Goal: Task Accomplishment & Management: Complete application form

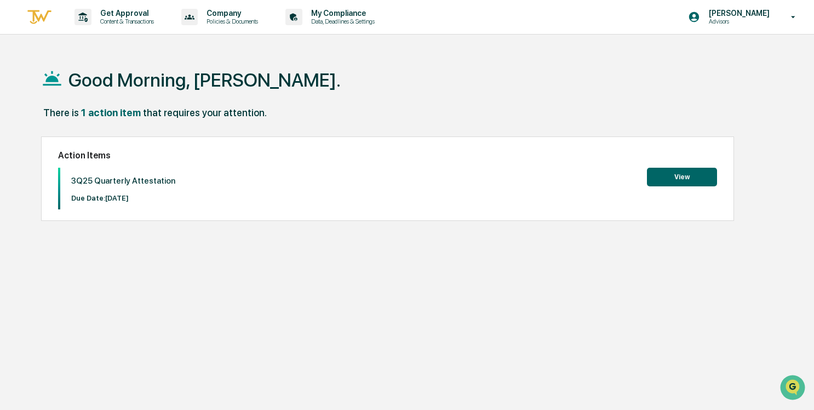
click at [697, 177] on button "View" at bounding box center [682, 177] width 70 height 19
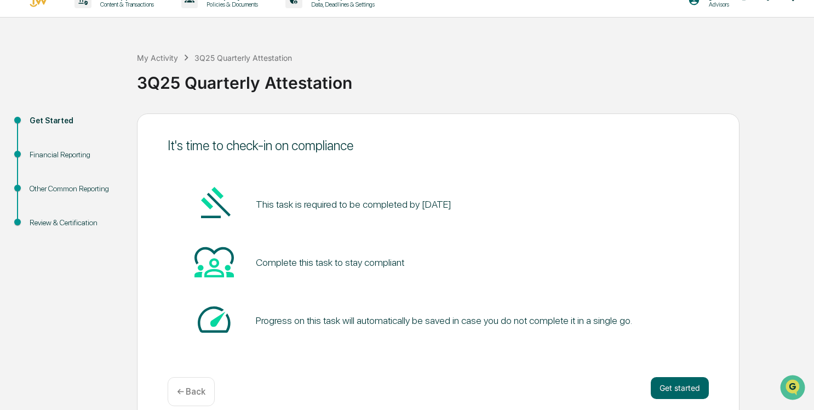
scroll to position [32, 0]
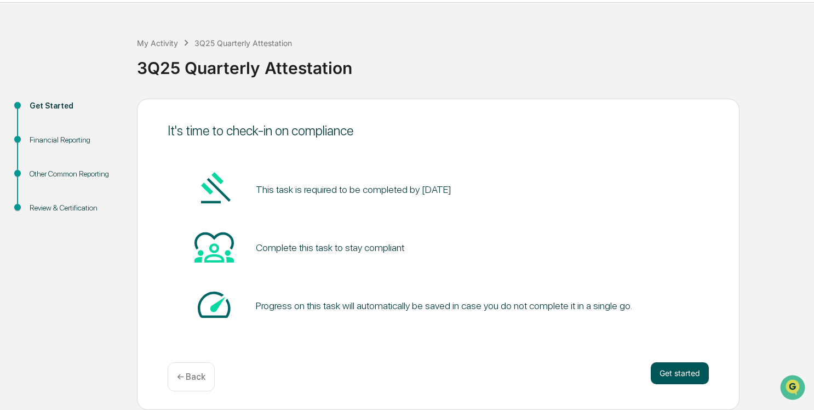
click at [678, 369] on button "Get started" at bounding box center [680, 373] width 58 height 22
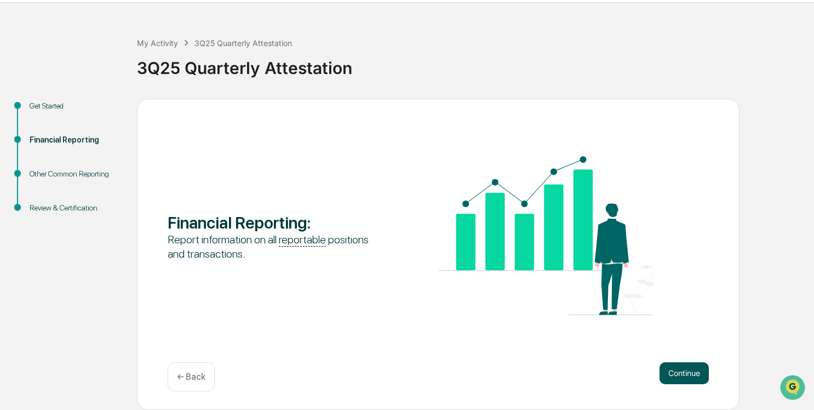
click at [690, 375] on button "Continue" at bounding box center [684, 373] width 49 height 22
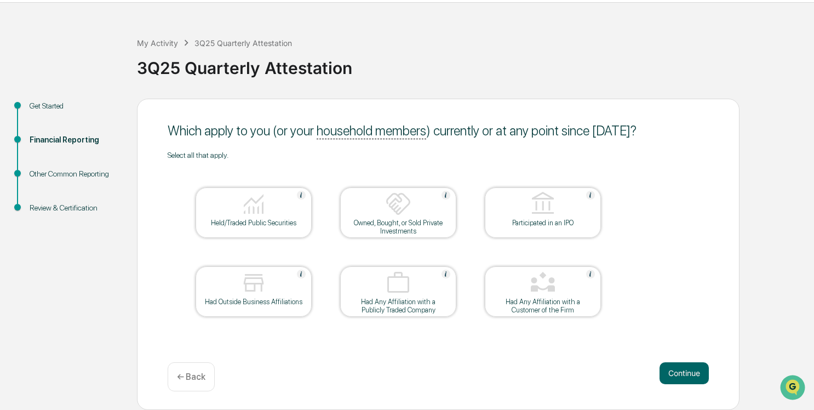
click at [391, 223] on div "Owned, Bought, or Sold Private Investments" at bounding box center [398, 227] width 99 height 16
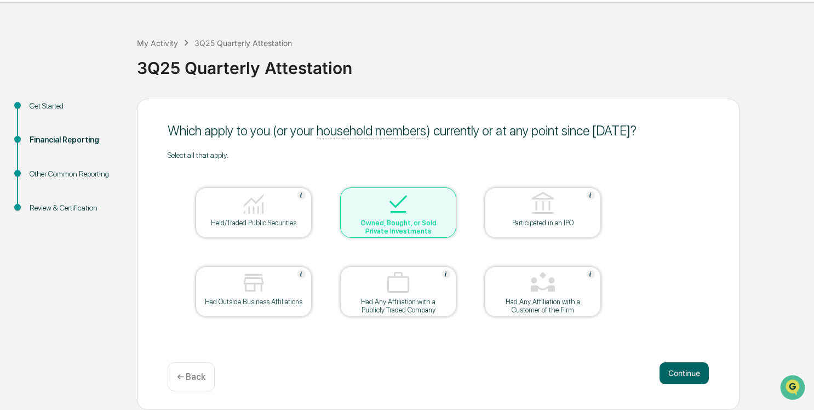
click at [261, 227] on div "Held/Traded Public Securities" at bounding box center [254, 212] width 116 height 50
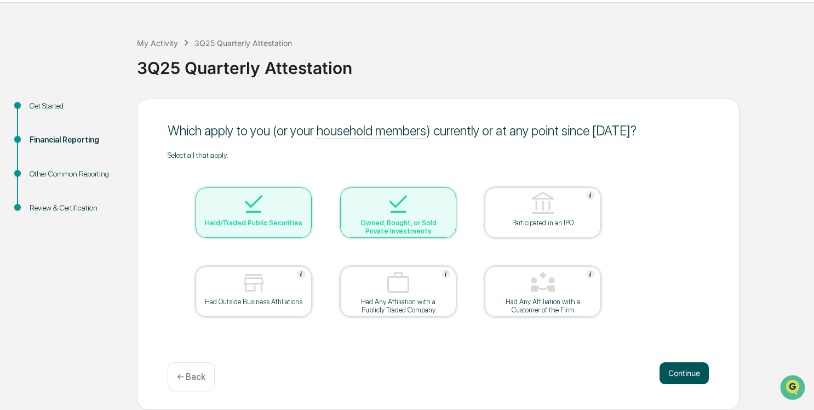
click at [695, 378] on button "Continue" at bounding box center [684, 373] width 49 height 22
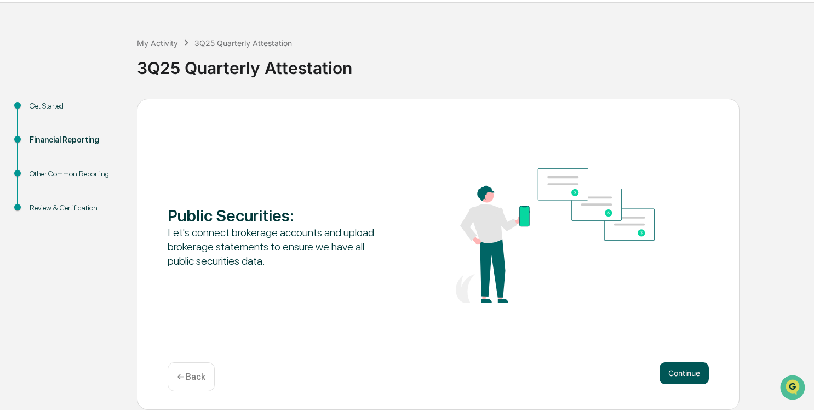
click at [682, 381] on button "Continue" at bounding box center [684, 373] width 49 height 22
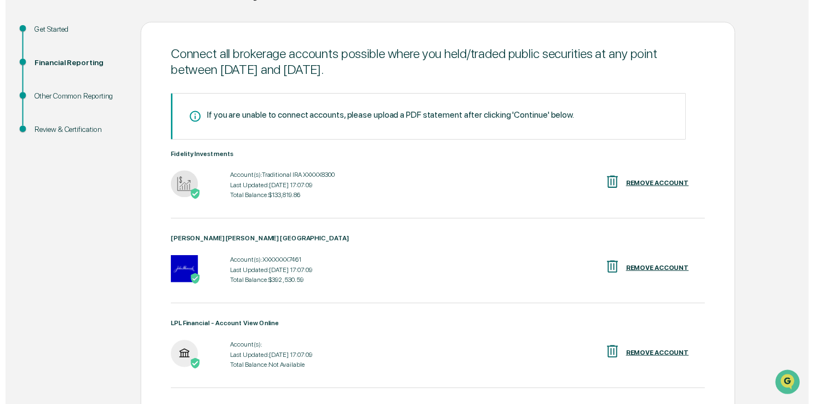
scroll to position [270, 0]
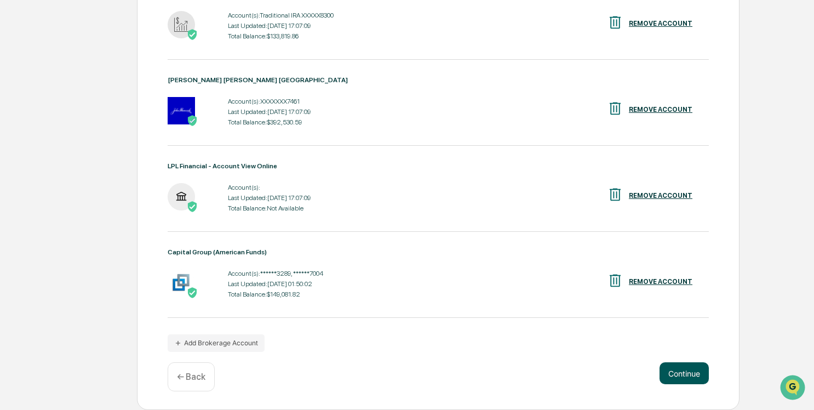
click at [692, 379] on button "Continue" at bounding box center [684, 373] width 49 height 22
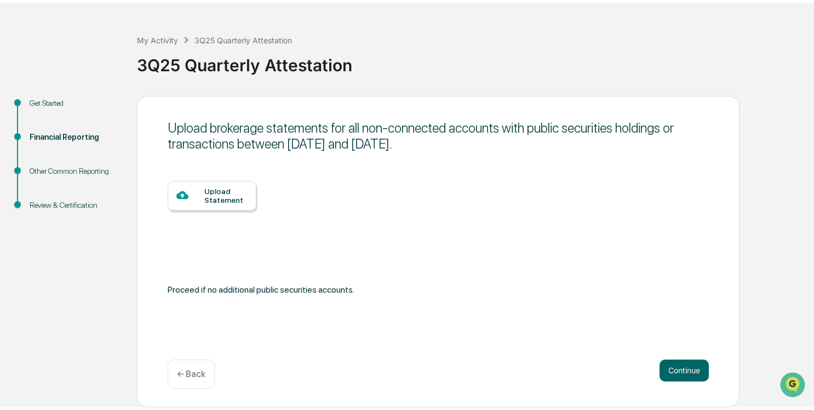
scroll to position [32, 0]
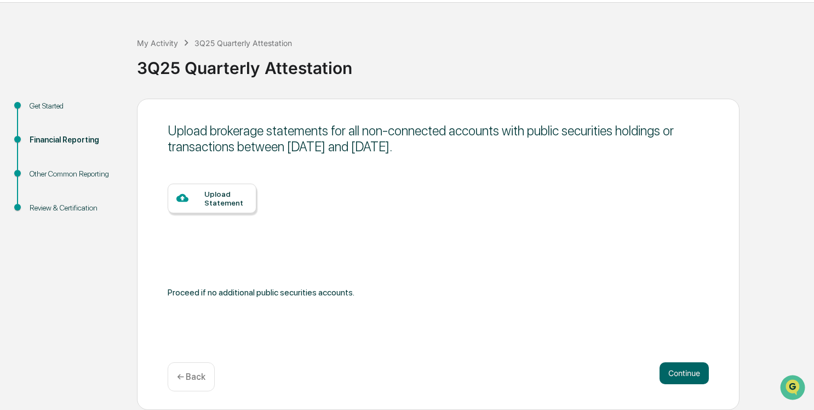
click at [211, 209] on div "Upload Statement" at bounding box center [212, 199] width 89 height 30
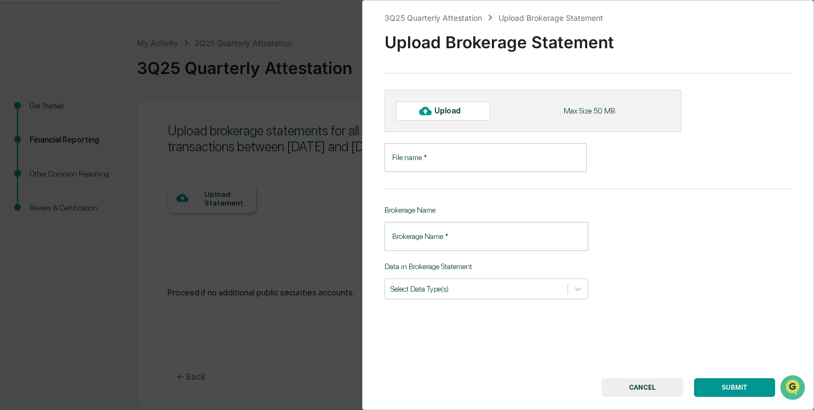
click at [440, 111] on div "Upload" at bounding box center [452, 110] width 36 height 9
type input "**********"
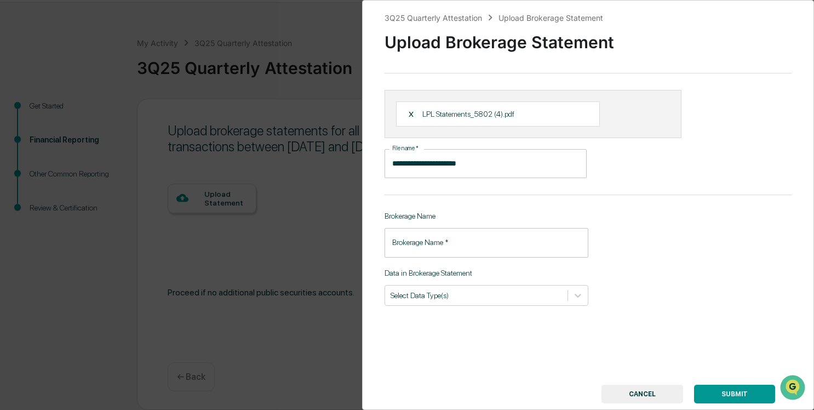
click at [522, 236] on input "Brokerage Name   *" at bounding box center [487, 242] width 204 height 29
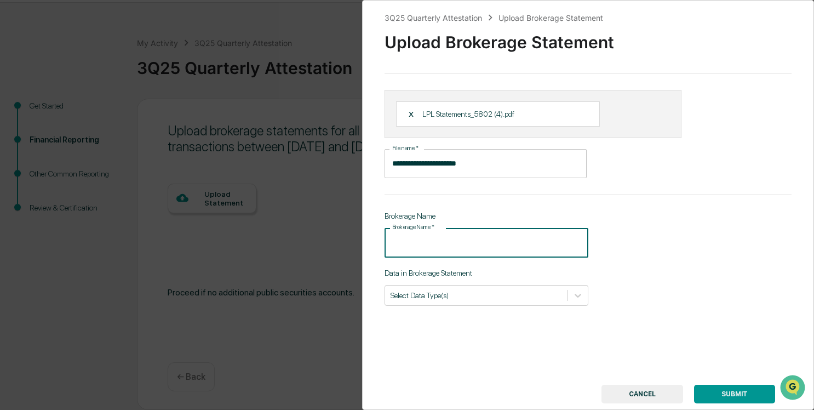
type input "***"
click at [469, 290] on div at bounding box center [476, 295] width 171 height 10
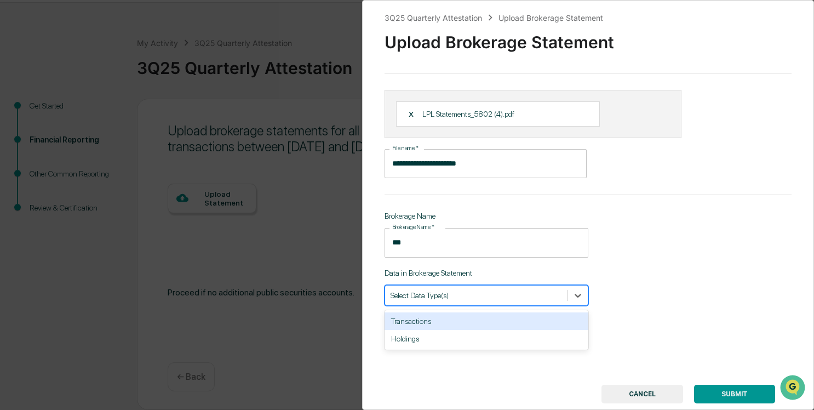
click at [688, 266] on div "**********" at bounding box center [588, 205] width 452 height 410
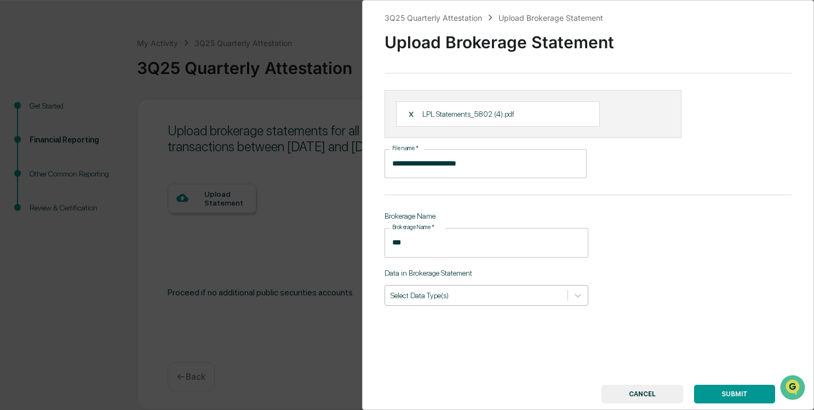
click at [526, 291] on div at bounding box center [476, 295] width 171 height 10
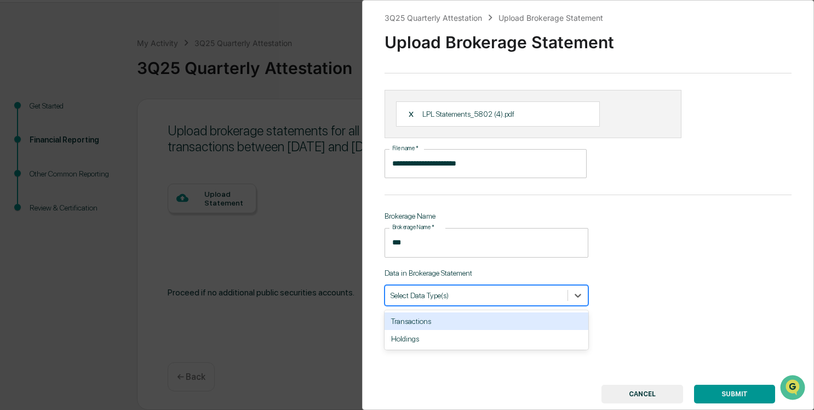
click at [511, 327] on div "Transactions" at bounding box center [487, 321] width 204 height 18
click at [502, 287] on div "Transactions" at bounding box center [487, 295] width 204 height 21
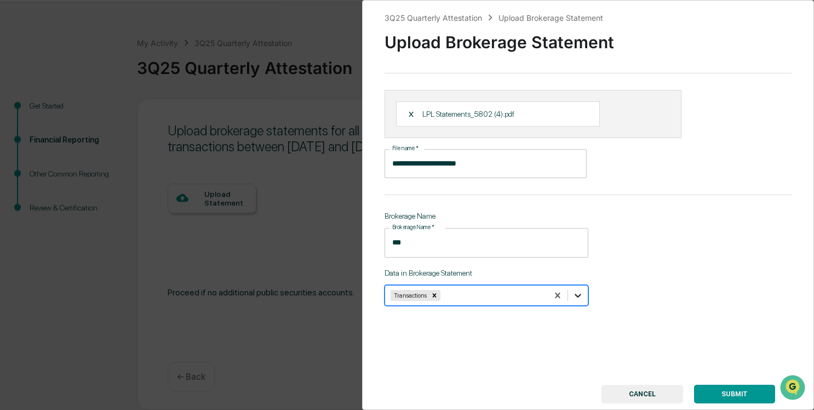
drag, startPoint x: 576, startPoint y: 296, endPoint x: 569, endPoint y: 303, distance: 10.1
click at [576, 297] on icon at bounding box center [578, 295] width 11 height 11
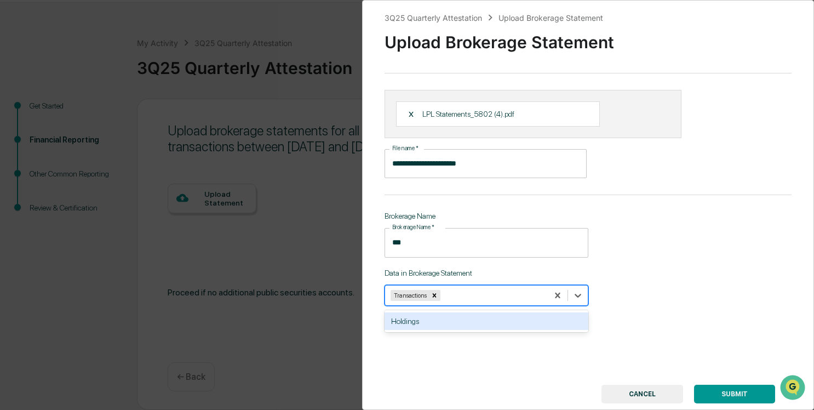
click at [500, 325] on div "Holdings" at bounding box center [487, 321] width 204 height 18
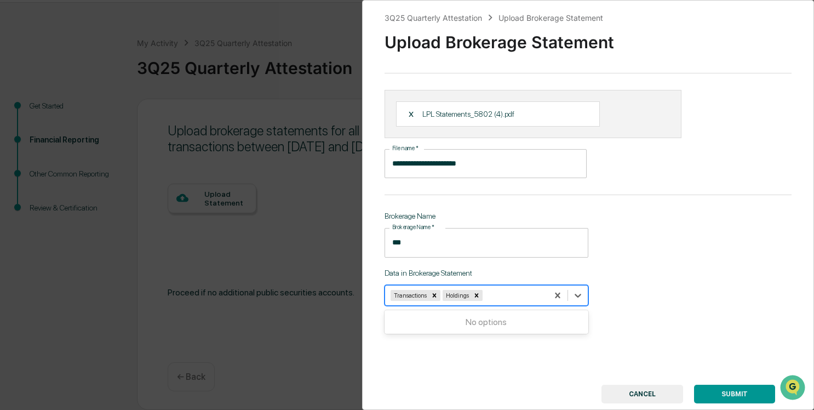
click at [736, 392] on button "SUBMIT" at bounding box center [734, 394] width 81 height 19
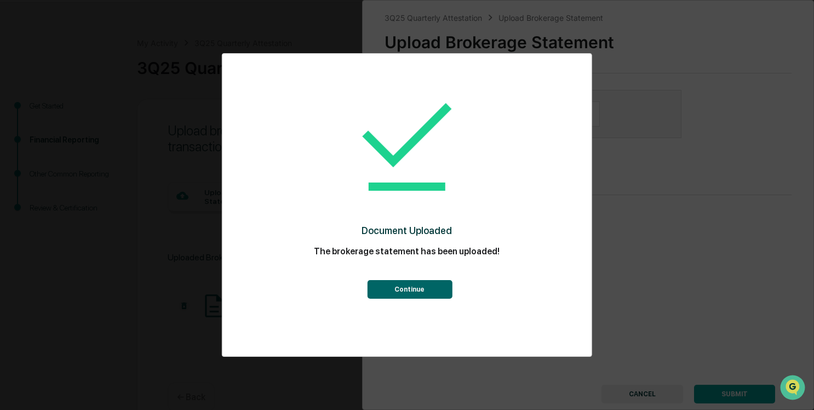
click at [430, 294] on button "Continue" at bounding box center [409, 289] width 85 height 19
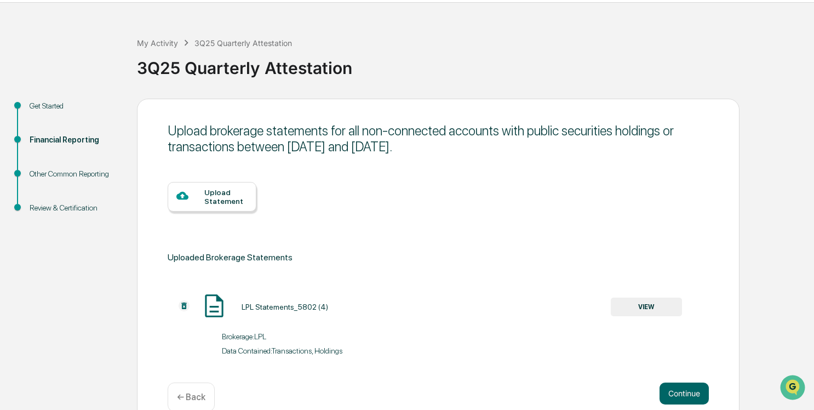
scroll to position [52, 0]
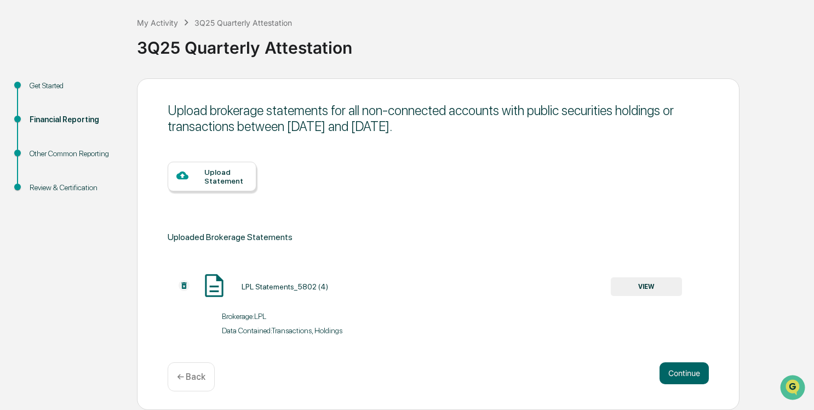
click at [227, 176] on div "Upload Statement" at bounding box center [225, 177] width 43 height 18
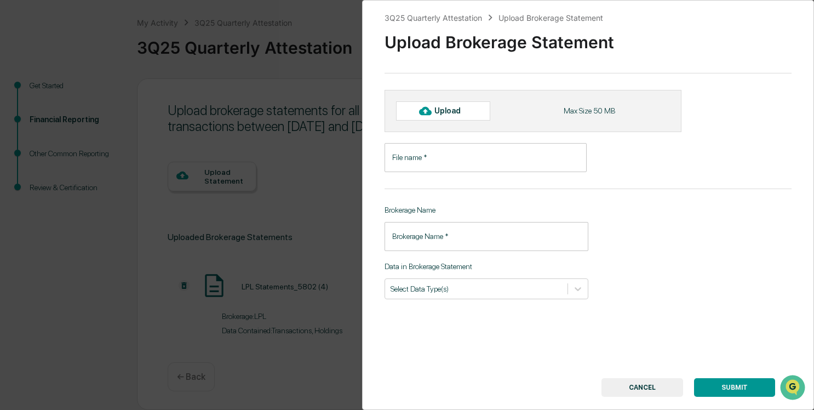
click at [464, 107] on div "Upload" at bounding box center [452, 110] width 36 height 9
type input "**********"
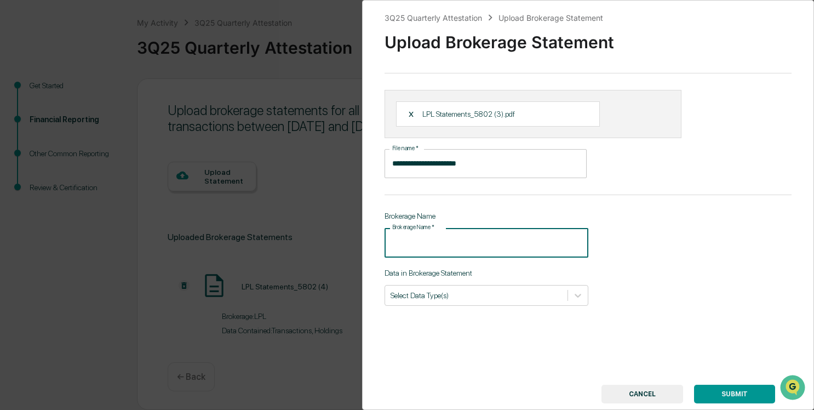
click at [471, 248] on input "Brokerage Name   *" at bounding box center [487, 242] width 204 height 29
type input "***"
click at [461, 300] on div at bounding box center [476, 295] width 171 height 10
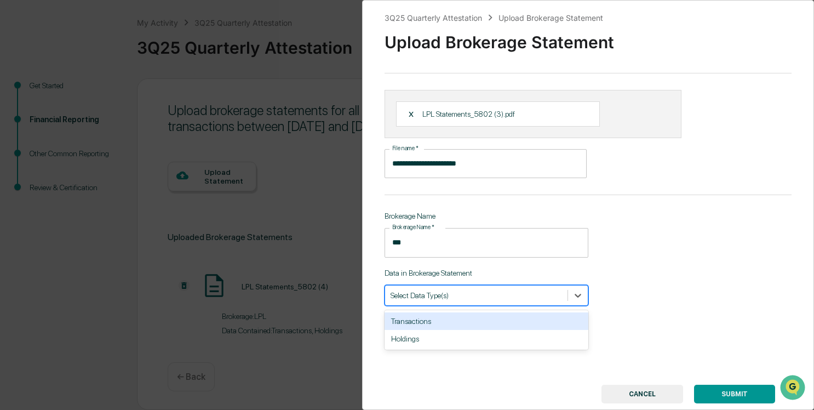
drag, startPoint x: 467, startPoint y: 322, endPoint x: 488, endPoint y: 302, distance: 28.3
click at [467, 322] on div "Transactions" at bounding box center [487, 321] width 204 height 18
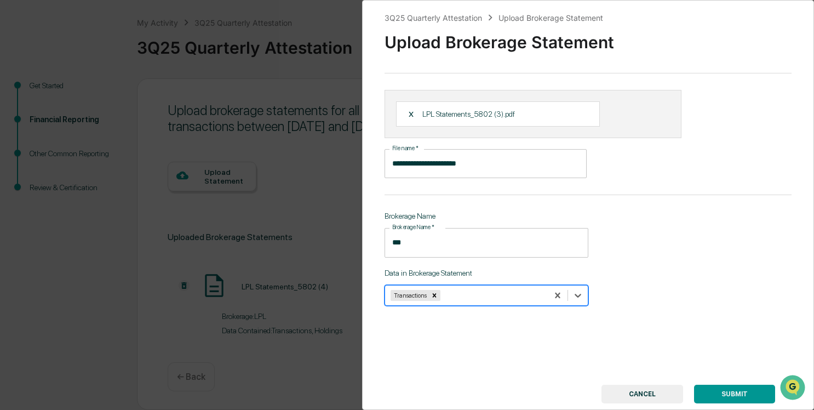
click at [514, 295] on div at bounding box center [493, 295] width 100 height 10
click at [576, 296] on icon at bounding box center [578, 295] width 11 height 11
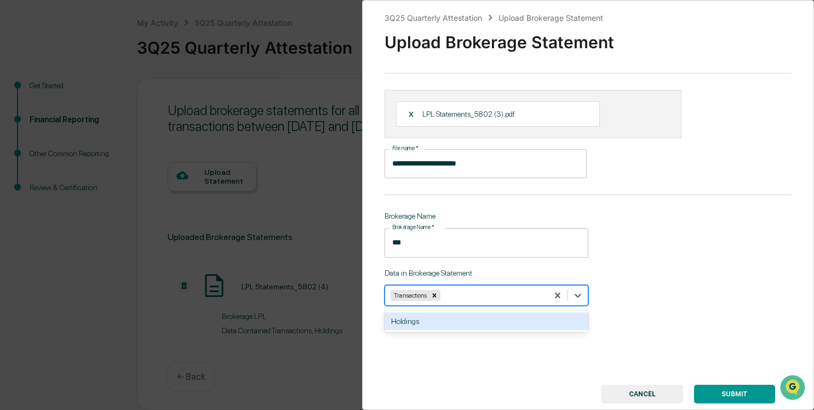
click at [525, 321] on div "Holdings" at bounding box center [487, 321] width 204 height 18
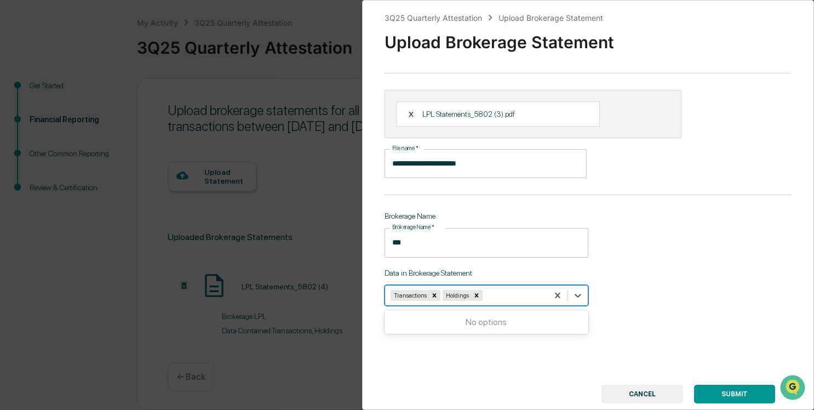
click at [751, 394] on button "SUBMIT" at bounding box center [734, 394] width 81 height 19
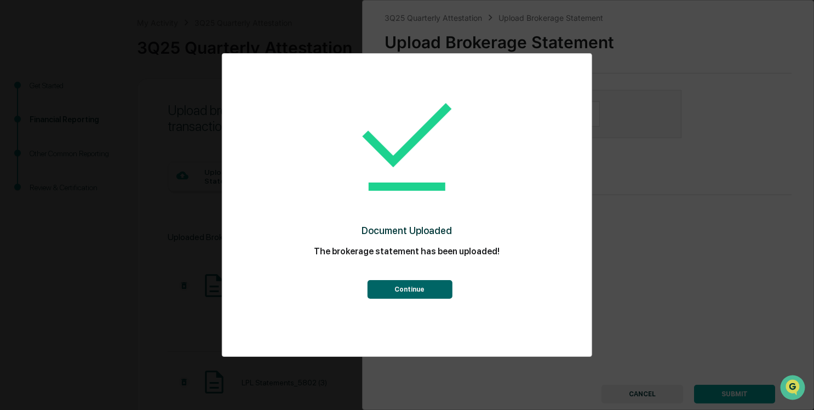
click at [399, 285] on button "Continue" at bounding box center [409, 289] width 85 height 19
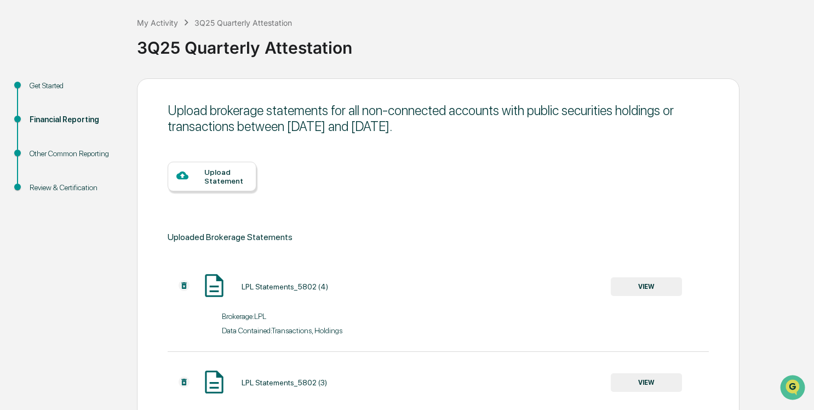
click at [221, 171] on div "Upload Statement" at bounding box center [225, 177] width 43 height 18
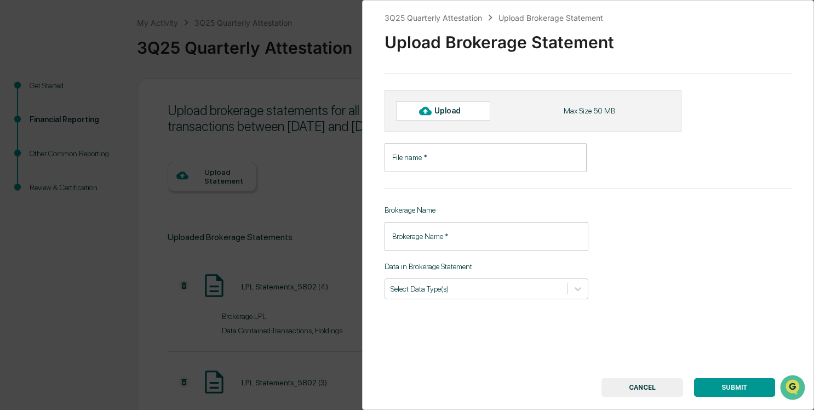
click at [466, 113] on div "Upload" at bounding box center [452, 110] width 36 height 9
type input "**********"
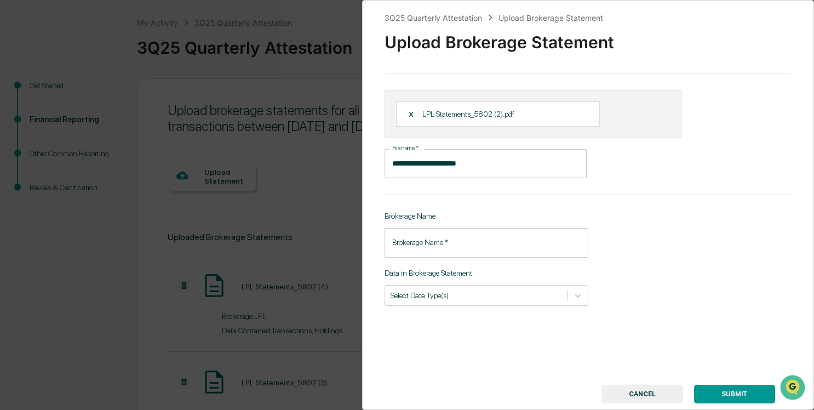
click at [461, 252] on input "Brokerage Name   *" at bounding box center [487, 242] width 204 height 29
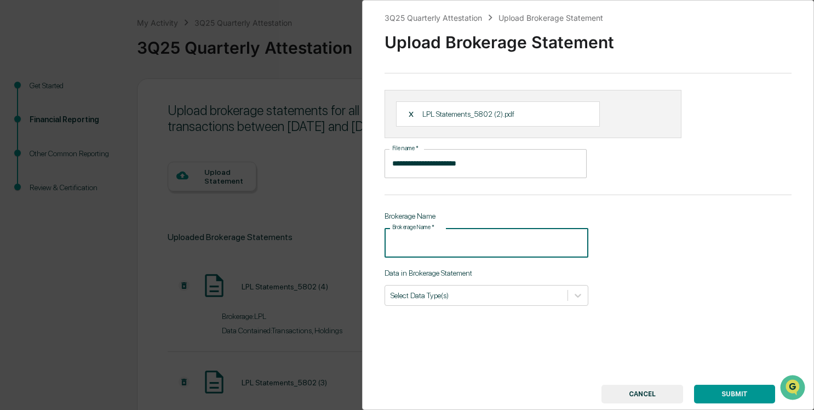
click at [432, 243] on input "Brokerage Name   *" at bounding box center [487, 242] width 204 height 29
type input "***"
click at [574, 297] on icon at bounding box center [578, 295] width 11 height 11
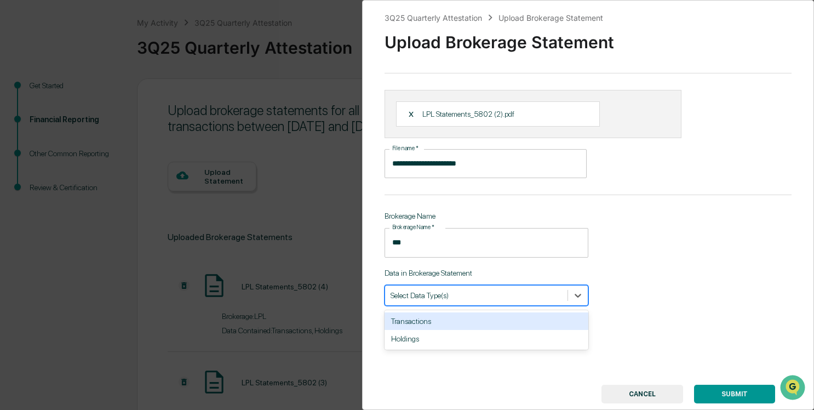
click at [531, 317] on div "Transactions" at bounding box center [487, 321] width 204 height 18
click at [574, 299] on icon at bounding box center [578, 295] width 11 height 11
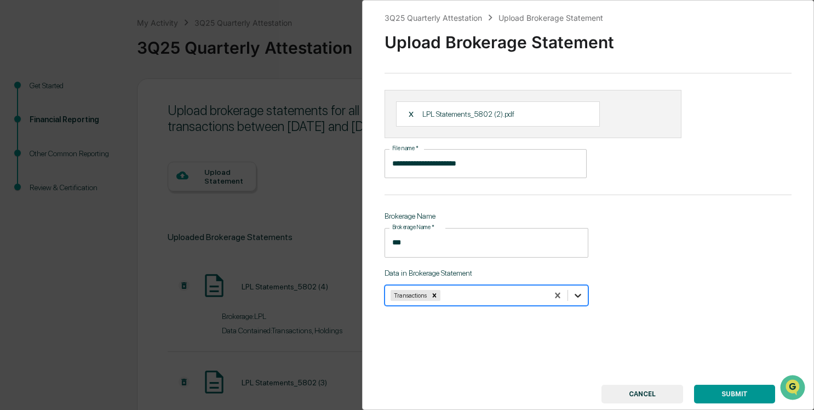
click at [576, 294] on icon at bounding box center [578, 295] width 11 height 11
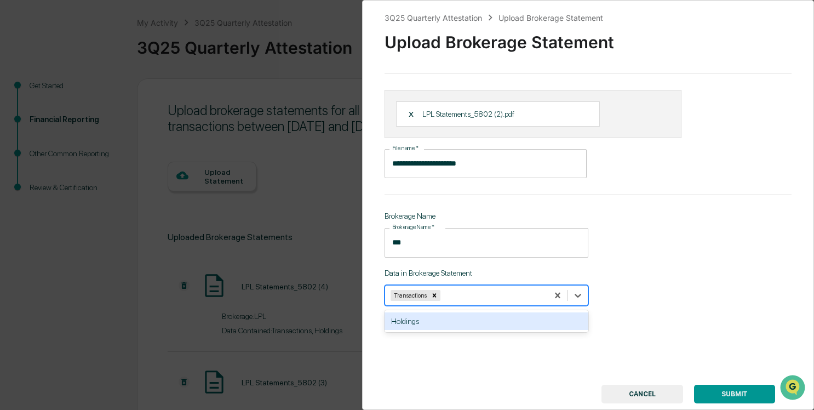
click at [530, 324] on div "Holdings" at bounding box center [487, 321] width 204 height 18
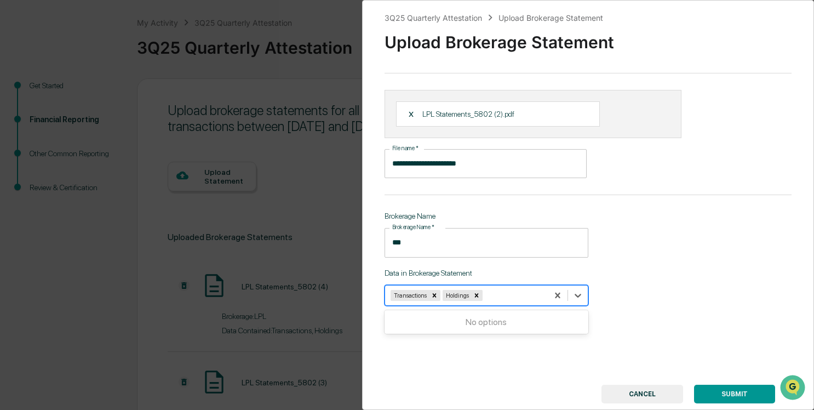
click at [744, 390] on button "SUBMIT" at bounding box center [734, 394] width 81 height 19
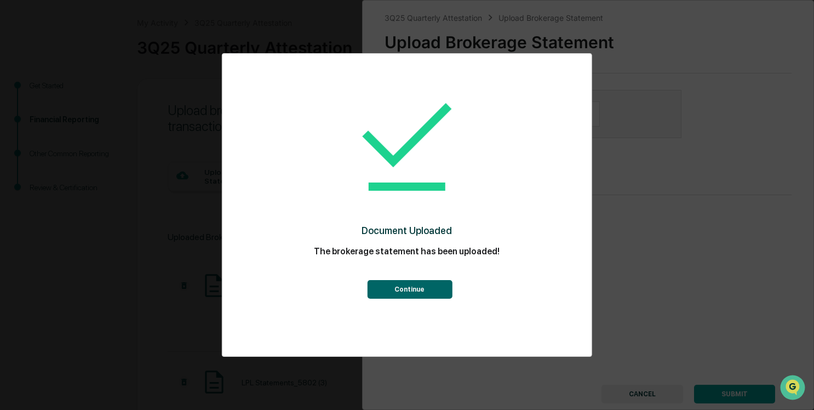
click at [421, 293] on button "Continue" at bounding box center [409, 289] width 85 height 19
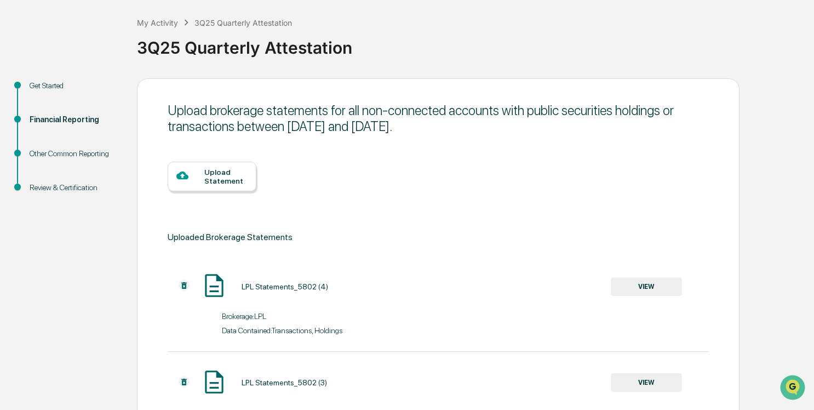
click at [211, 173] on div "Upload Statement" at bounding box center [225, 177] width 43 height 18
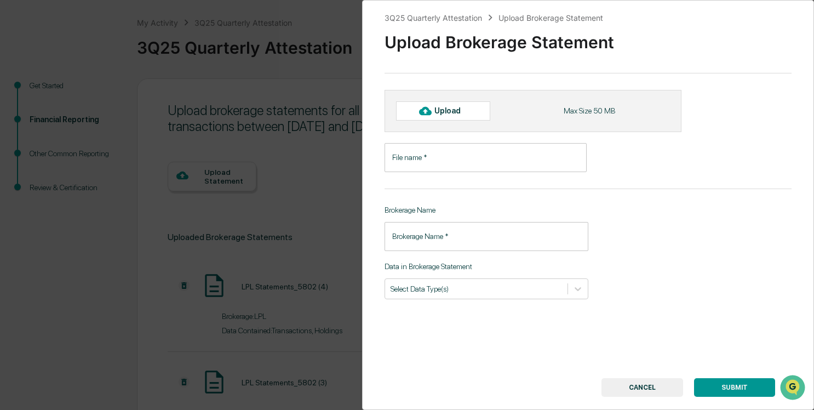
click at [464, 117] on div "Upload" at bounding box center [443, 110] width 94 height 19
type input "**********"
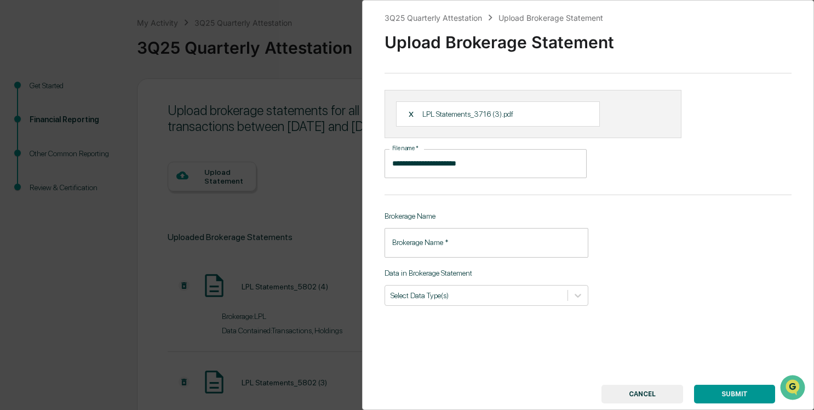
click at [470, 233] on input "Brokerage Name   *" at bounding box center [487, 242] width 204 height 29
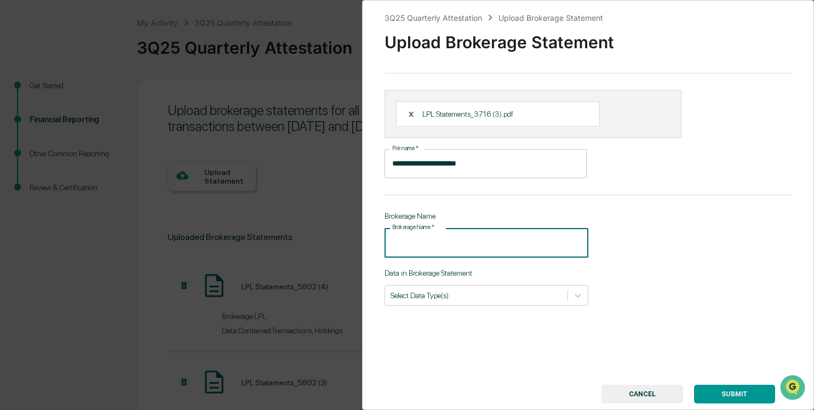
click at [481, 250] on input "Brokerage Name   *" at bounding box center [487, 242] width 204 height 29
type input "***"
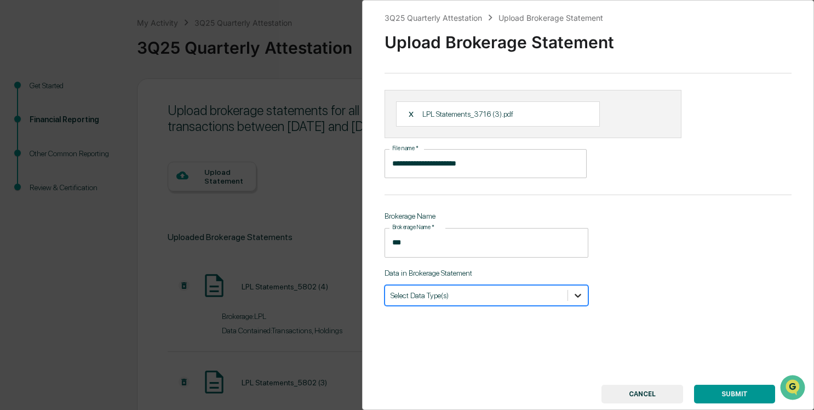
click at [576, 294] on icon at bounding box center [578, 295] width 11 height 11
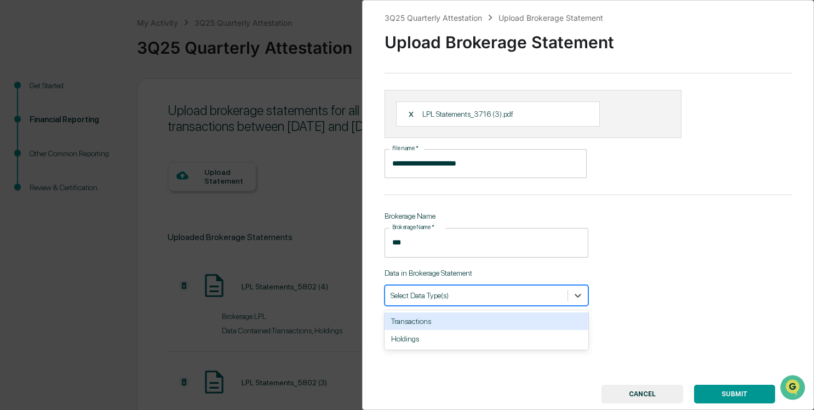
click at [438, 322] on div "Transactions" at bounding box center [487, 321] width 204 height 18
click at [578, 296] on icon at bounding box center [578, 295] width 11 height 11
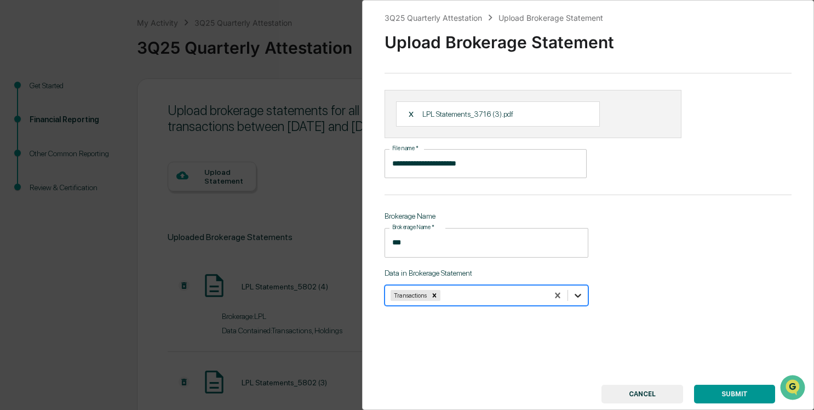
click at [581, 296] on div at bounding box center [578, 295] width 20 height 20
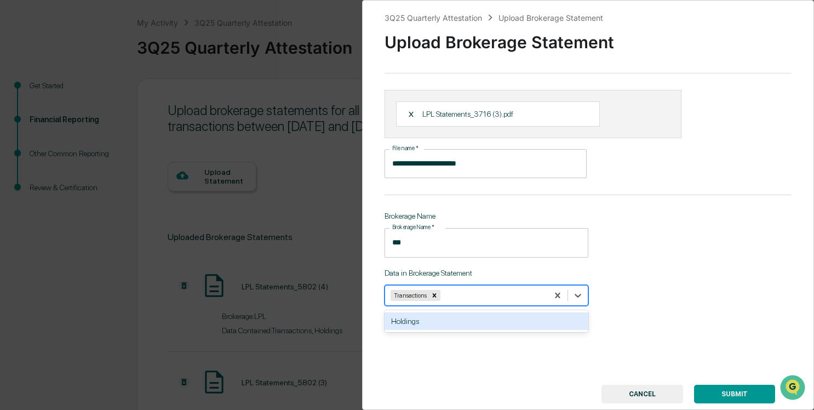
click at [514, 323] on div "Holdings" at bounding box center [487, 321] width 204 height 18
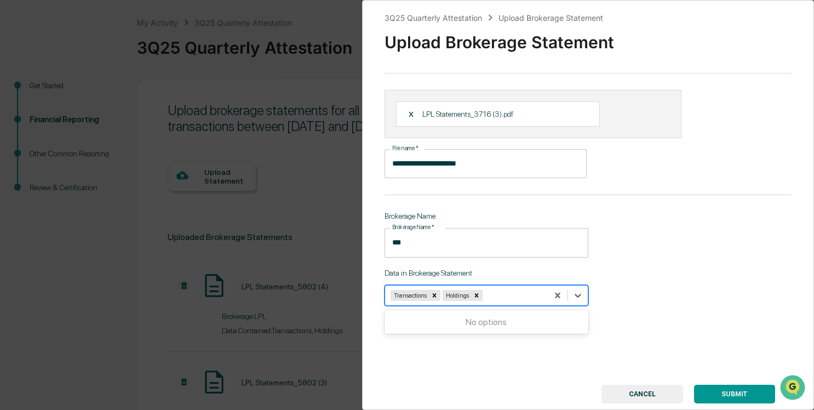
click at [723, 392] on button "SUBMIT" at bounding box center [734, 394] width 81 height 19
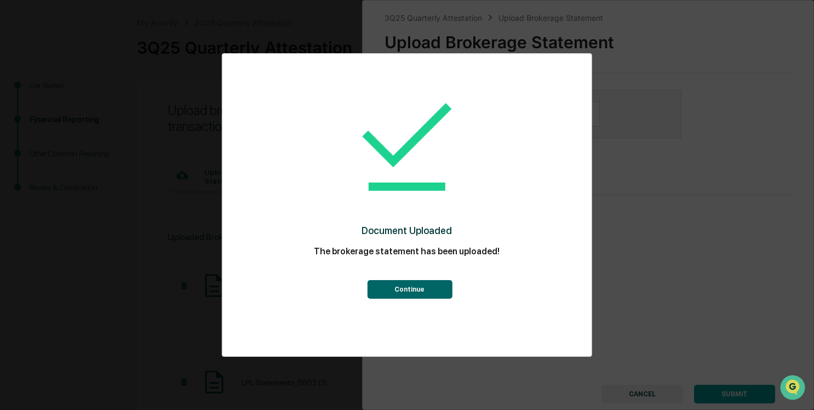
click at [381, 282] on button "Continue" at bounding box center [409, 289] width 85 height 19
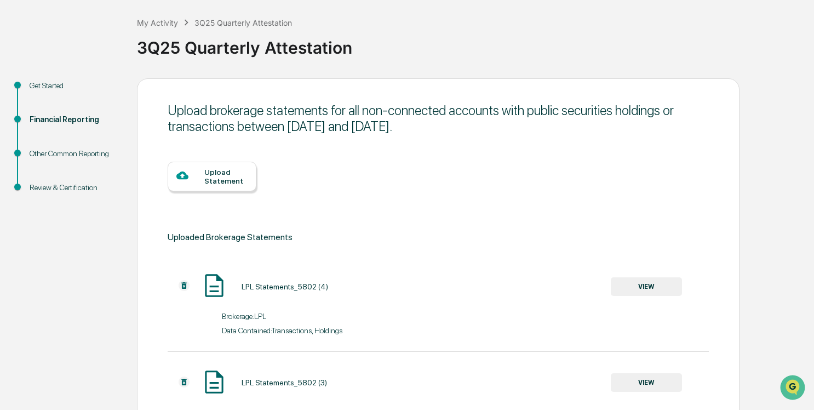
click at [231, 177] on div "Upload Statement" at bounding box center [225, 177] width 43 height 18
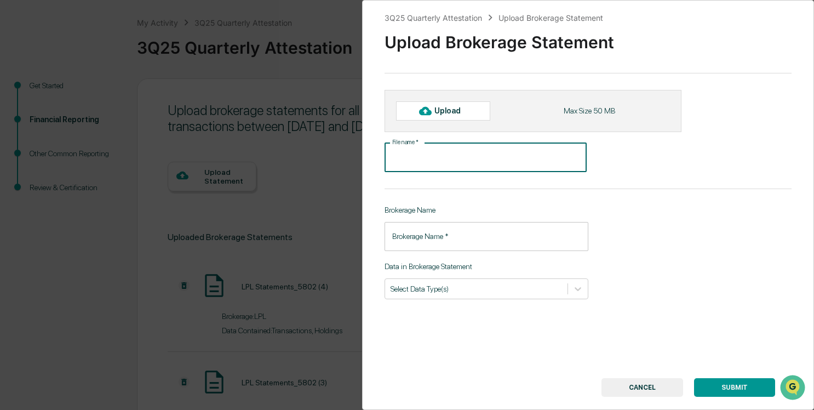
click at [454, 165] on input "File name   *" at bounding box center [486, 157] width 202 height 29
click at [434, 116] on div "Upload" at bounding box center [443, 110] width 94 height 19
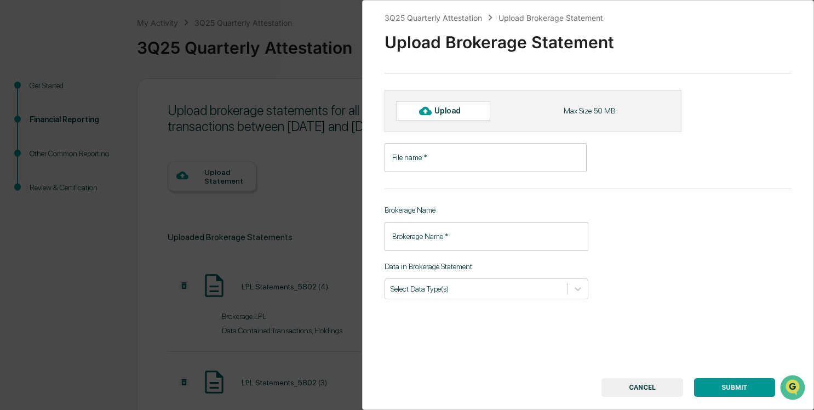
type input "**********"
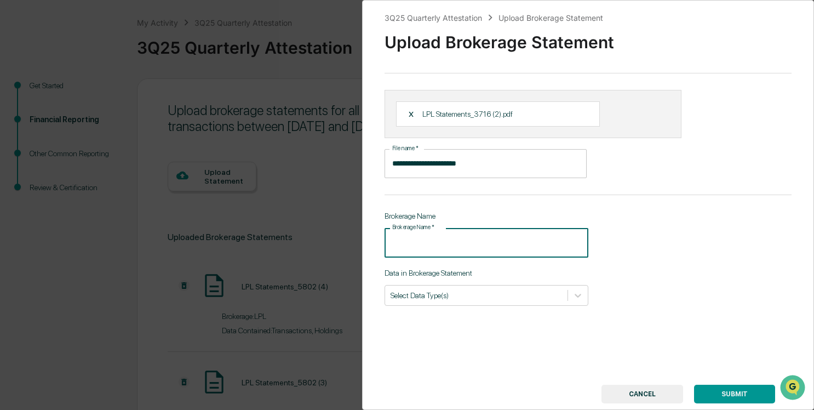
click at [457, 231] on input "Brokerage Name   *" at bounding box center [487, 242] width 204 height 29
type input "***"
click at [575, 290] on icon at bounding box center [578, 295] width 11 height 11
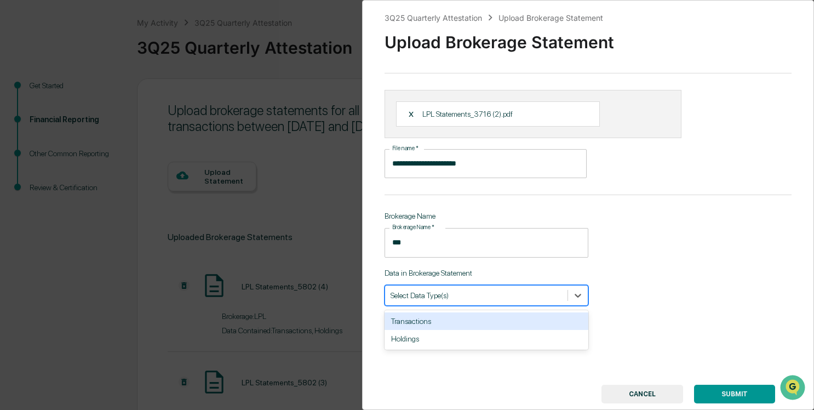
click at [466, 319] on div "Transactions" at bounding box center [487, 321] width 204 height 18
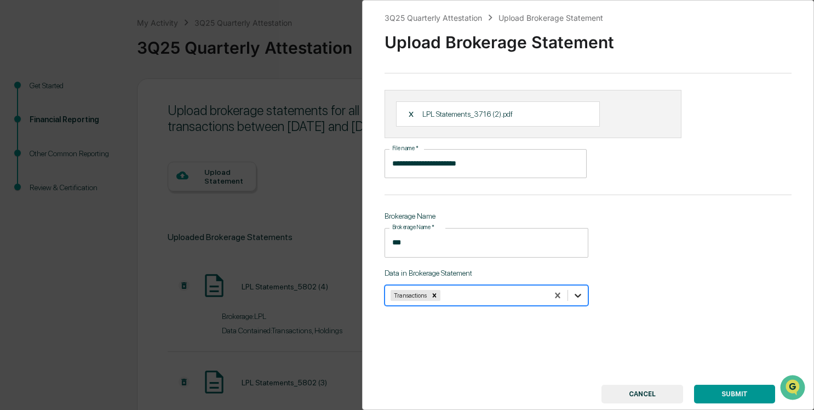
click at [577, 295] on icon at bounding box center [578, 295] width 11 height 11
click at [575, 300] on icon at bounding box center [578, 295] width 11 height 11
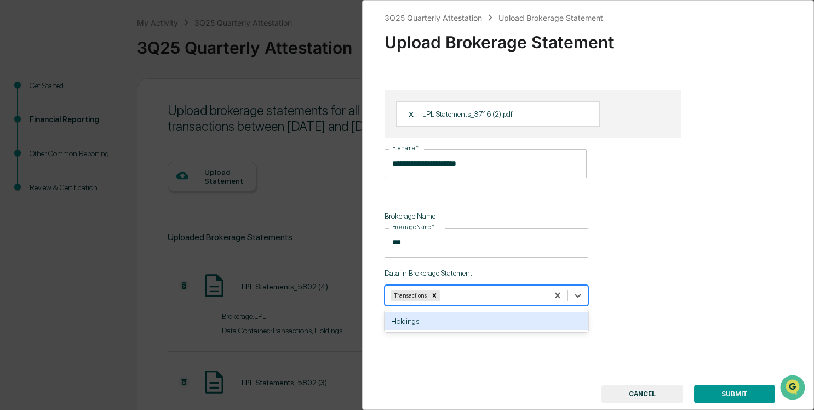
click at [510, 321] on div "Holdings" at bounding box center [487, 321] width 204 height 18
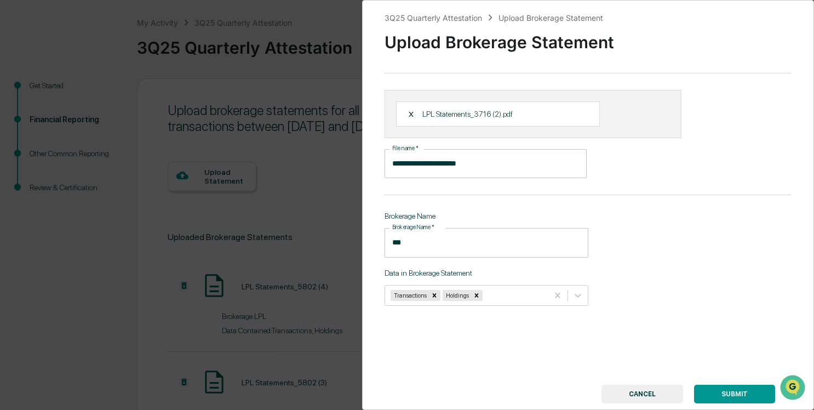
click at [716, 388] on button "SUBMIT" at bounding box center [734, 394] width 81 height 19
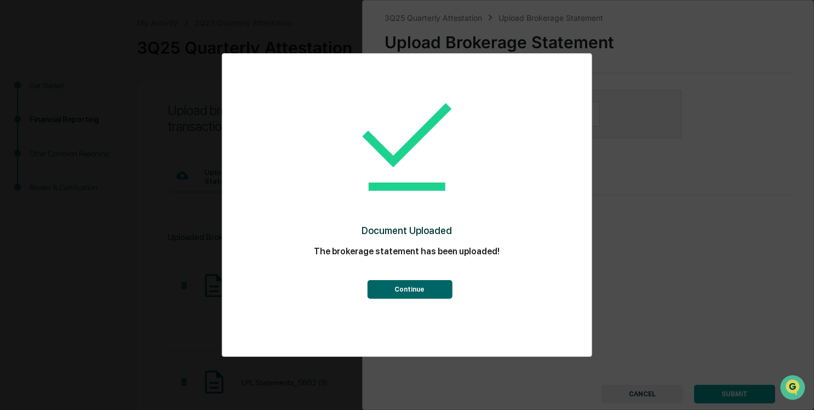
click at [420, 278] on div "Continue" at bounding box center [406, 281] width 325 height 35
click at [419, 297] on button "Continue" at bounding box center [409, 289] width 85 height 19
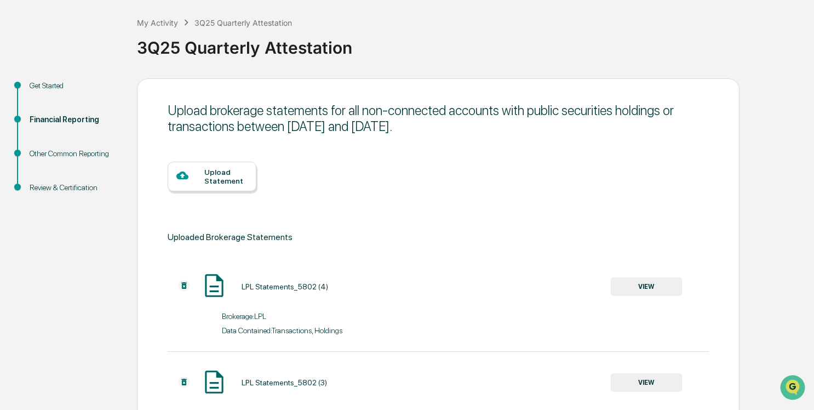
click at [234, 176] on div "Upload Statement" at bounding box center [225, 177] width 43 height 18
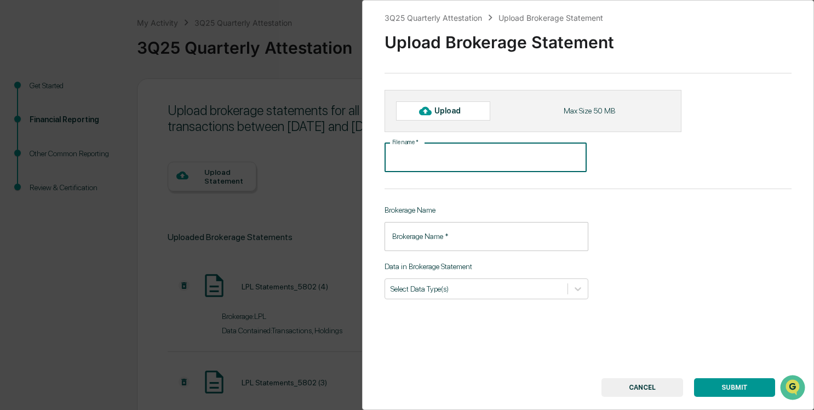
click at [428, 153] on input "File name   *" at bounding box center [486, 157] width 202 height 29
click at [453, 118] on div "Upload" at bounding box center [443, 110] width 94 height 19
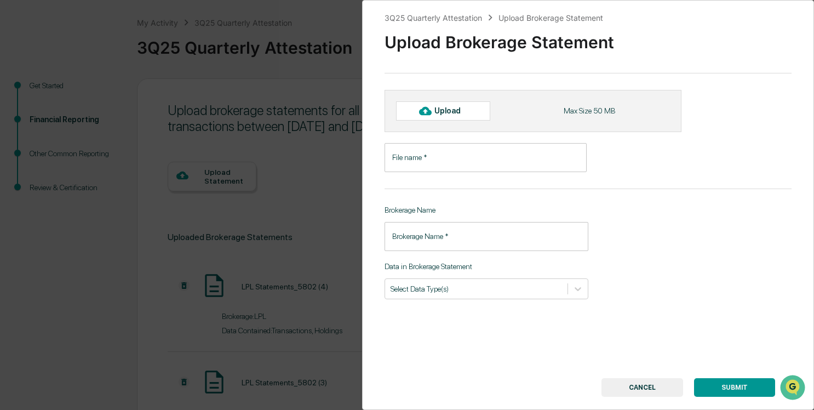
type input "**********"
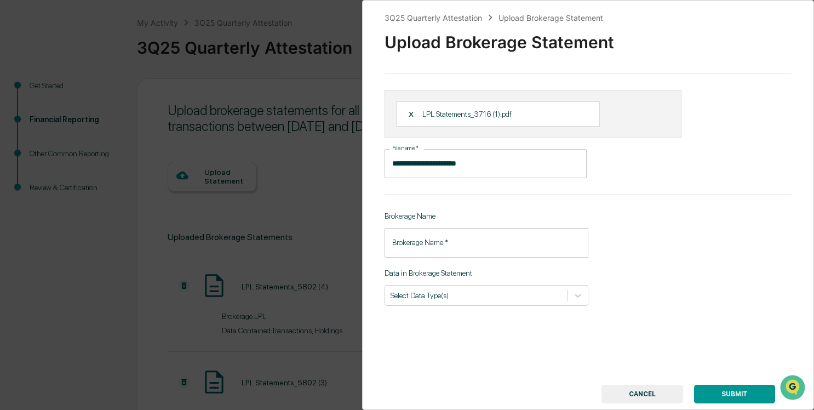
click at [398, 230] on div "Brokerage Name   * Brokerage Name   *" at bounding box center [487, 242] width 204 height 29
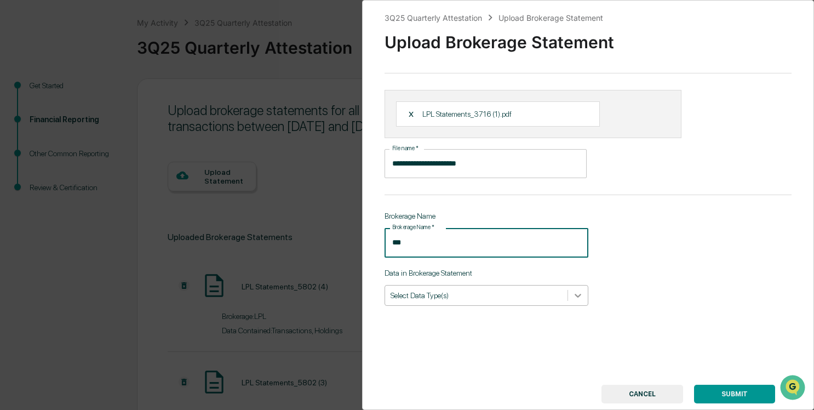
type input "***"
click at [573, 298] on icon at bounding box center [578, 295] width 11 height 11
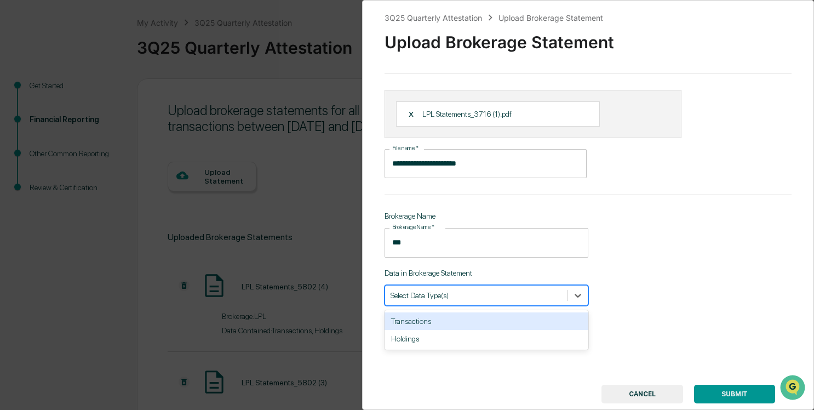
click at [462, 327] on div "Transactions" at bounding box center [487, 321] width 204 height 18
click at [578, 296] on icon at bounding box center [578, 295] width 11 height 11
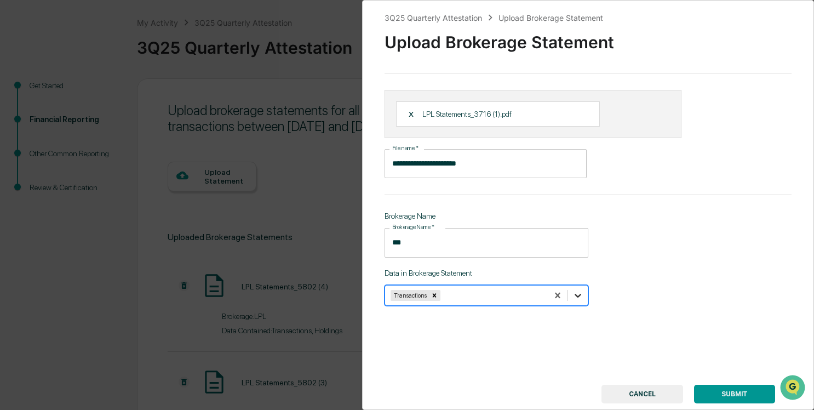
click at [573, 294] on icon at bounding box center [578, 295] width 11 height 11
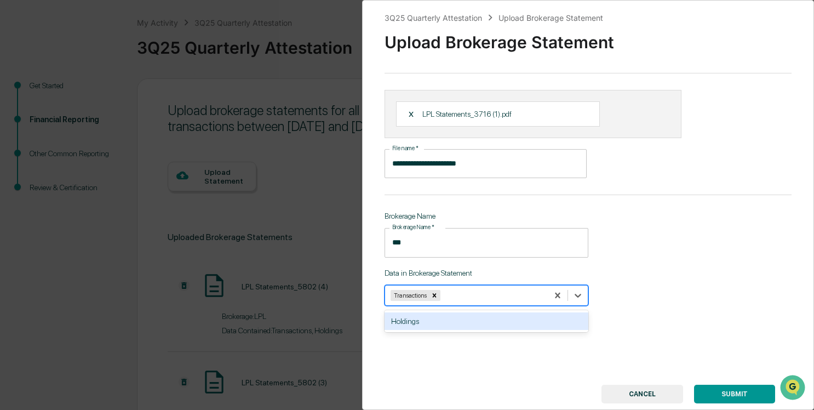
click at [548, 317] on div "Holdings" at bounding box center [487, 321] width 204 height 18
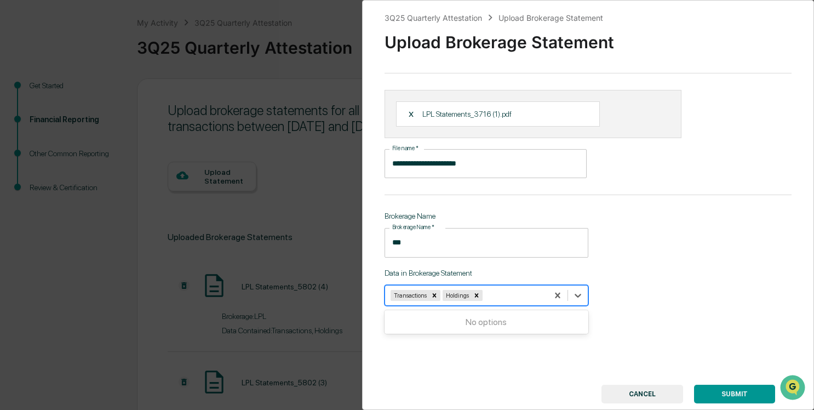
click at [730, 385] on button "SUBMIT" at bounding box center [734, 394] width 81 height 19
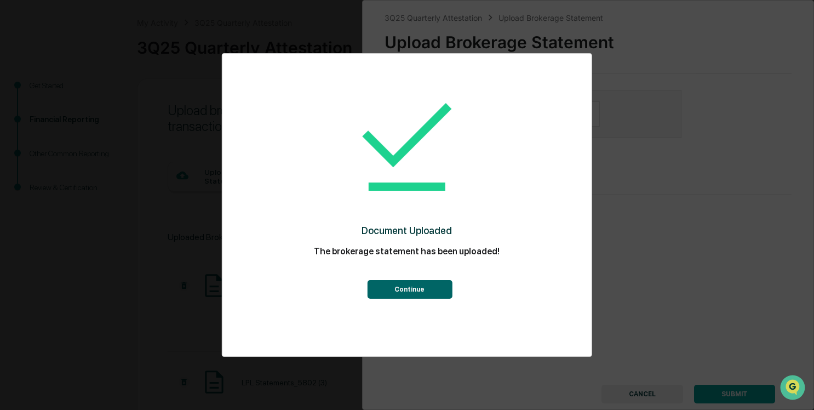
click at [437, 293] on button "Continue" at bounding box center [409, 289] width 85 height 19
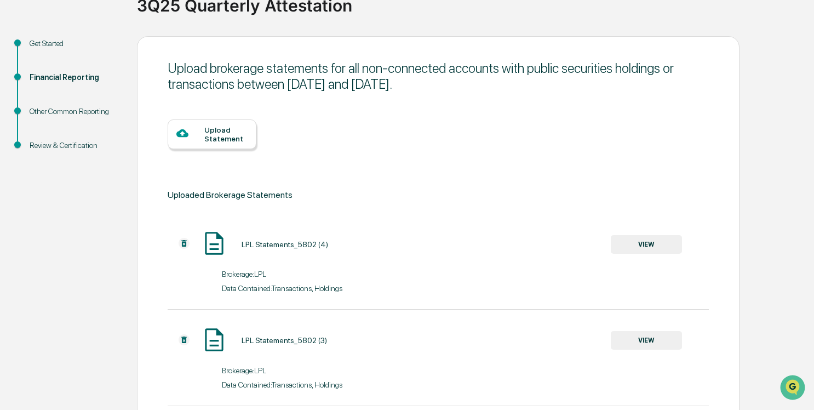
scroll to position [0, 0]
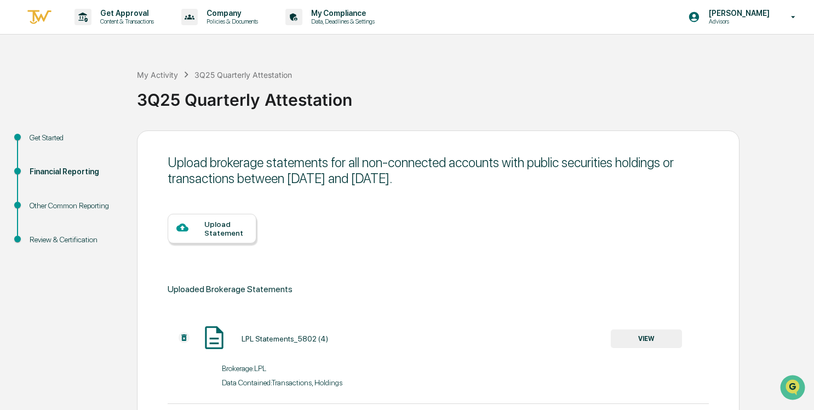
click at [221, 230] on div "Upload Statement" at bounding box center [225, 229] width 43 height 18
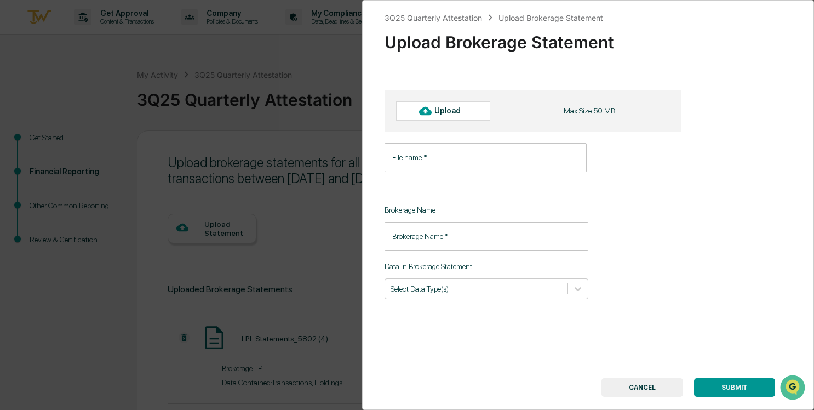
click at [444, 118] on div "Upload" at bounding box center [443, 110] width 94 height 19
type input "**********"
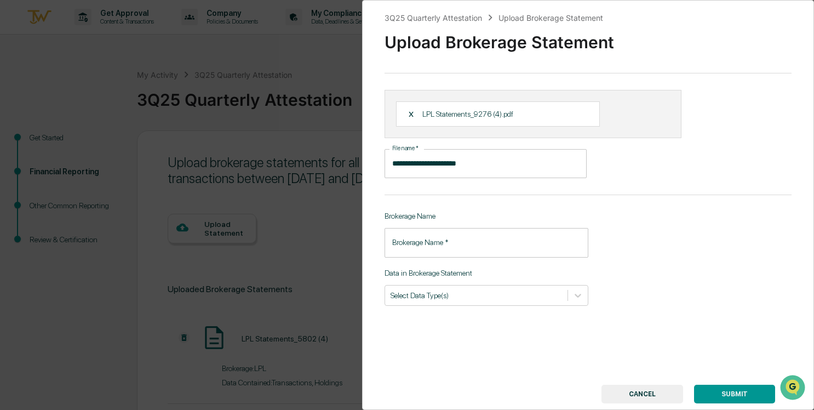
click at [450, 250] on input "Brokerage Name   *" at bounding box center [487, 242] width 204 height 29
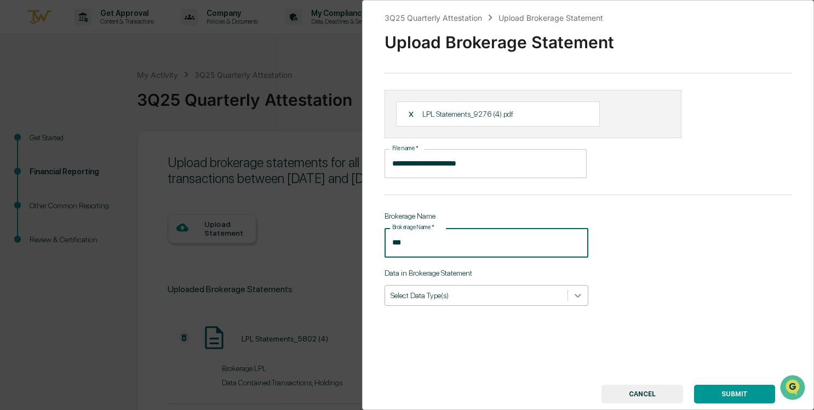
type input "***"
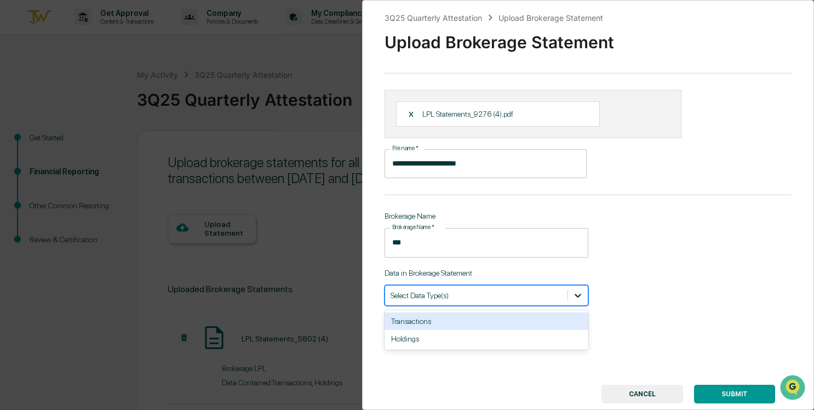
click at [576, 299] on icon at bounding box center [578, 295] width 11 height 11
click at [423, 324] on div "Transactions" at bounding box center [487, 321] width 204 height 18
click at [579, 296] on icon at bounding box center [578, 295] width 11 height 11
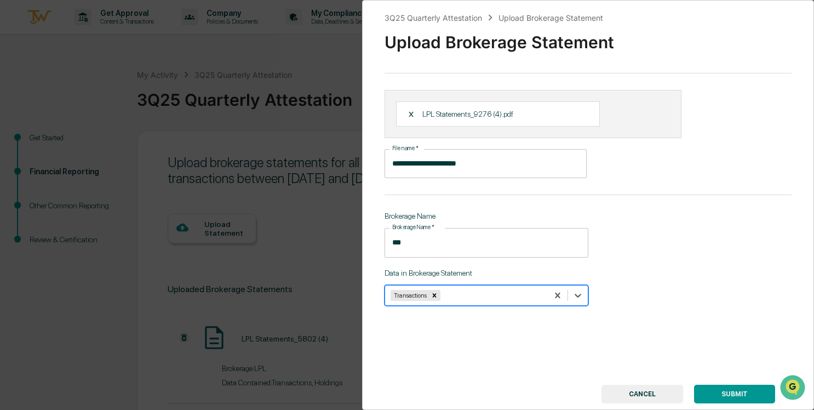
drag, startPoint x: 575, startPoint y: 291, endPoint x: 563, endPoint y: 306, distance: 19.2
click at [575, 292] on icon at bounding box center [578, 295] width 11 height 11
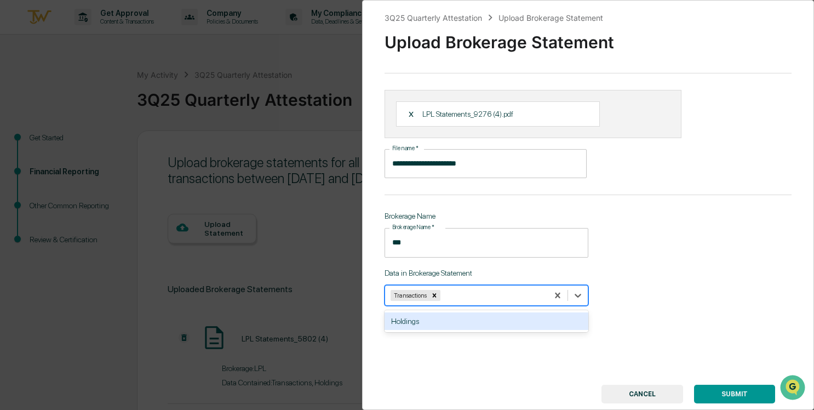
click at [531, 322] on div "Holdings" at bounding box center [487, 321] width 204 height 18
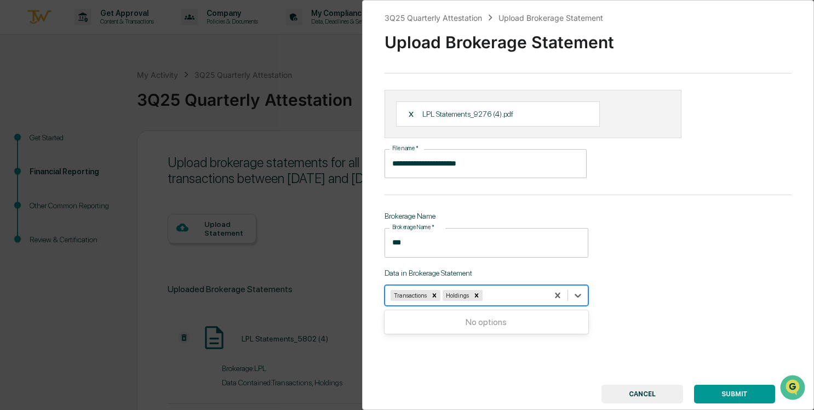
click at [739, 392] on button "SUBMIT" at bounding box center [734, 394] width 81 height 19
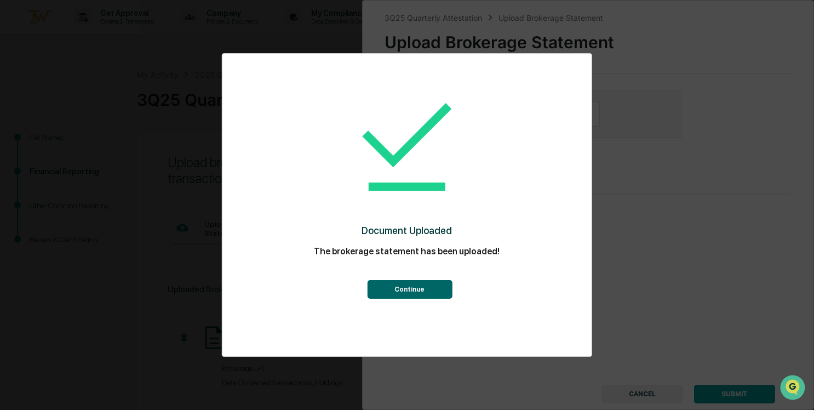
click at [434, 287] on button "Continue" at bounding box center [409, 289] width 85 height 19
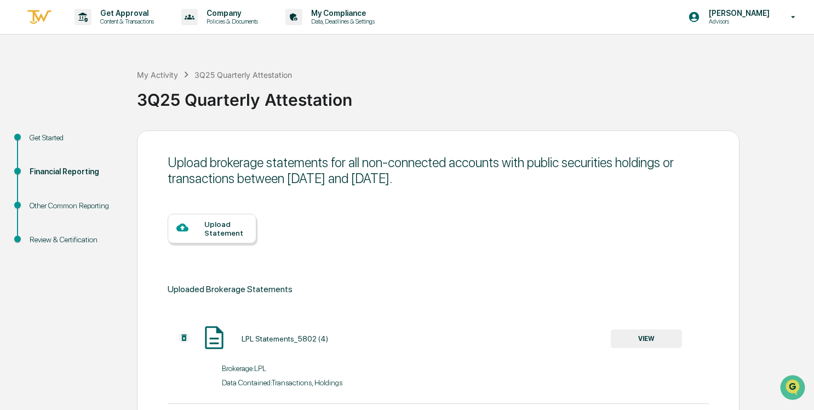
click at [239, 222] on div "Upload Statement" at bounding box center [225, 229] width 43 height 18
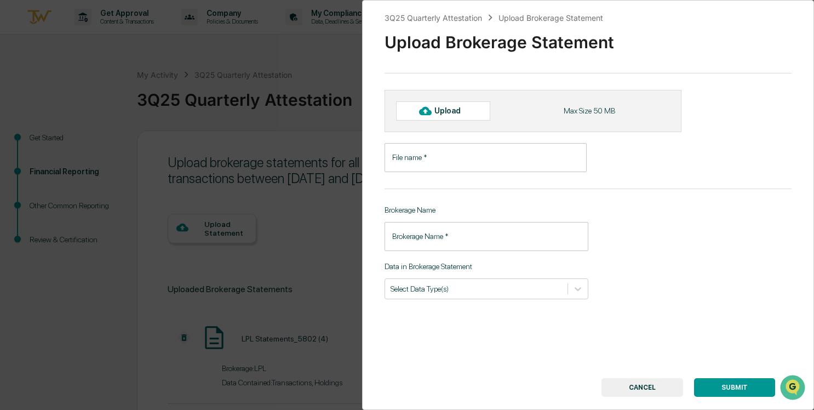
click at [439, 115] on div "Upload" at bounding box center [452, 110] width 36 height 9
type input "**********"
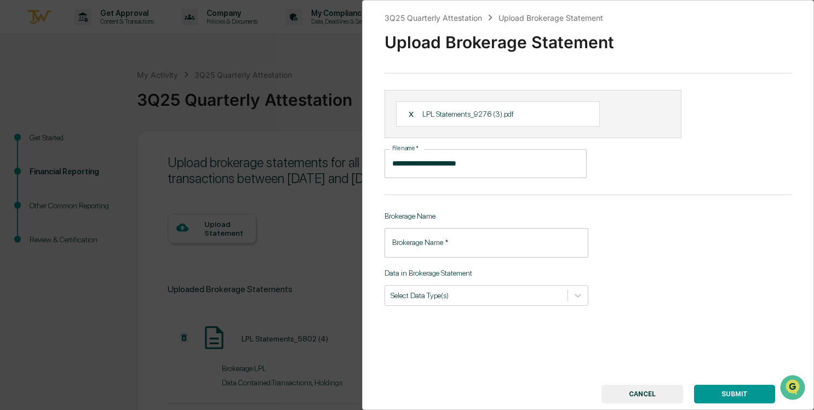
click at [440, 167] on input "**********" at bounding box center [486, 163] width 202 height 29
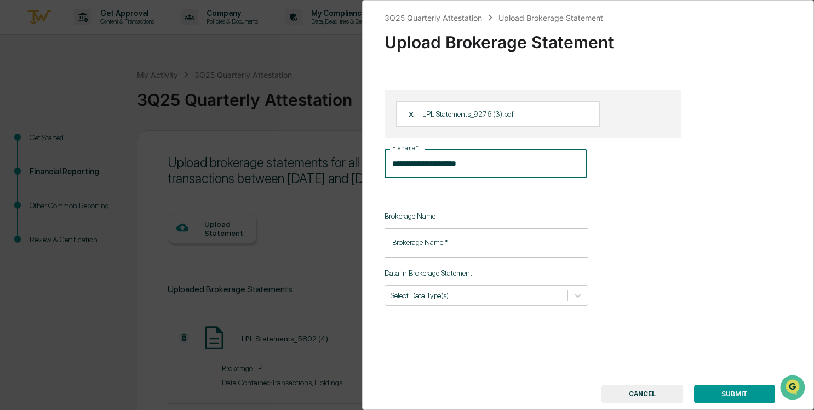
click at [483, 247] on input "Brokerage Name   *" at bounding box center [487, 242] width 204 height 29
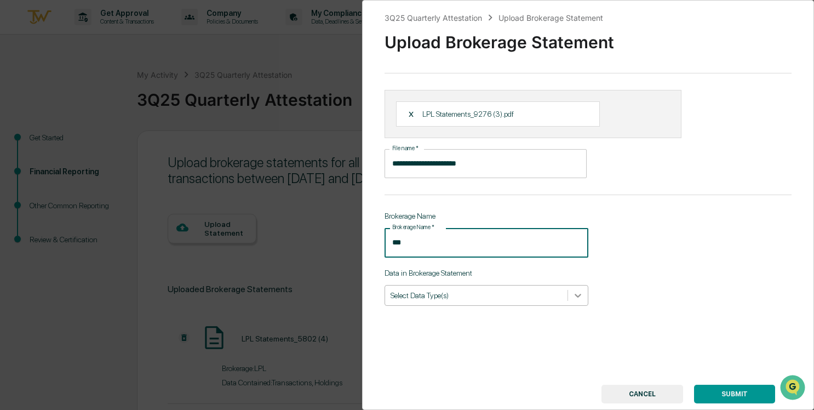
type input "***"
click at [573, 293] on icon at bounding box center [578, 295] width 11 height 11
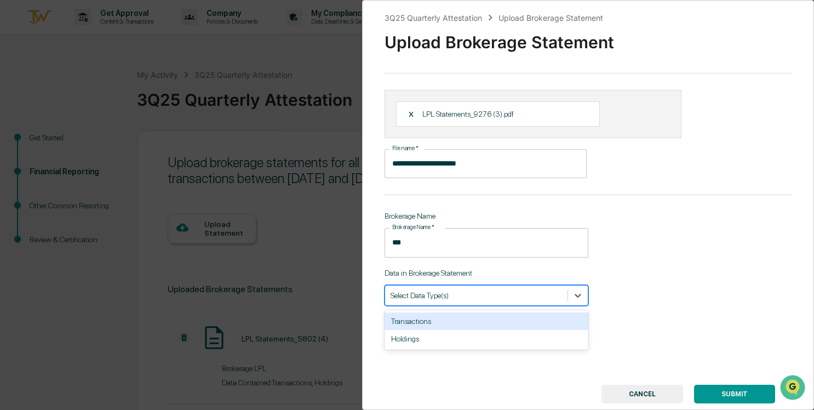
click at [462, 324] on div "Transactions" at bounding box center [487, 321] width 204 height 18
click at [573, 299] on icon at bounding box center [578, 295] width 11 height 11
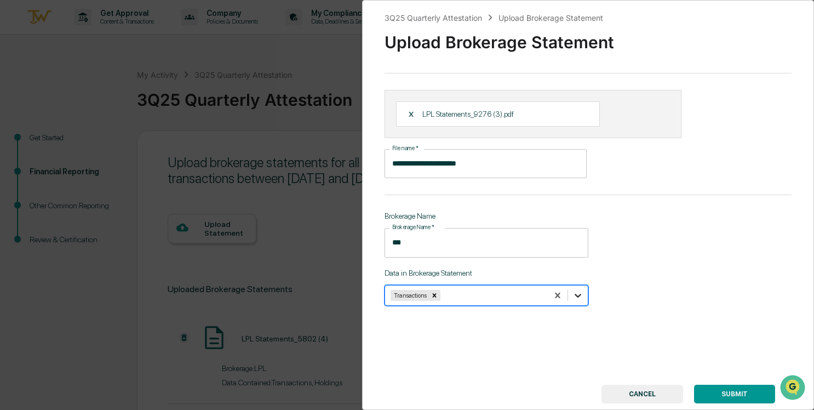
click at [572, 301] on div at bounding box center [578, 295] width 20 height 20
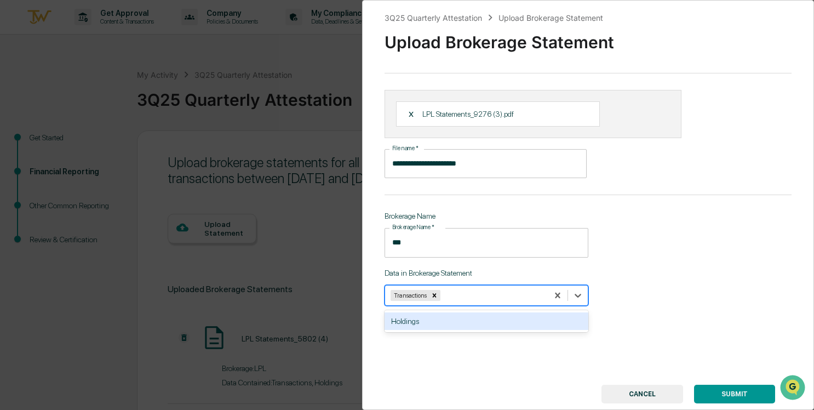
click at [554, 327] on div "Holdings" at bounding box center [487, 321] width 204 height 18
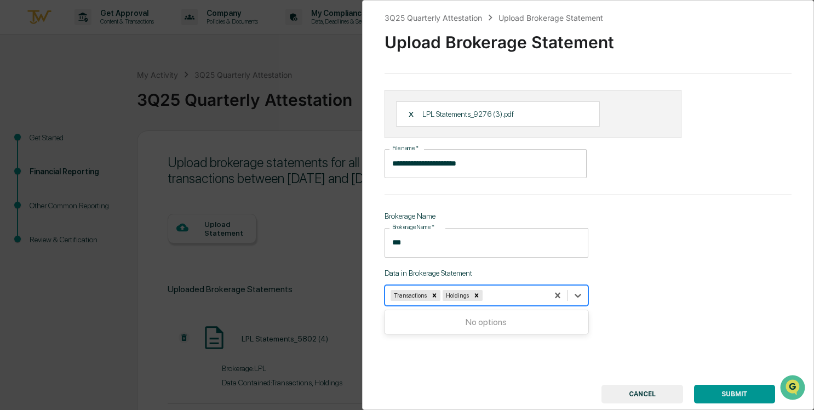
click at [725, 392] on button "SUBMIT" at bounding box center [734, 394] width 81 height 19
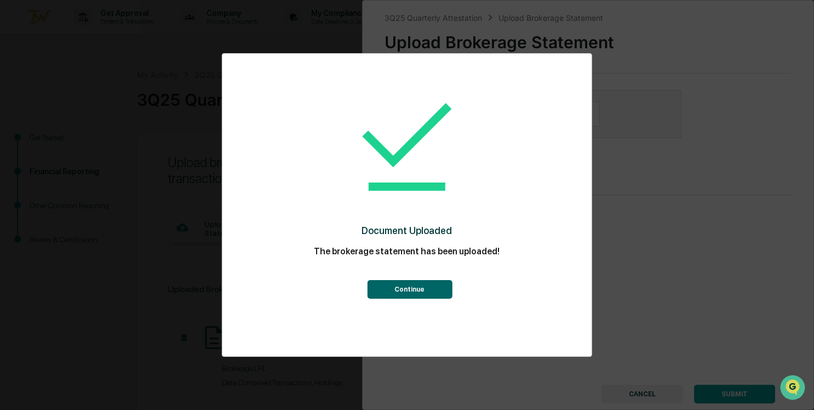
click at [430, 282] on button "Continue" at bounding box center [409, 289] width 85 height 19
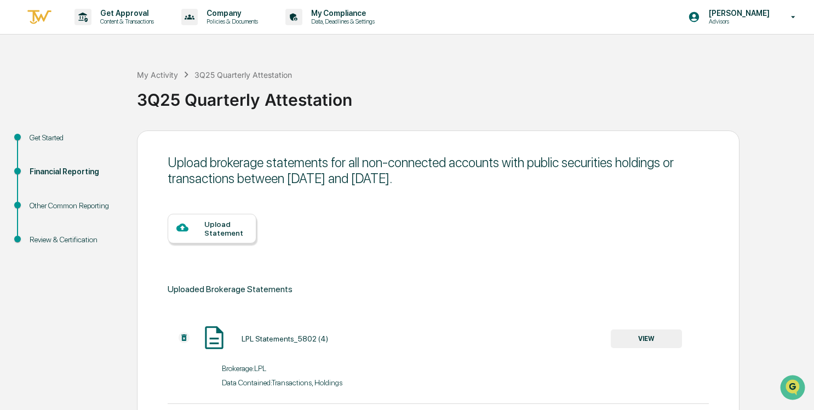
click at [237, 223] on div "Upload Statement" at bounding box center [225, 229] width 43 height 18
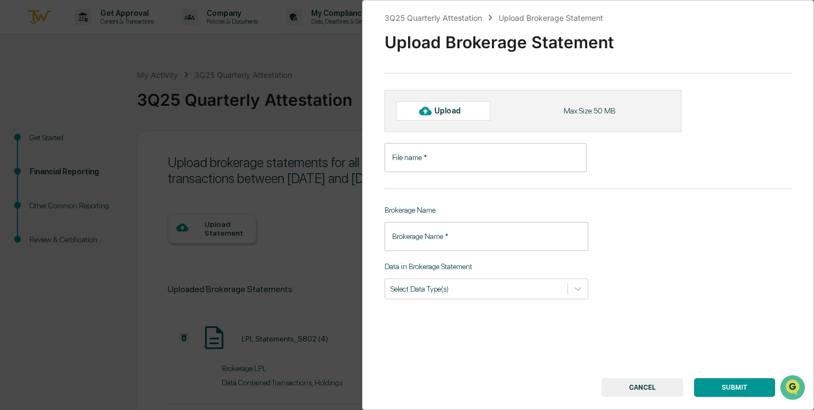
click at [465, 115] on div "Upload" at bounding box center [452, 110] width 36 height 9
type input "**********"
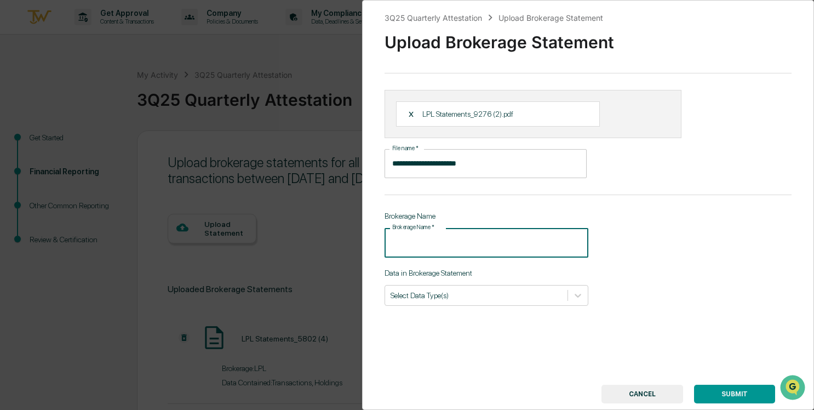
click at [516, 248] on input "Brokerage Name   *" at bounding box center [487, 242] width 204 height 29
type input "***"
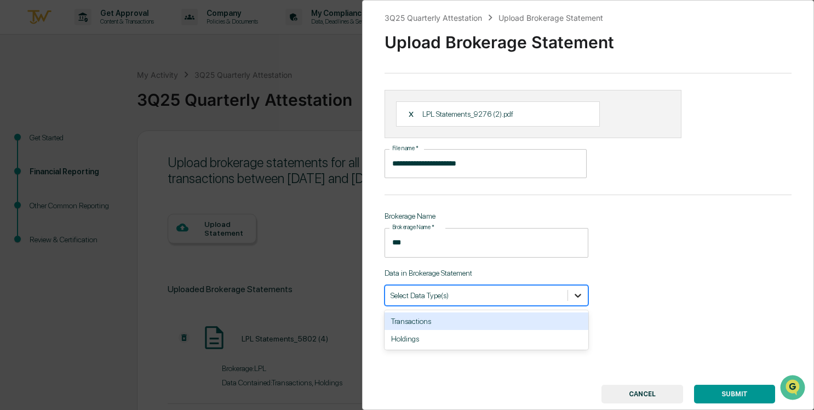
click at [575, 294] on icon at bounding box center [578, 296] width 7 height 4
click at [493, 321] on div "Transactions" at bounding box center [487, 321] width 204 height 18
click at [580, 293] on div at bounding box center [578, 295] width 20 height 20
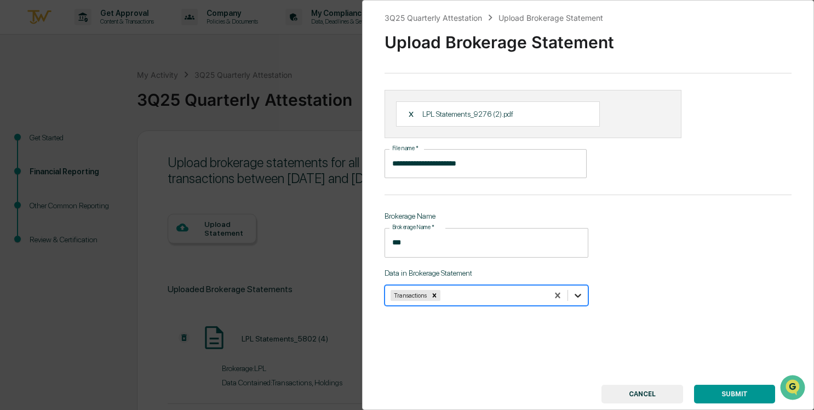
click at [577, 297] on icon at bounding box center [578, 295] width 11 height 11
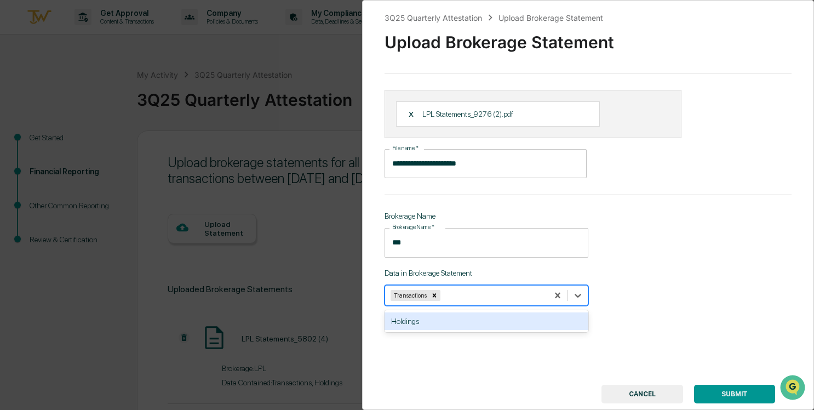
click at [547, 323] on div "Holdings" at bounding box center [487, 321] width 204 height 18
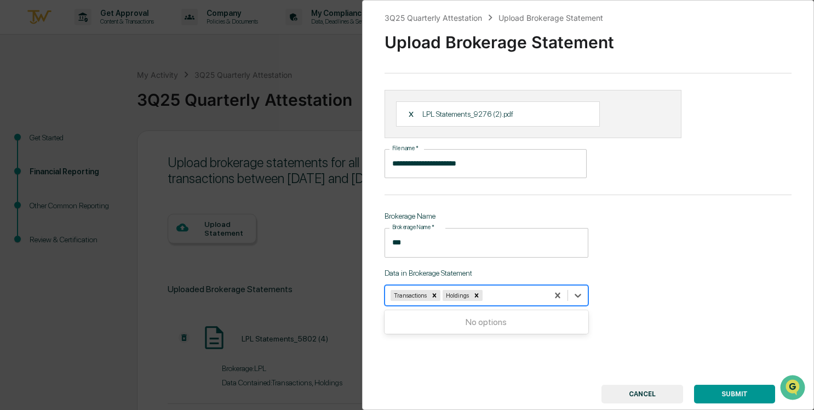
click at [735, 396] on button "SUBMIT" at bounding box center [734, 394] width 81 height 19
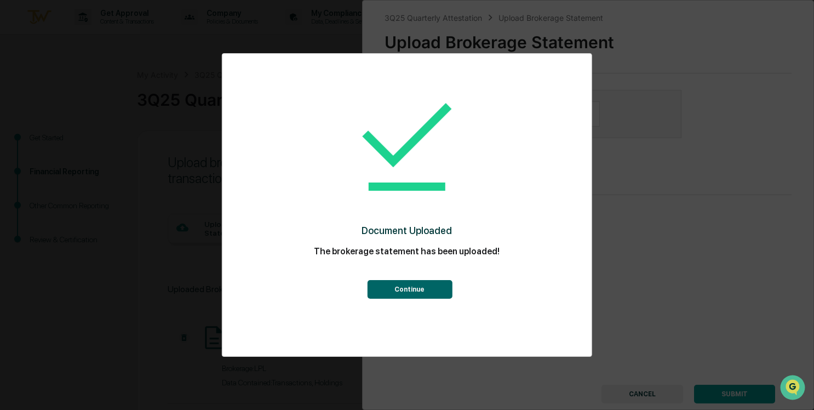
click at [429, 282] on button "Continue" at bounding box center [409, 289] width 85 height 19
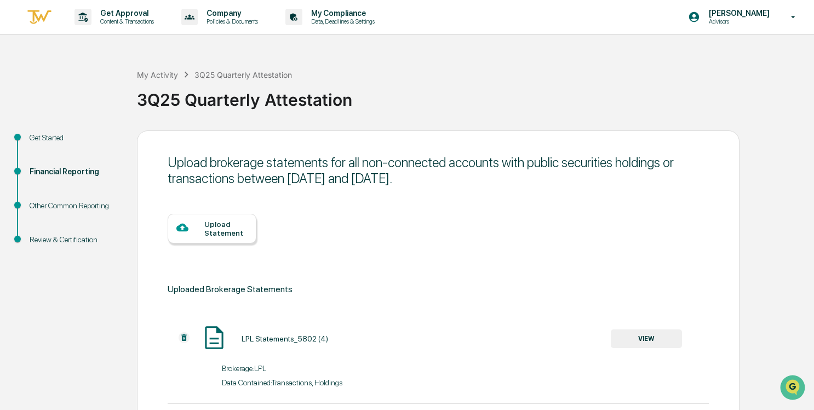
click at [224, 224] on div "Upload Statement" at bounding box center [225, 229] width 43 height 18
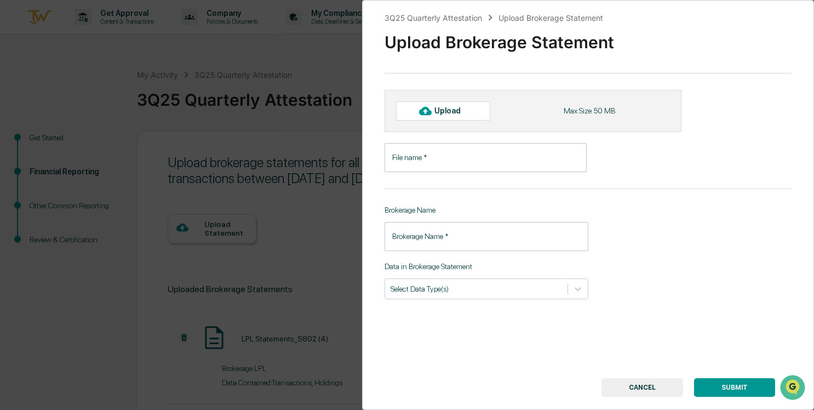
click at [429, 118] on div at bounding box center [425, 111] width 18 height 18
type input "**********"
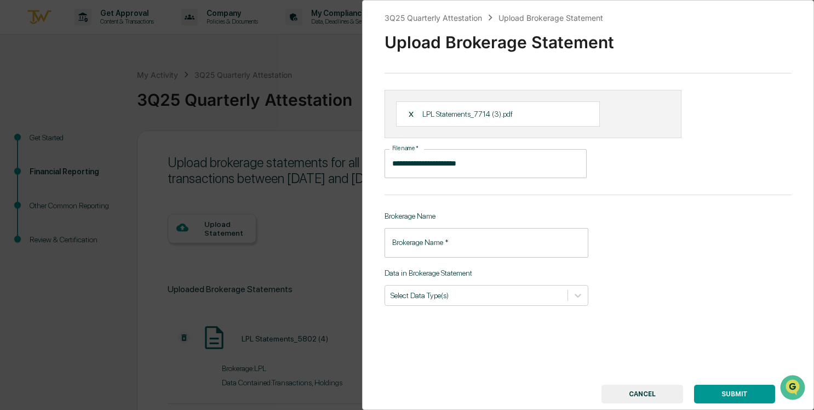
click at [441, 236] on input "Brokerage Name   *" at bounding box center [487, 242] width 204 height 29
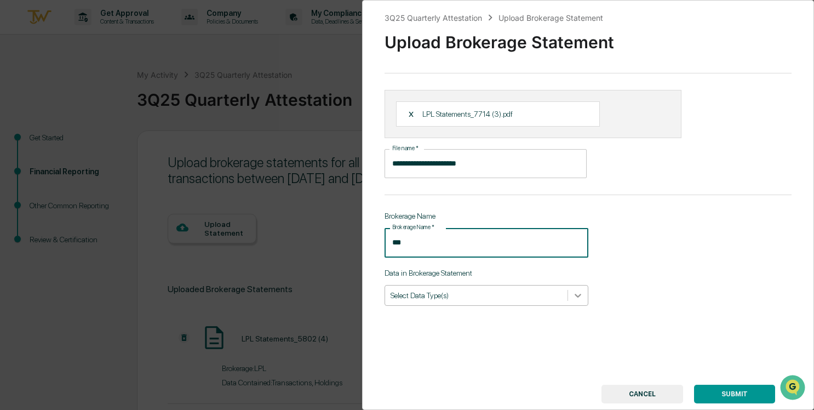
type input "***"
click at [581, 291] on div at bounding box center [578, 295] width 20 height 20
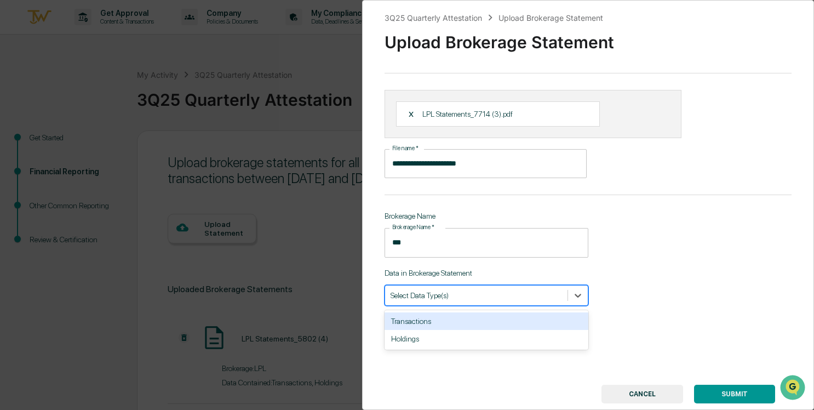
click at [535, 321] on div "Transactions" at bounding box center [487, 321] width 204 height 18
click at [534, 324] on div "Holdings" at bounding box center [487, 321] width 204 height 18
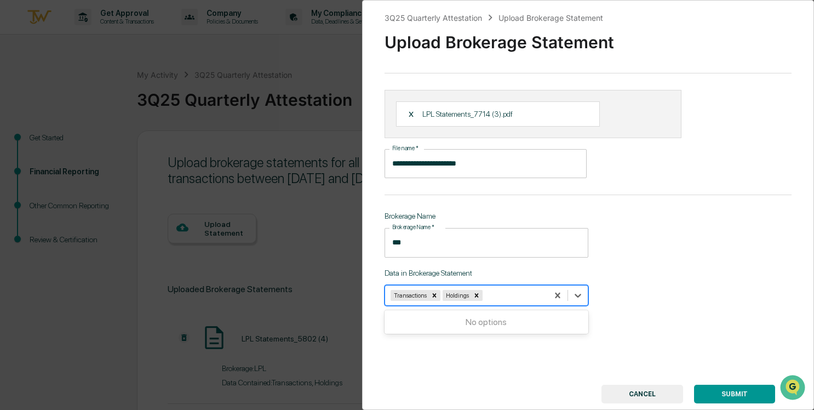
click at [725, 396] on button "SUBMIT" at bounding box center [734, 394] width 81 height 19
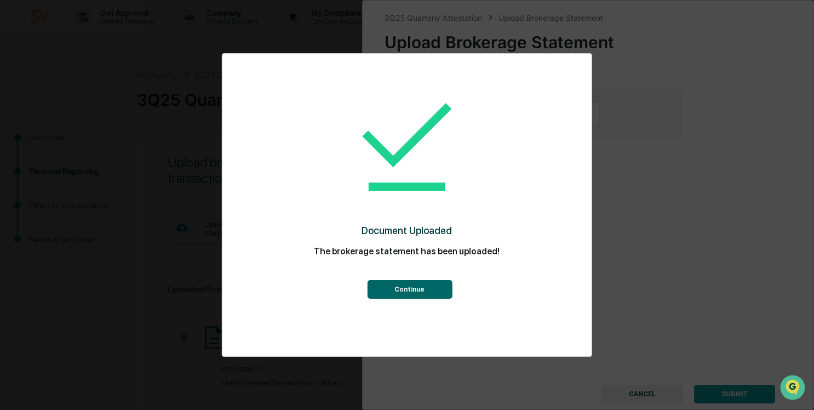
click at [422, 285] on button "Continue" at bounding box center [409, 289] width 85 height 19
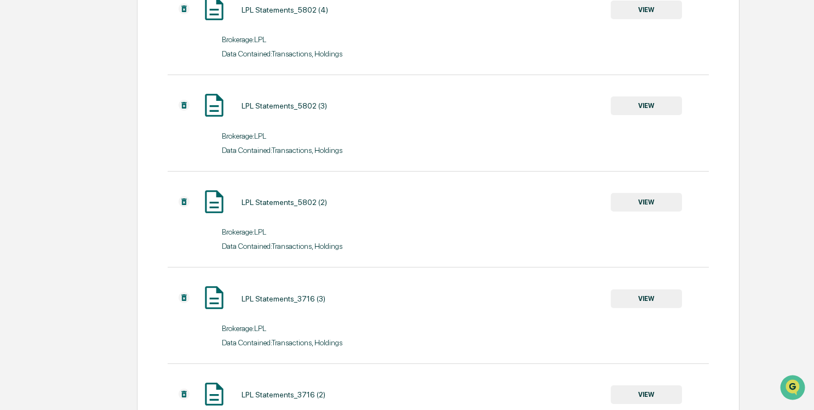
scroll to position [219, 0]
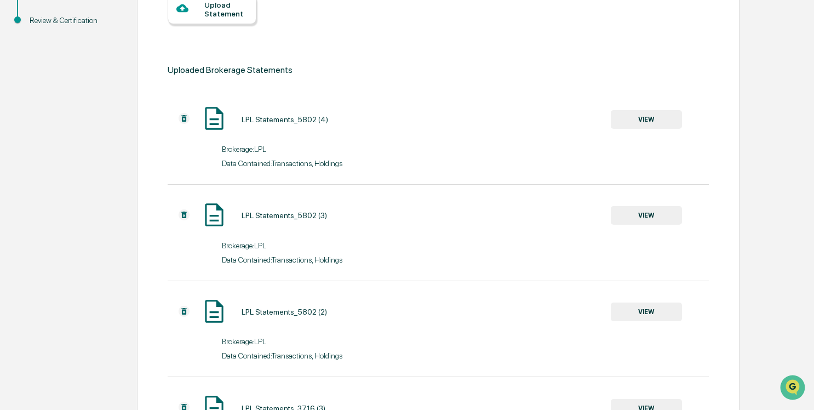
click at [199, 15] on div at bounding box center [190, 9] width 28 height 14
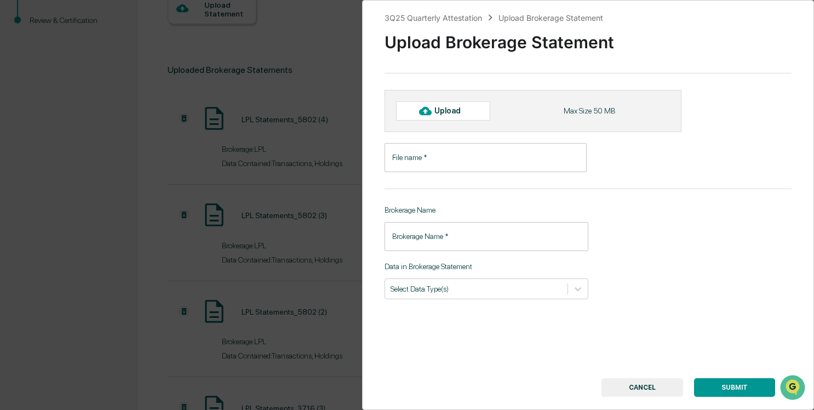
click at [433, 117] on div at bounding box center [425, 111] width 18 height 18
type input "**********"
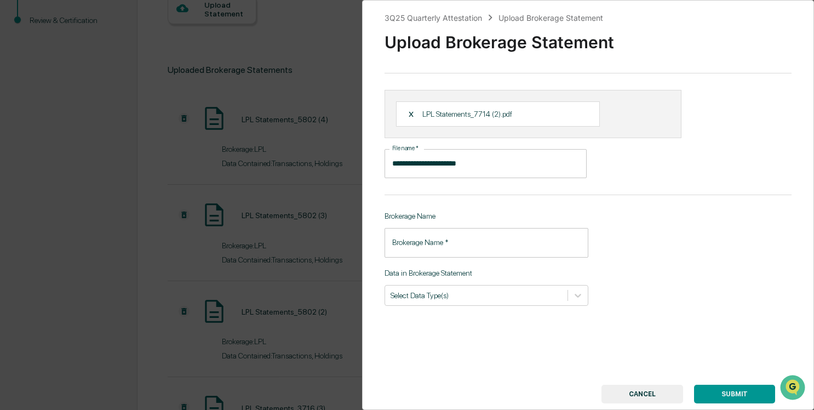
click at [494, 238] on input "Brokerage Name   *" at bounding box center [487, 242] width 204 height 29
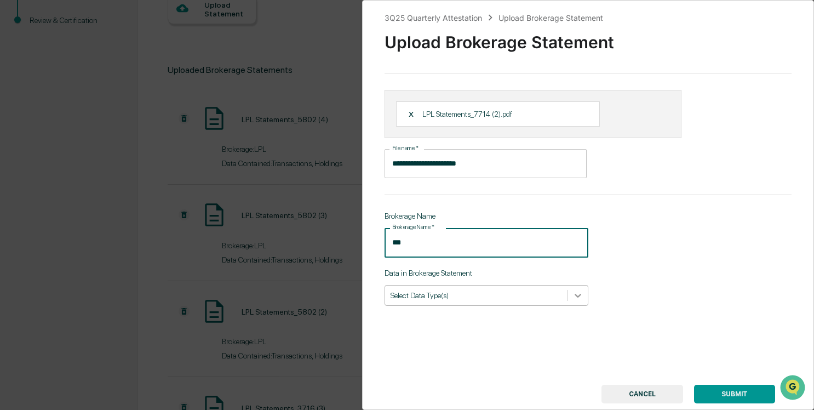
type input "***"
click at [573, 292] on icon at bounding box center [578, 295] width 11 height 11
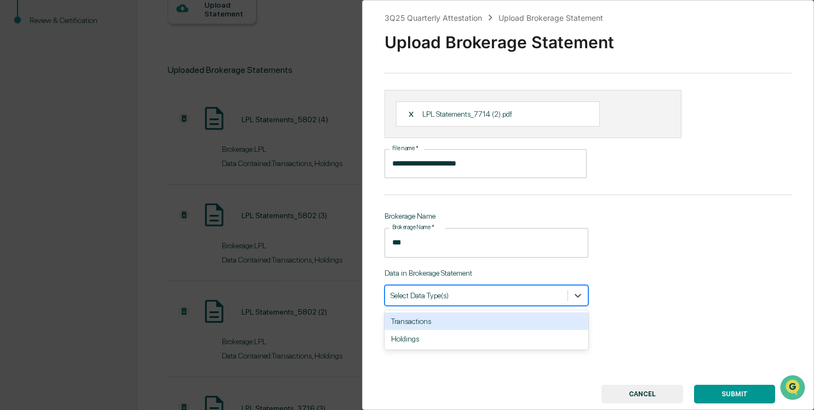
click at [539, 319] on div "Transactions" at bounding box center [487, 321] width 204 height 18
click at [539, 319] on div "Holdings" at bounding box center [487, 321] width 204 height 18
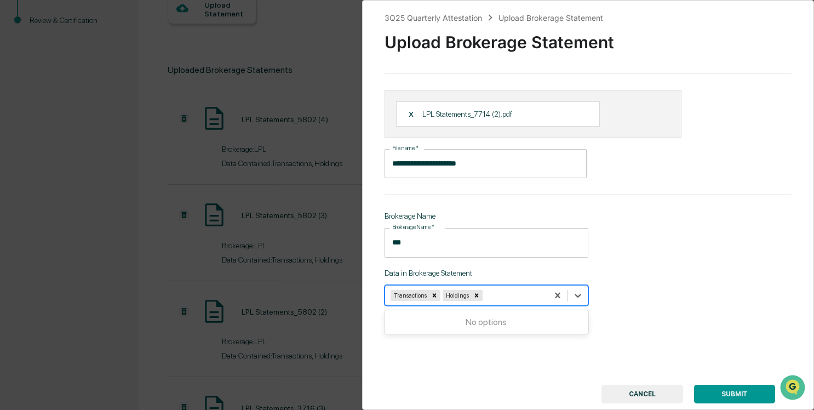
click at [740, 394] on button "SUBMIT" at bounding box center [734, 394] width 81 height 19
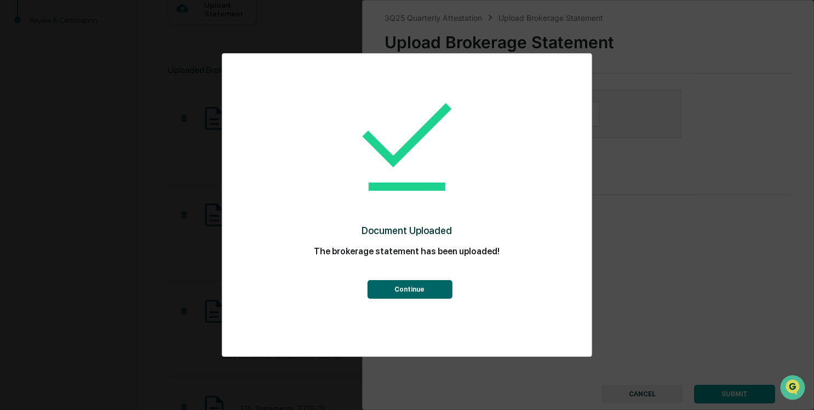
click at [402, 281] on button "Continue" at bounding box center [409, 289] width 85 height 19
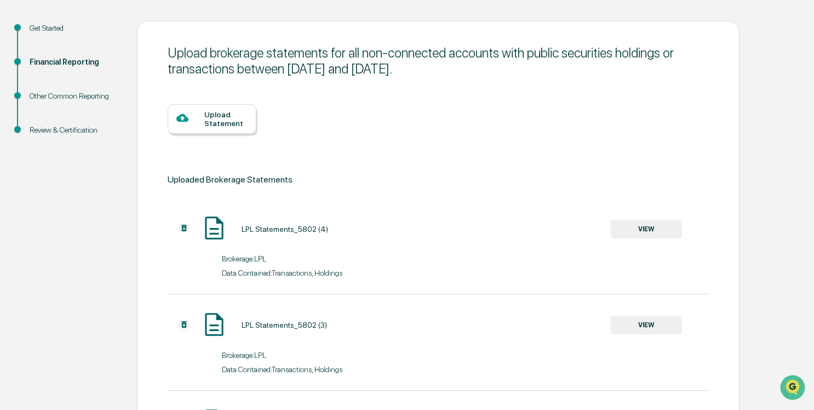
scroll to position [55, 0]
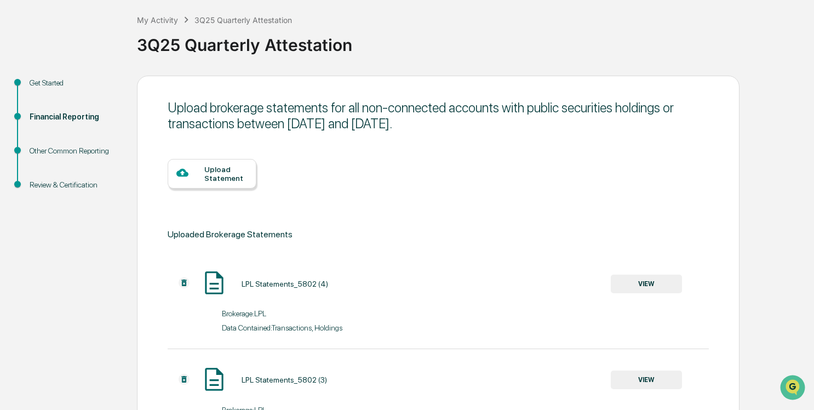
click at [227, 194] on div "Upload Statement" at bounding box center [438, 182] width 541 height 90
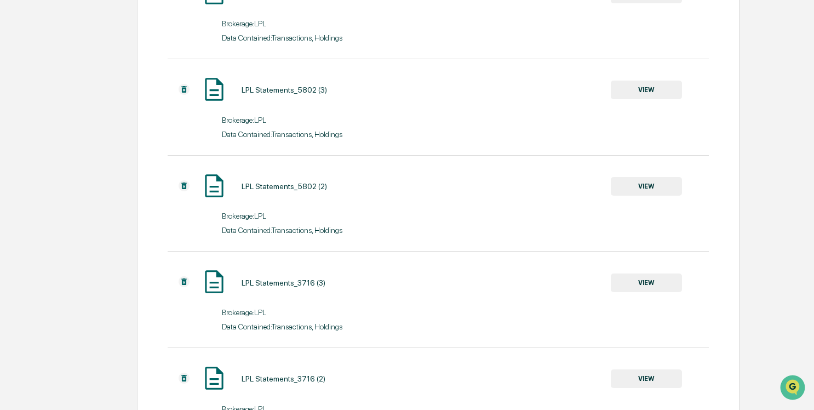
scroll to position [28, 0]
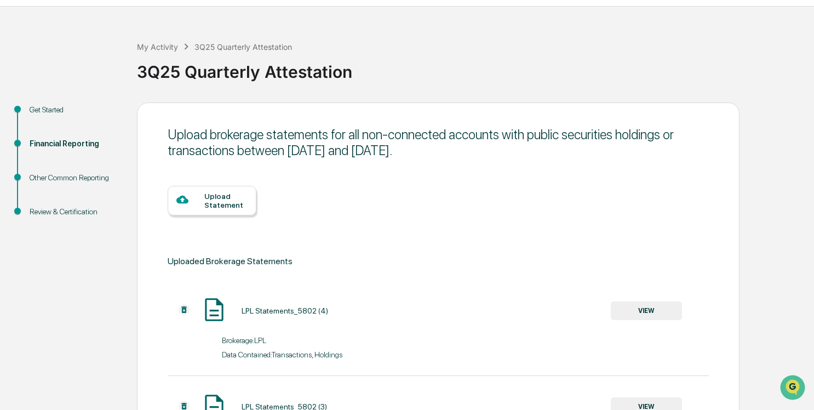
click at [234, 192] on div "Upload Statement" at bounding box center [225, 201] width 43 height 18
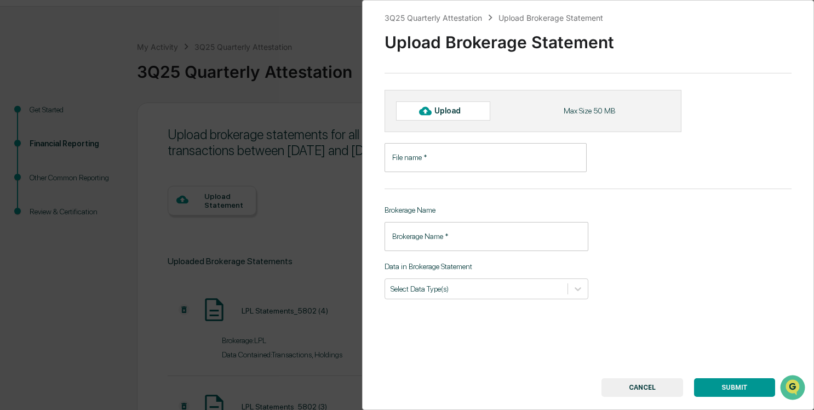
click at [450, 113] on div "Upload" at bounding box center [452, 110] width 36 height 9
type input "**********"
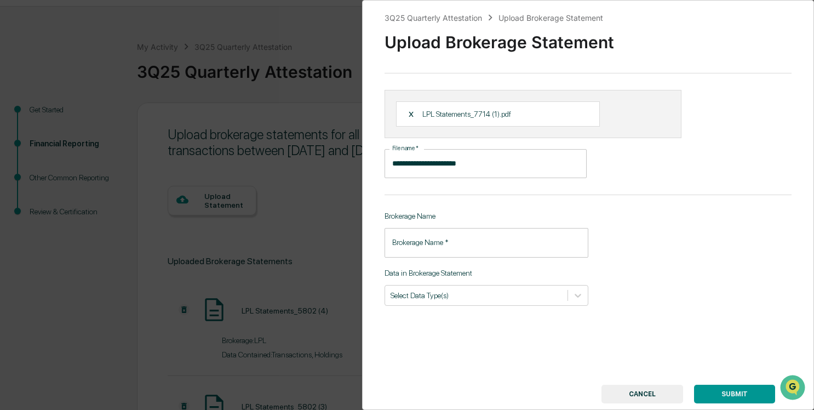
click at [459, 252] on input "Brokerage Name   *" at bounding box center [487, 242] width 204 height 29
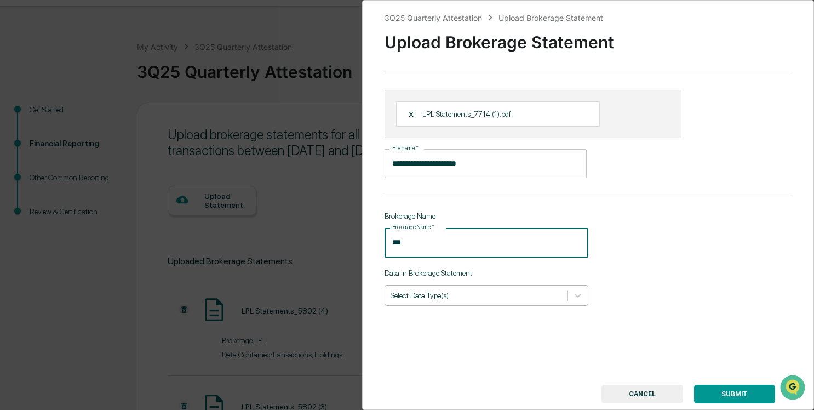
type input "***"
click at [533, 296] on div at bounding box center [476, 295] width 171 height 10
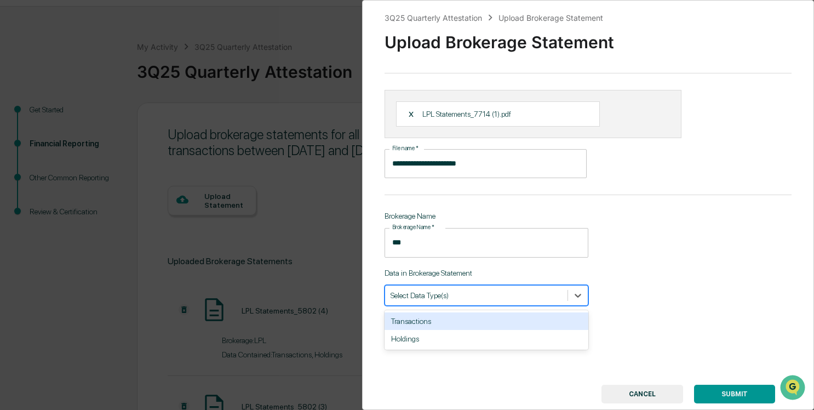
click at [505, 324] on div "Transactions" at bounding box center [487, 321] width 204 height 18
click at [505, 324] on div "Holdings" at bounding box center [487, 321] width 204 height 18
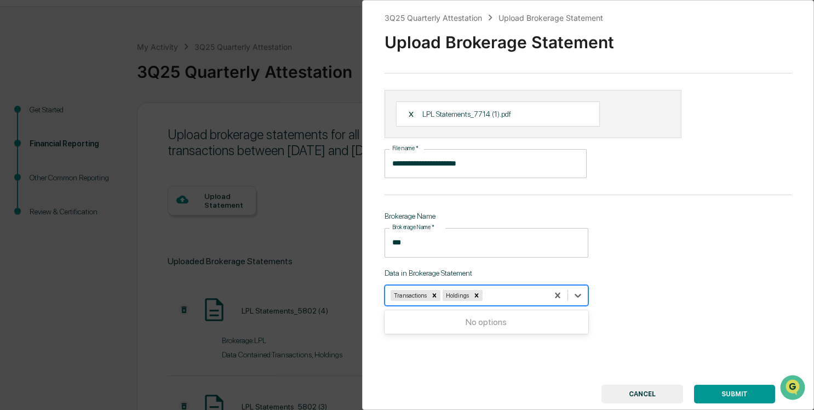
click at [752, 393] on button "SUBMIT" at bounding box center [734, 394] width 81 height 19
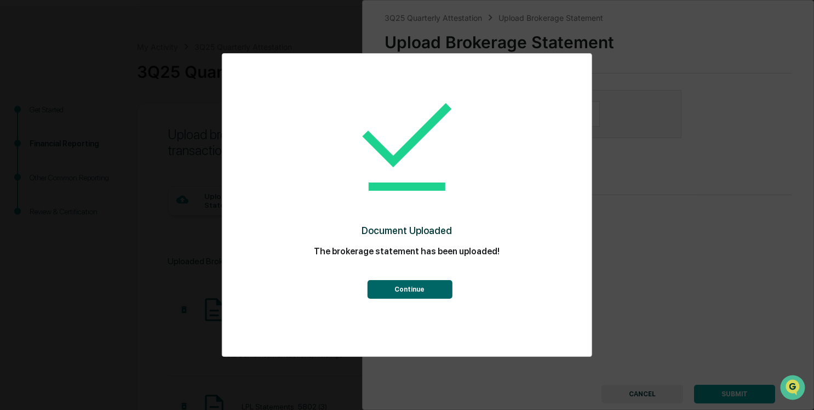
click at [408, 285] on button "Continue" at bounding box center [409, 289] width 85 height 19
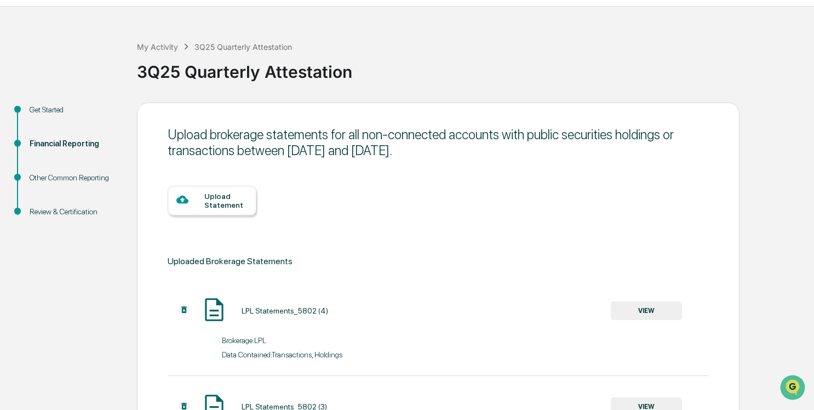
click at [242, 209] on div "Upload Statement" at bounding box center [212, 201] width 89 height 30
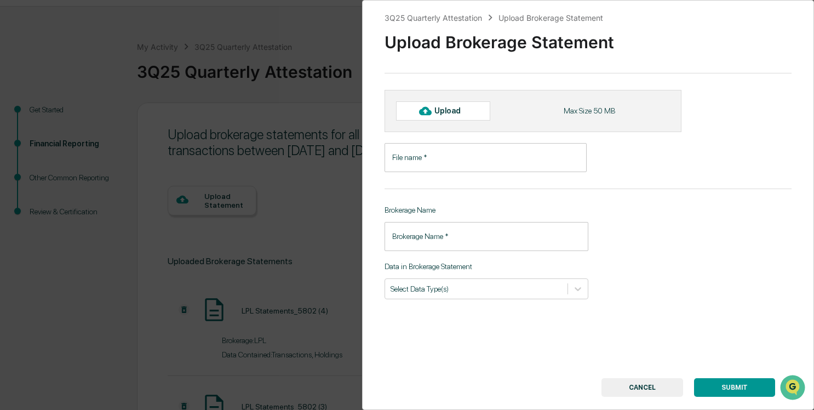
click at [461, 111] on div "Upload" at bounding box center [452, 110] width 36 height 9
type input "**********"
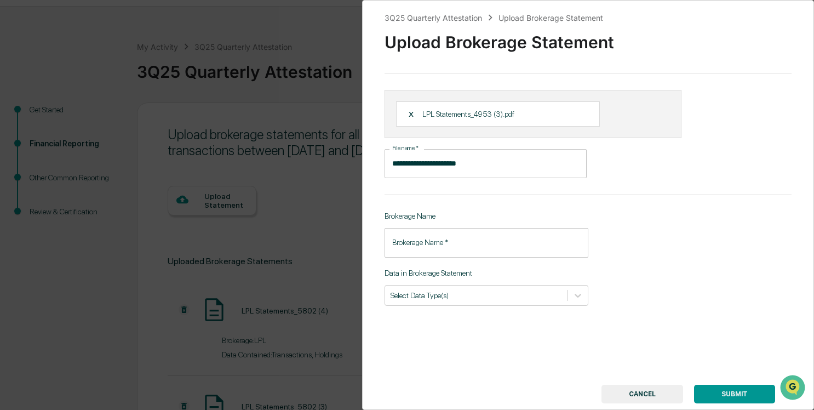
click at [451, 227] on div "Brokerage Name Brokerage Name   * Brokerage Name   *" at bounding box center [487, 233] width 204 height 45
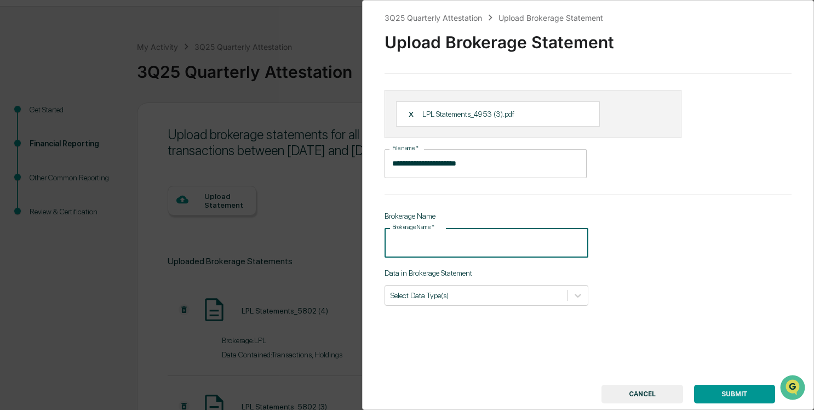
click at [447, 238] on input "Brokerage Name   *" at bounding box center [487, 242] width 204 height 29
type input "***"
click at [448, 273] on p "Data in Brokerage Statement" at bounding box center [487, 272] width 204 height 9
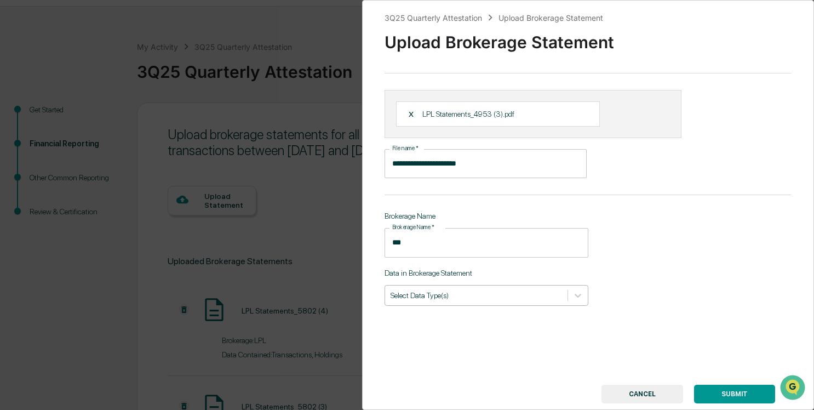
click at [452, 291] on div at bounding box center [476, 295] width 171 height 10
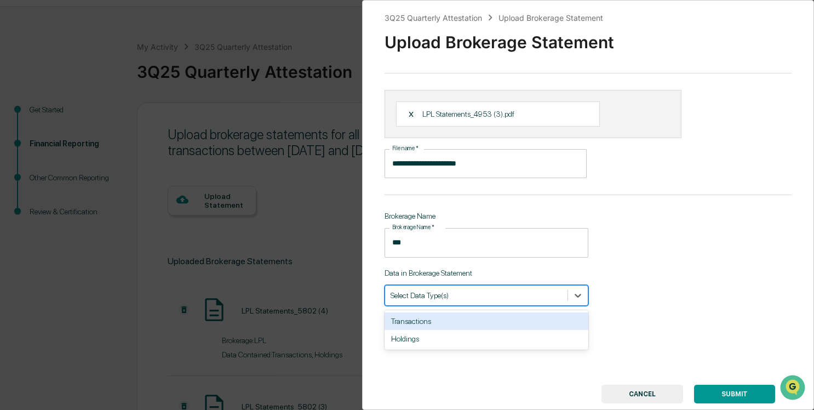
click at [454, 319] on div "Transactions" at bounding box center [487, 321] width 204 height 18
click at [454, 319] on div "Holdings" at bounding box center [487, 321] width 204 height 18
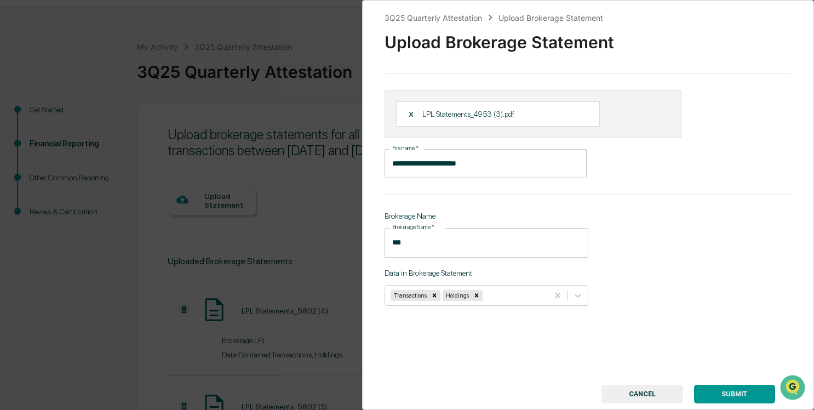
click at [731, 388] on button "SUBMIT" at bounding box center [734, 394] width 81 height 19
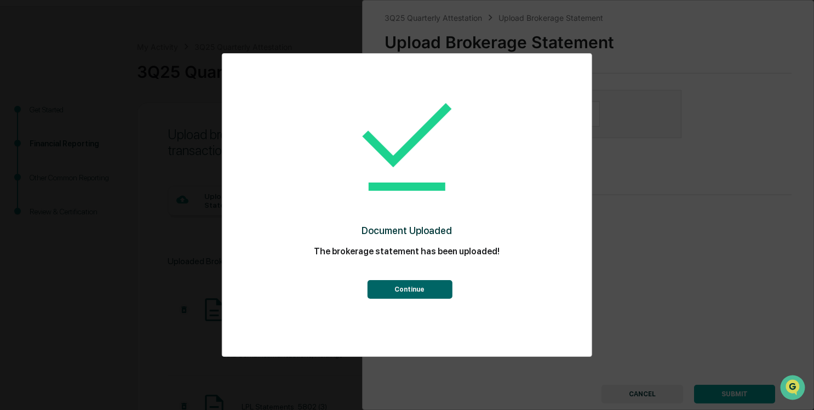
drag, startPoint x: 438, startPoint y: 300, endPoint x: 428, endPoint y: 298, distance: 9.6
click at [436, 300] on div "Document Uploaded The brokerage statement has been uploaded! Continue" at bounding box center [406, 190] width 325 height 250
click at [424, 293] on button "Continue" at bounding box center [409, 289] width 85 height 19
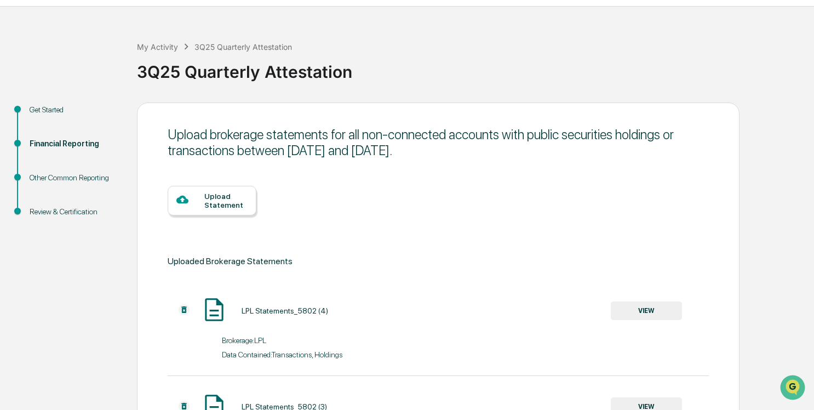
click at [211, 203] on div "Upload Statement" at bounding box center [225, 201] width 43 height 18
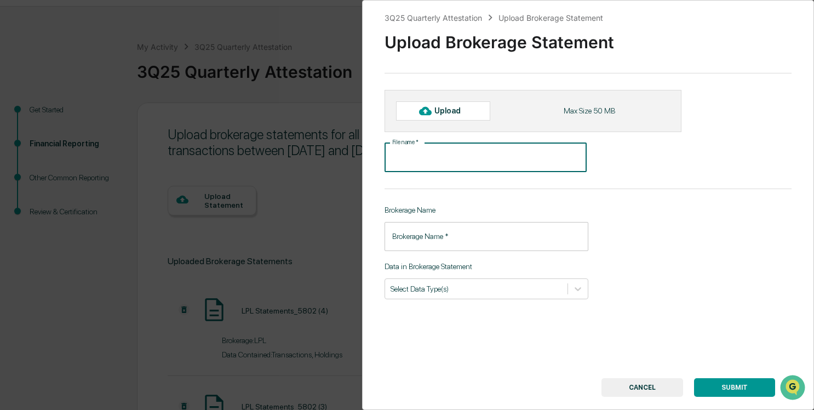
click at [407, 162] on input "File name   *" at bounding box center [486, 157] width 202 height 29
click at [452, 109] on div "Upload" at bounding box center [452, 110] width 36 height 9
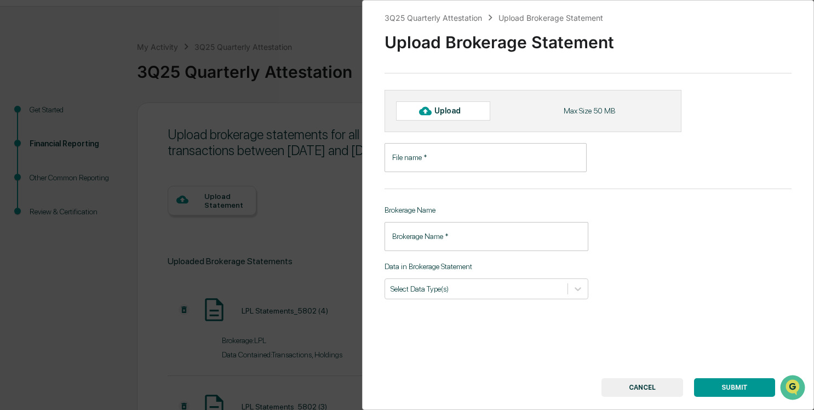
type input "**********"
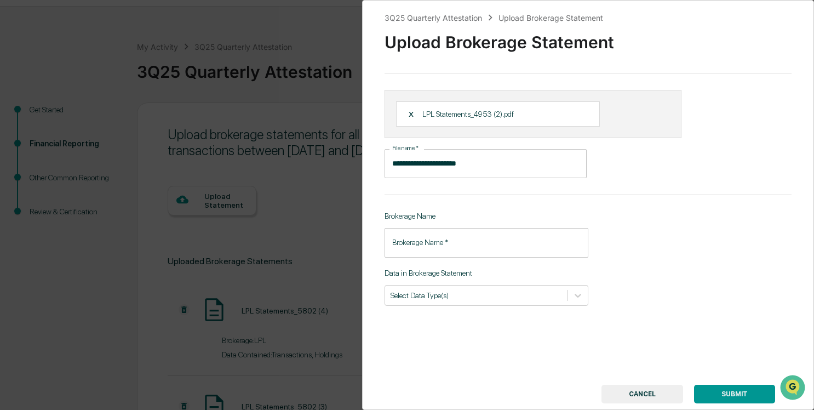
click at [502, 238] on input "Brokerage Name   *" at bounding box center [487, 242] width 204 height 29
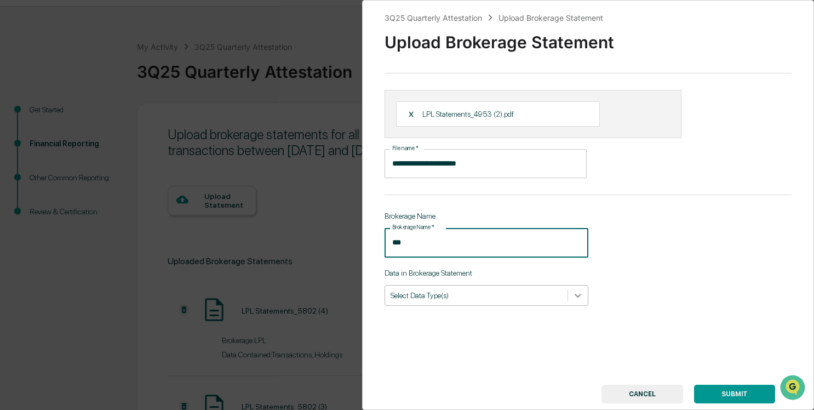
type input "***"
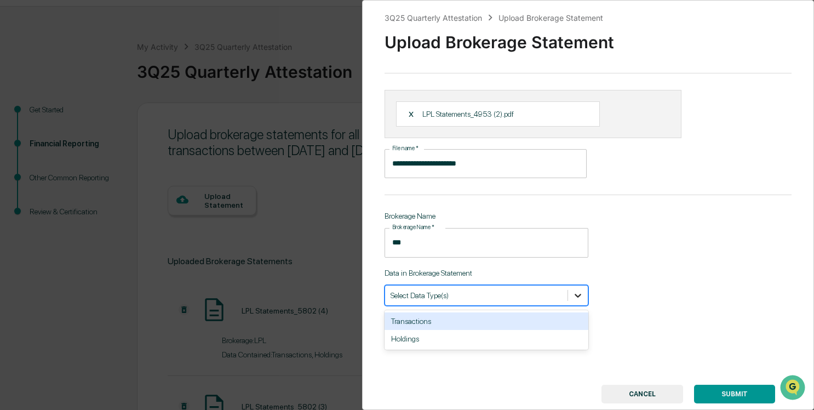
click at [574, 293] on icon at bounding box center [578, 295] width 11 height 11
click at [479, 318] on div "Transactions" at bounding box center [487, 321] width 204 height 18
click at [479, 318] on div "Holdings" at bounding box center [487, 321] width 204 height 18
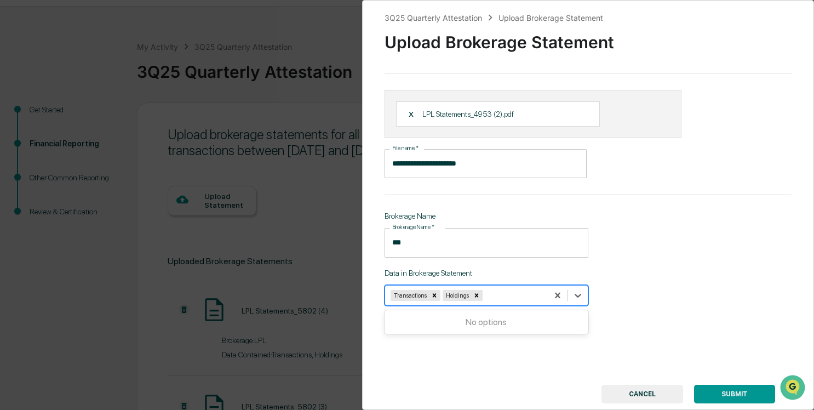
click at [714, 391] on button "SUBMIT" at bounding box center [734, 394] width 81 height 19
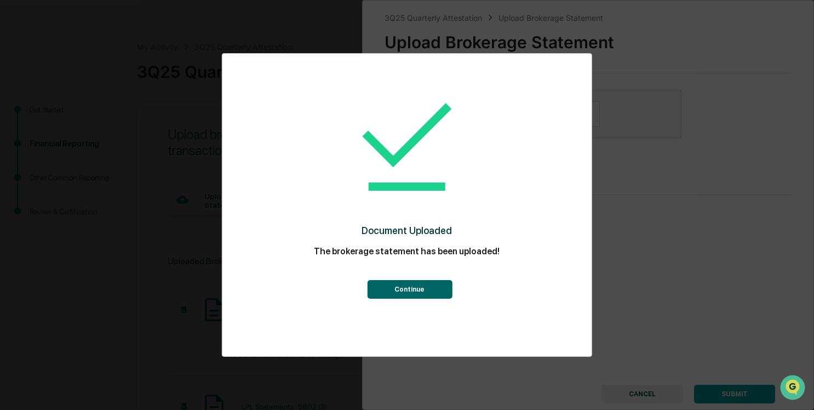
click at [427, 291] on button "Continue" at bounding box center [409, 289] width 85 height 19
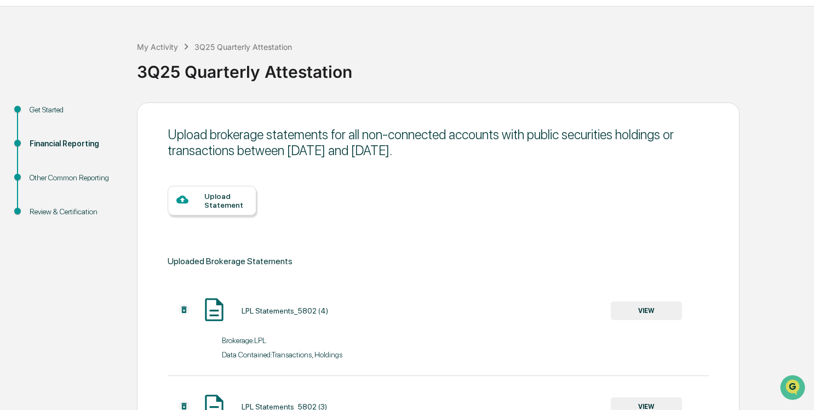
click at [226, 207] on div "Upload Statement" at bounding box center [225, 201] width 43 height 18
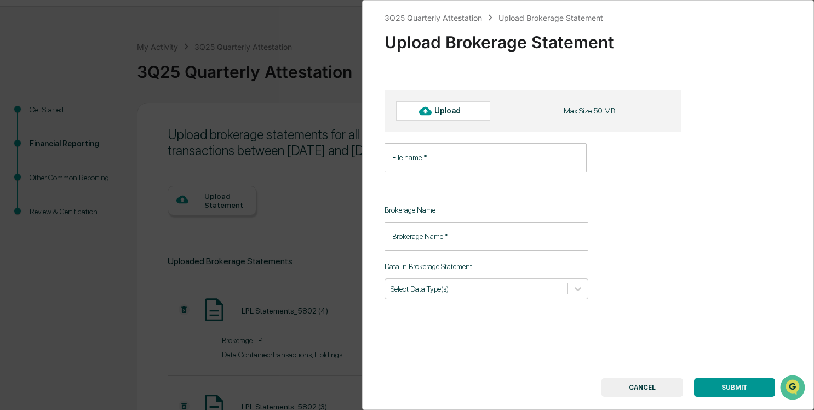
click at [431, 184] on div "3Q25 Quarterly Attestation Upload Brokerage Statement Upload Brokerage Statemen…" at bounding box center [588, 205] width 452 height 410
click at [425, 165] on input "File name   *" at bounding box center [486, 157] width 202 height 29
click at [442, 112] on div "Upload" at bounding box center [452, 110] width 36 height 9
type input "**********"
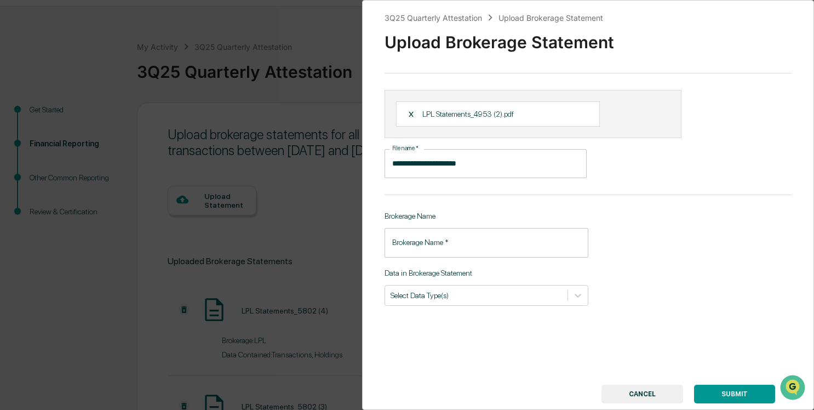
click at [437, 244] on input "Brokerage Name   *" at bounding box center [487, 242] width 204 height 29
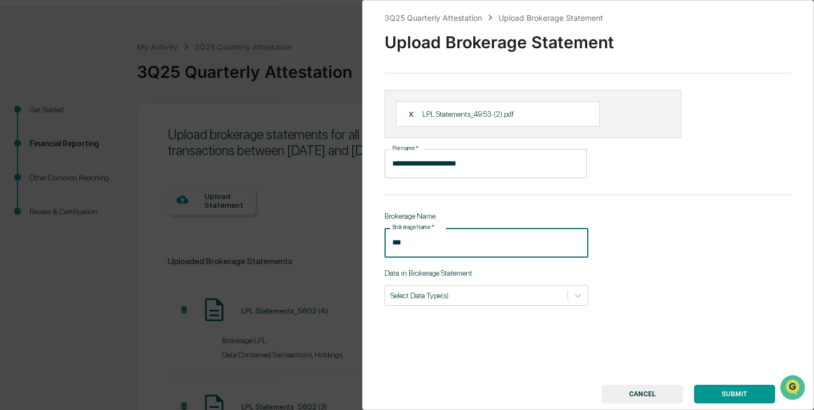
type input "***"
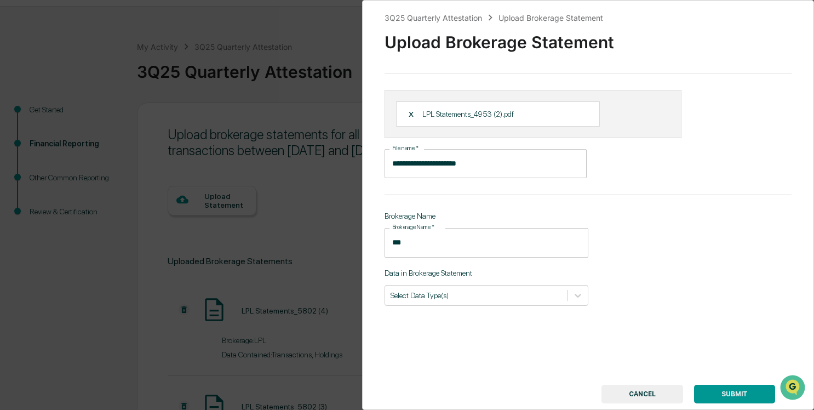
click at [658, 336] on div "**********" at bounding box center [588, 205] width 452 height 410
click at [568, 295] on div at bounding box center [578, 295] width 20 height 20
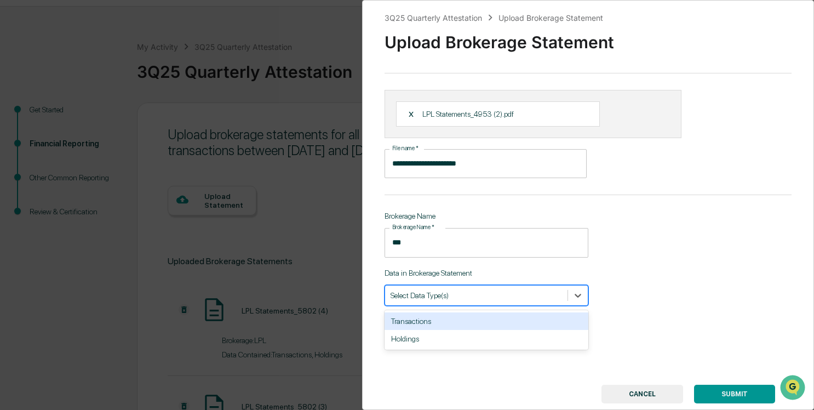
click at [533, 318] on div "Transactions" at bounding box center [487, 321] width 204 height 18
click at [533, 318] on div "Holdings" at bounding box center [487, 321] width 204 height 18
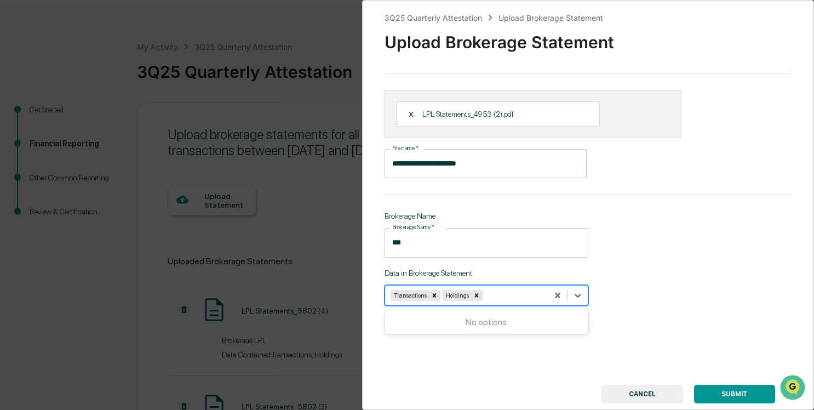
click at [739, 396] on button "SUBMIT" at bounding box center [734, 394] width 81 height 19
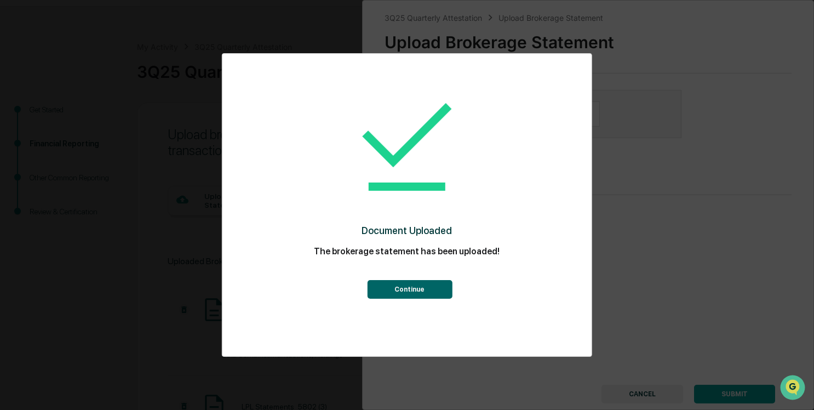
click at [414, 286] on button "Continue" at bounding box center [409, 289] width 85 height 19
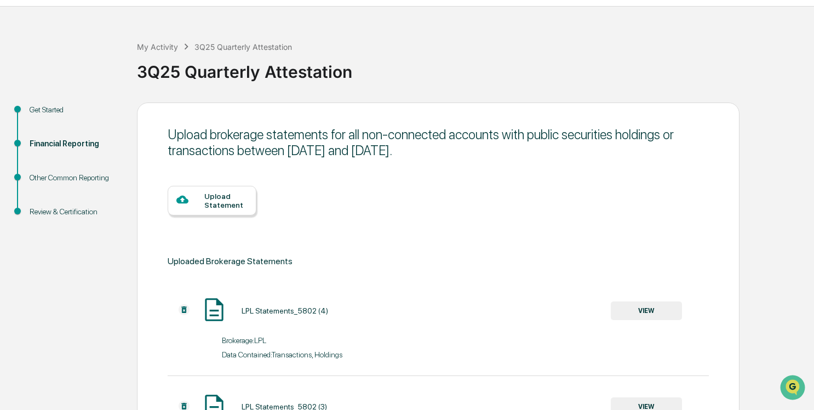
click at [212, 207] on div "Upload Statement" at bounding box center [225, 201] width 43 height 18
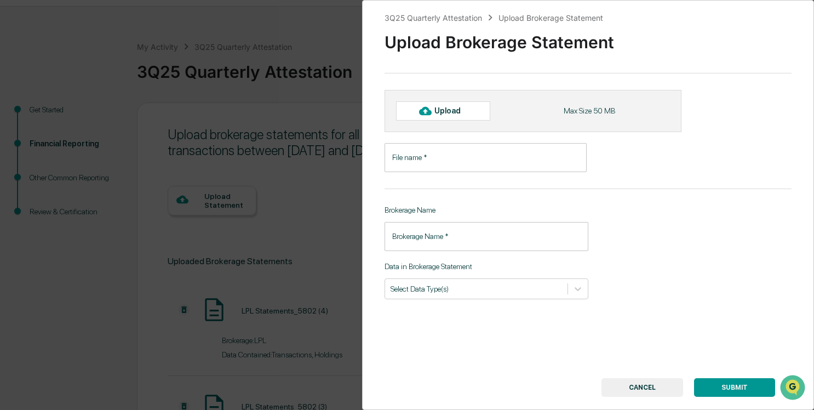
click at [461, 112] on div "Upload" at bounding box center [452, 110] width 36 height 9
type input "**********"
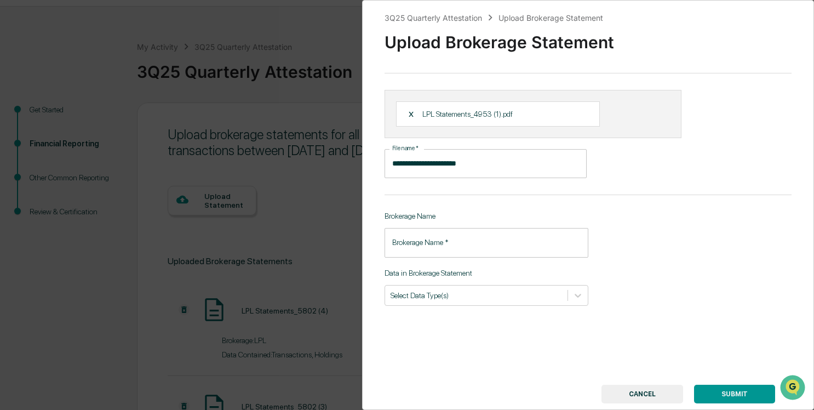
click at [462, 252] on input "Brokerage Name   *" at bounding box center [487, 242] width 204 height 29
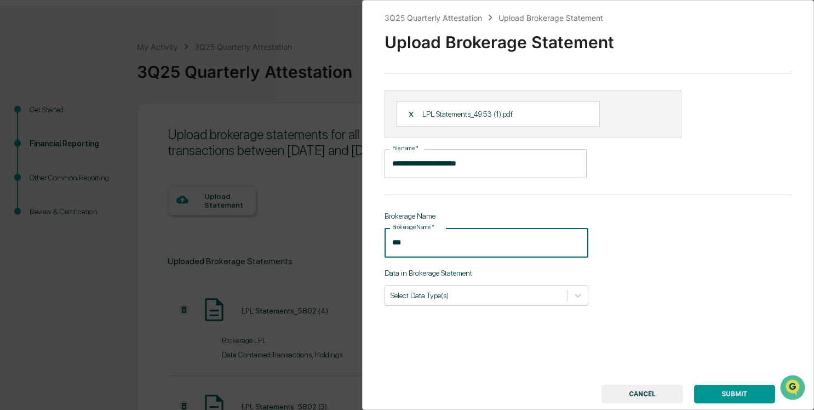
type input "***"
click at [710, 390] on button "SUBMIT" at bounding box center [734, 394] width 81 height 19
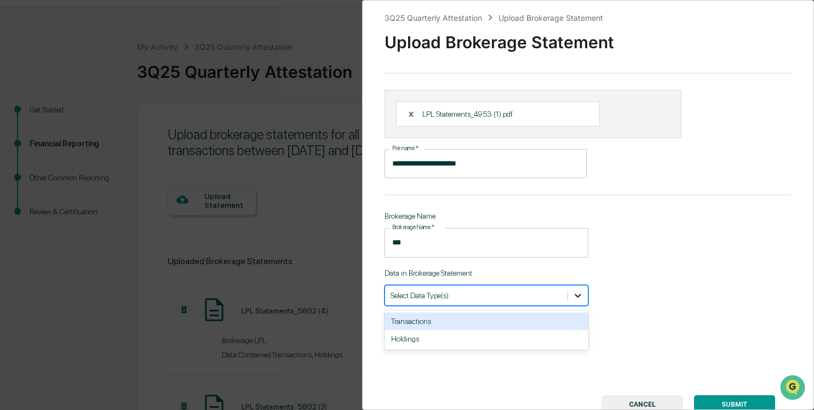
click at [573, 299] on icon at bounding box center [578, 295] width 11 height 11
click at [561, 323] on div "Transactions" at bounding box center [487, 321] width 204 height 18
click at [561, 323] on div "Holdings" at bounding box center [487, 321] width 204 height 18
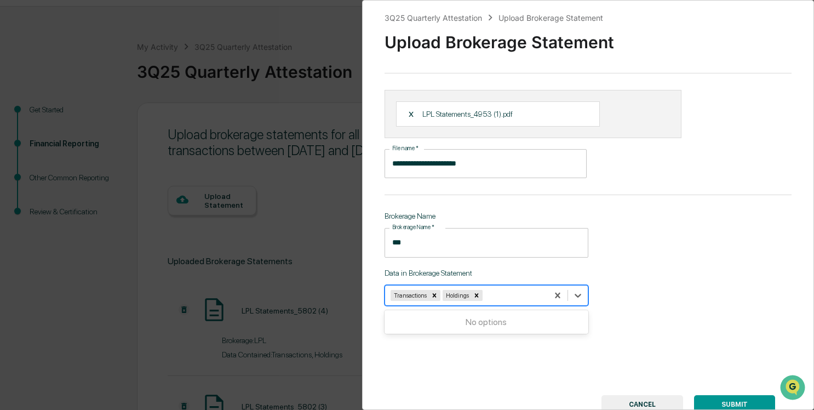
click at [720, 398] on button "SUBMIT" at bounding box center [734, 404] width 81 height 19
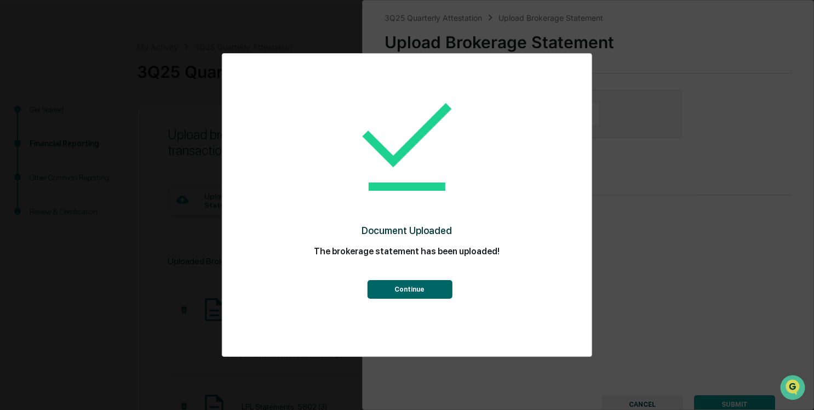
click at [393, 291] on button "Continue" at bounding box center [409, 289] width 85 height 19
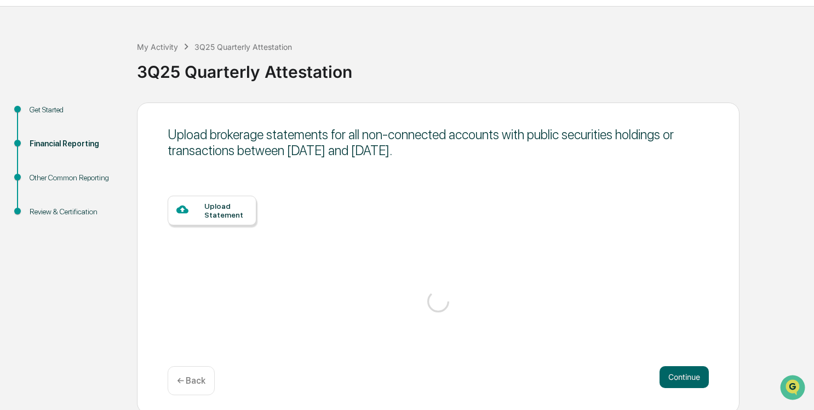
scroll to position [3, 0]
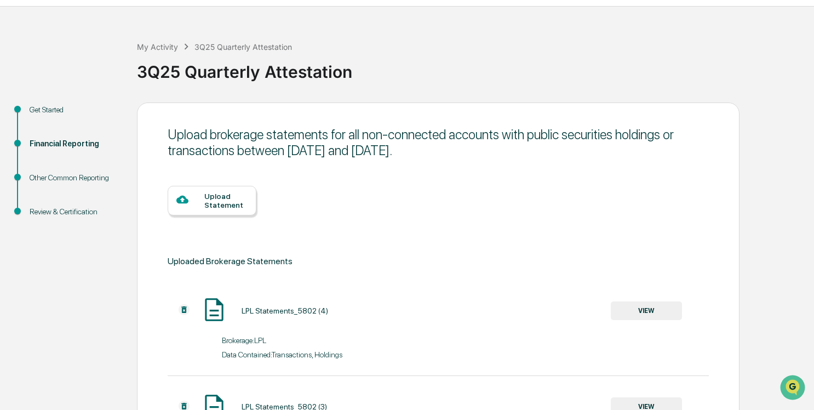
click at [222, 211] on div "Upload Statement" at bounding box center [212, 201] width 89 height 30
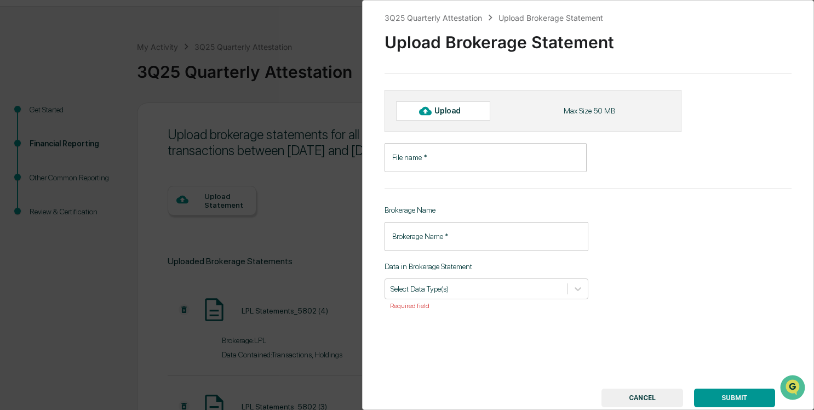
click at [438, 110] on div "Upload" at bounding box center [452, 110] width 36 height 9
type input "**********"
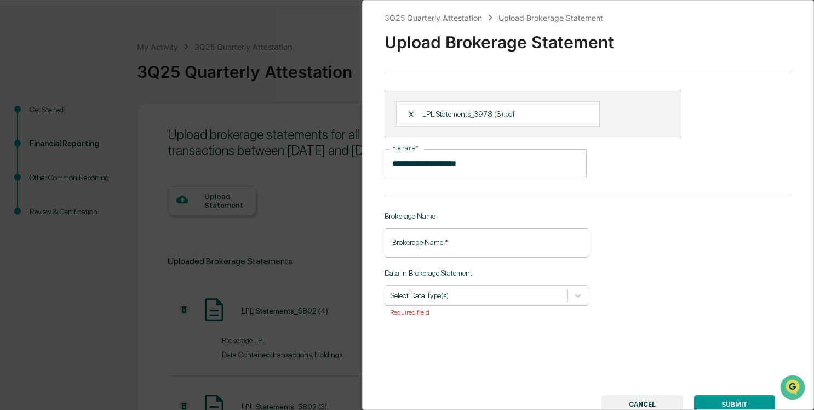
click at [418, 247] on input "Brokerage Name   *" at bounding box center [487, 242] width 204 height 29
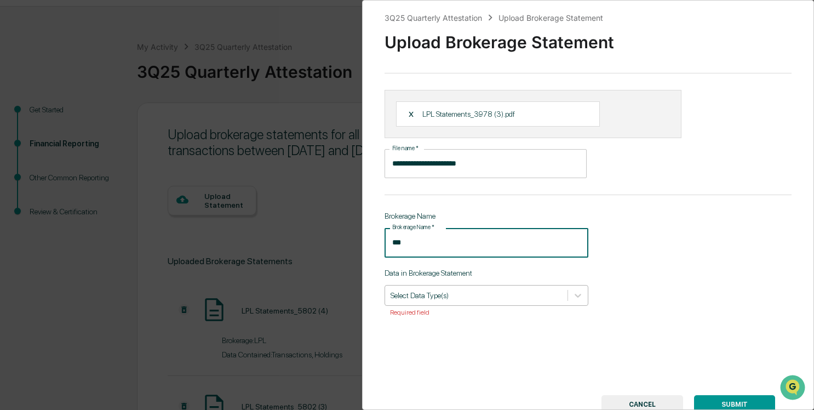
type input "***"
click at [459, 294] on div at bounding box center [476, 295] width 171 height 10
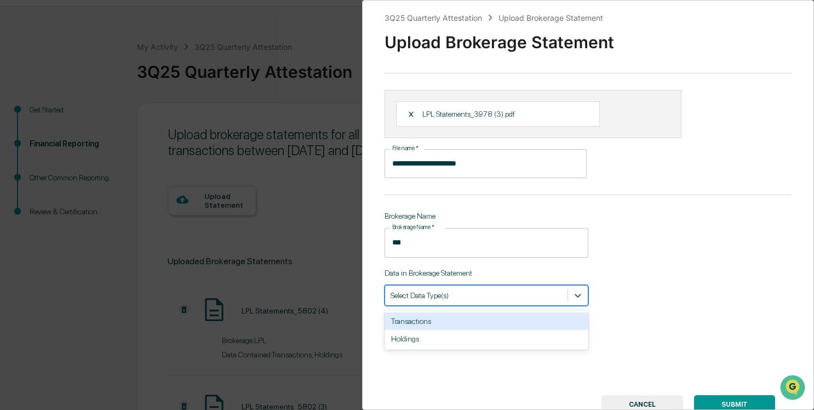
click at [450, 319] on div "Transactions" at bounding box center [487, 321] width 204 height 18
click at [450, 319] on div "Holdings" at bounding box center [487, 321] width 204 height 18
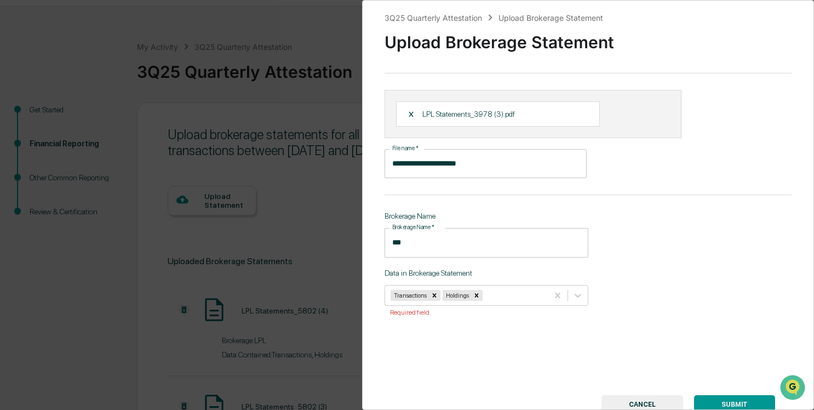
click at [746, 402] on button "SUBMIT" at bounding box center [734, 404] width 81 height 19
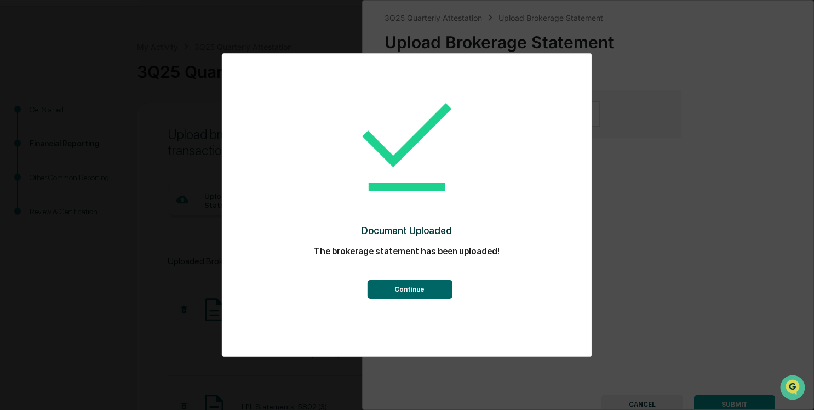
click at [420, 287] on button "Continue" at bounding box center [409, 289] width 85 height 19
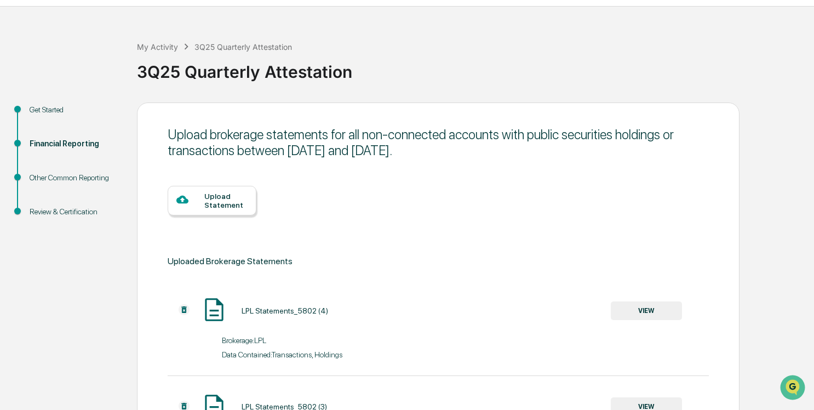
click at [228, 211] on div "Upload Statement" at bounding box center [212, 201] width 89 height 30
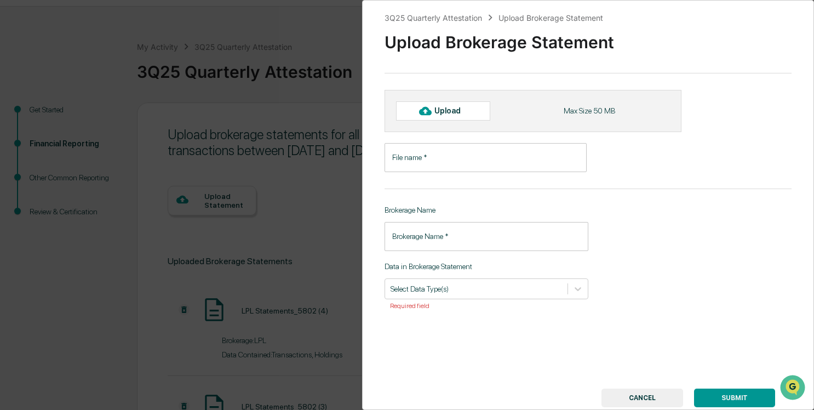
click at [436, 165] on input "File name   *" at bounding box center [486, 157] width 202 height 29
click at [436, 106] on div "Upload" at bounding box center [452, 110] width 36 height 9
type input "**********"
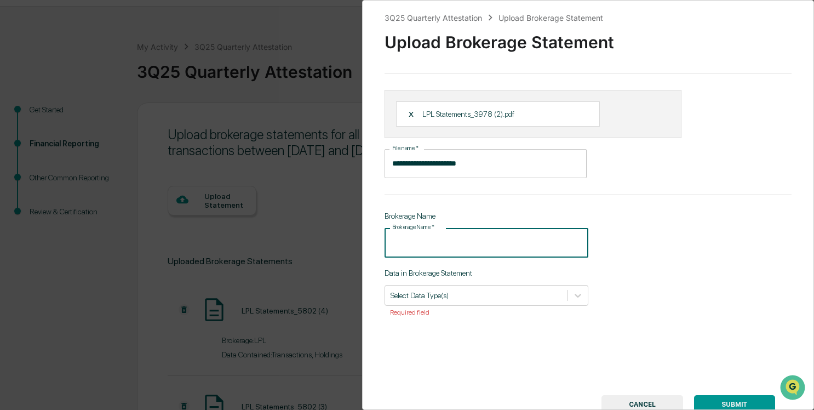
click at [461, 231] on input "Brokerage Name   *" at bounding box center [487, 242] width 204 height 29
type input "***"
click at [564, 299] on div "Select Data Type(s)" at bounding box center [476, 295] width 182 height 15
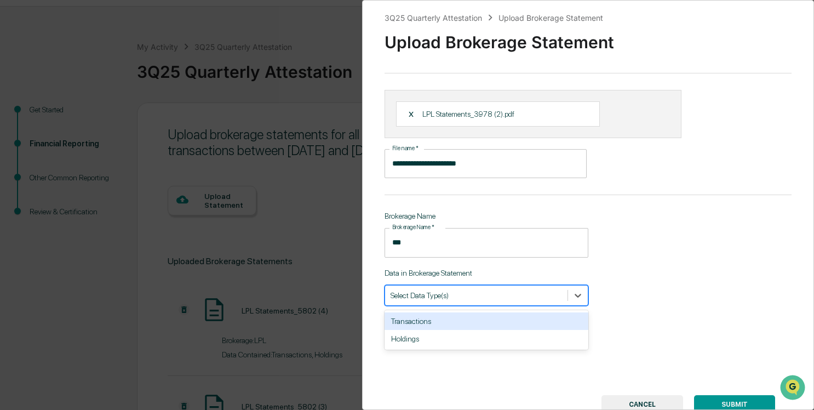
click at [496, 314] on div "Transactions" at bounding box center [487, 321] width 204 height 18
click at [496, 316] on div "Holdings" at bounding box center [487, 321] width 204 height 18
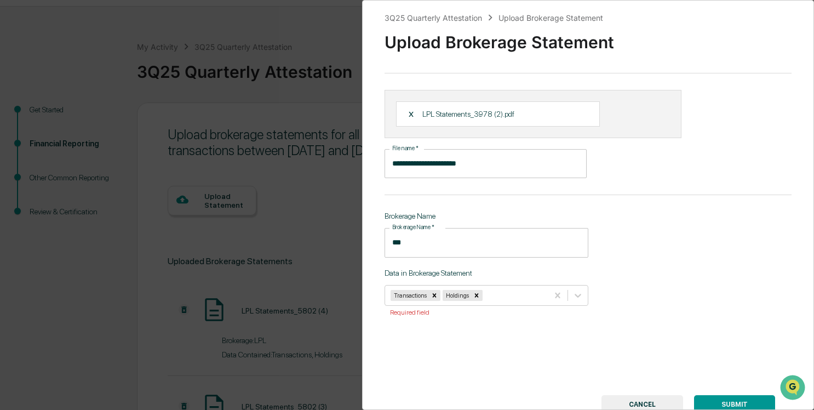
click at [740, 397] on button "SUBMIT" at bounding box center [734, 404] width 81 height 19
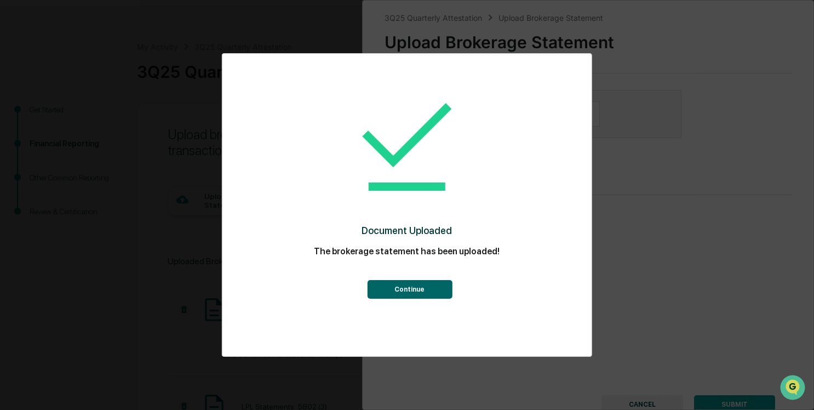
click at [448, 295] on button "Continue" at bounding box center [409, 289] width 85 height 19
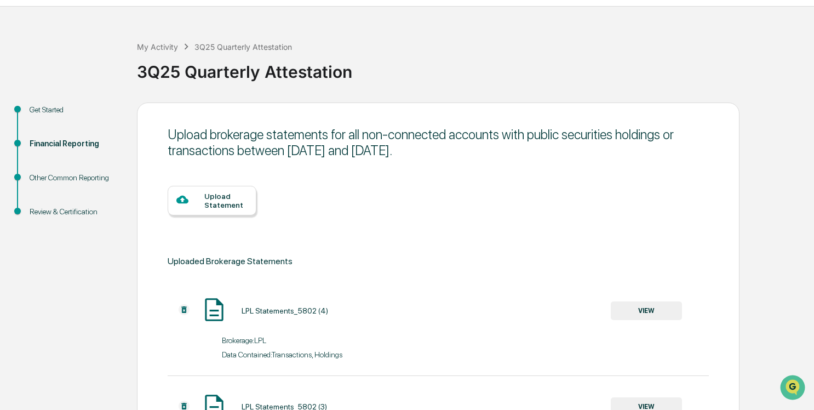
click at [223, 195] on div "Upload Statement" at bounding box center [225, 201] width 43 height 18
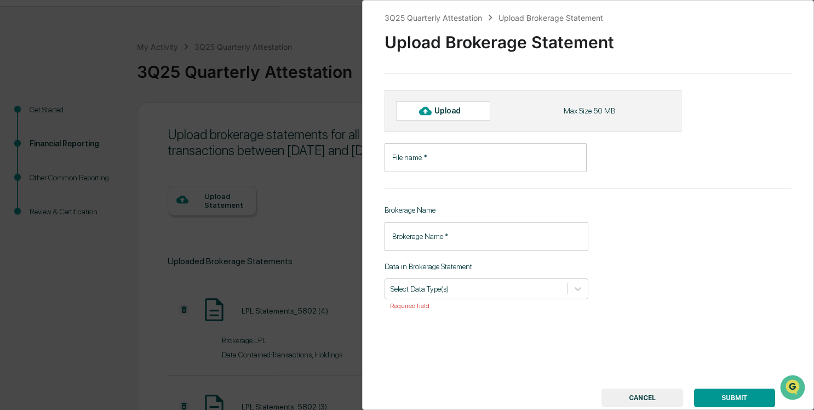
click at [442, 116] on div "Upload" at bounding box center [443, 110] width 94 height 19
type input "**********"
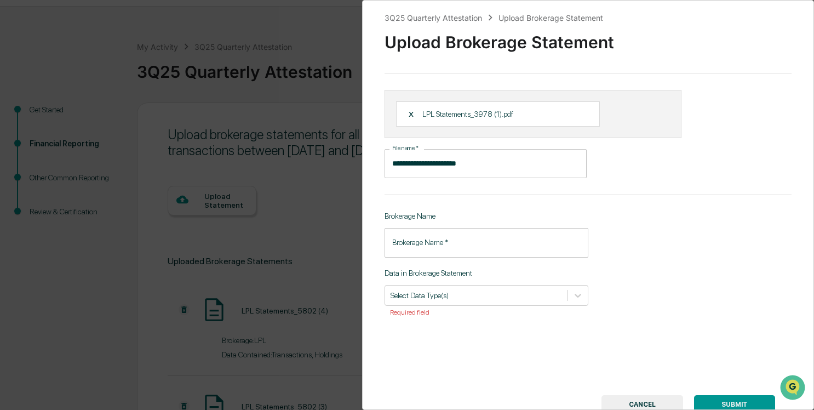
click at [460, 236] on input "Brokerage Name   *" at bounding box center [487, 242] width 204 height 29
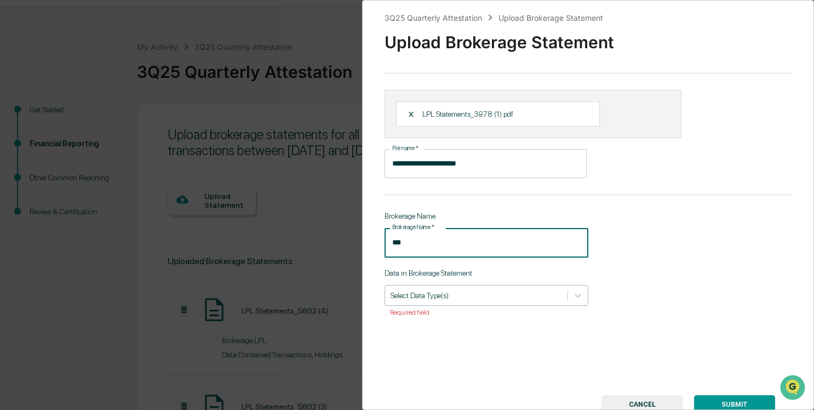
type input "***"
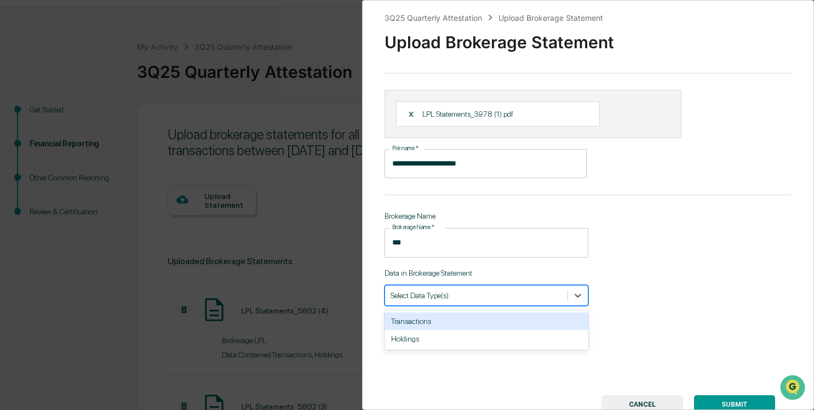
click at [471, 294] on div at bounding box center [476, 295] width 171 height 10
click at [449, 322] on div "Transactions" at bounding box center [487, 321] width 204 height 18
click at [449, 322] on div "Holdings" at bounding box center [487, 321] width 204 height 18
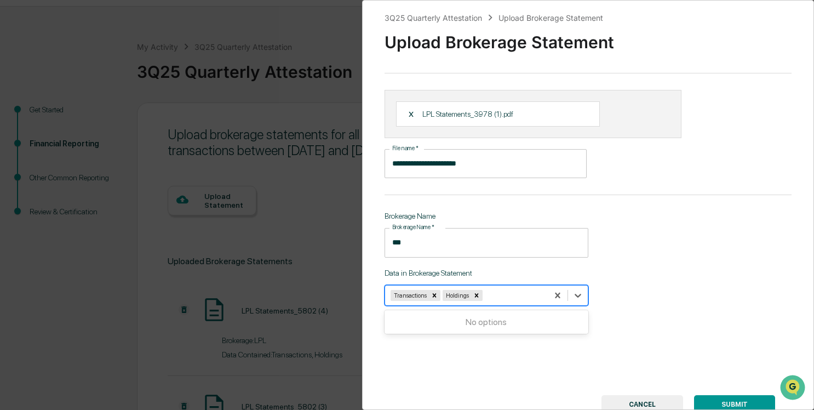
click at [732, 399] on button "SUBMIT" at bounding box center [734, 404] width 81 height 19
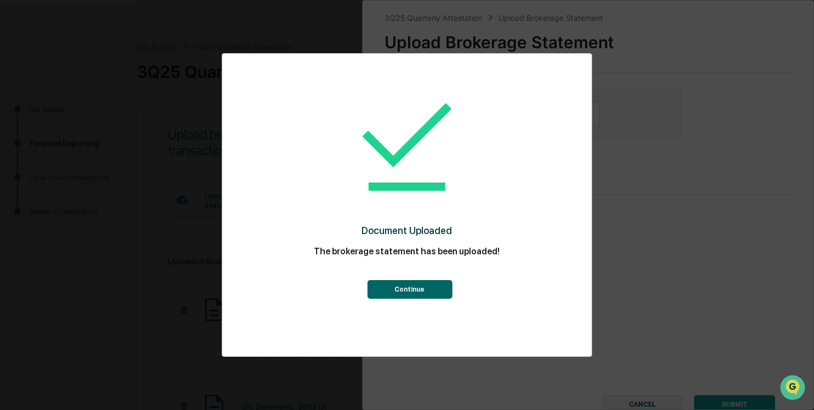
click at [410, 294] on button "Continue" at bounding box center [409, 289] width 85 height 19
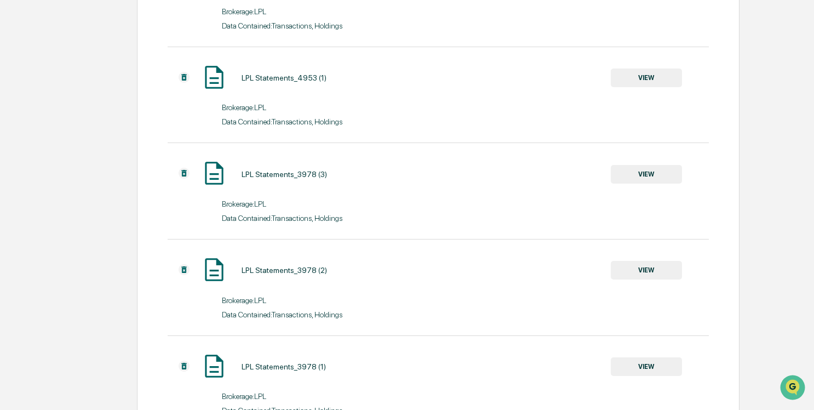
scroll to position [1784, 0]
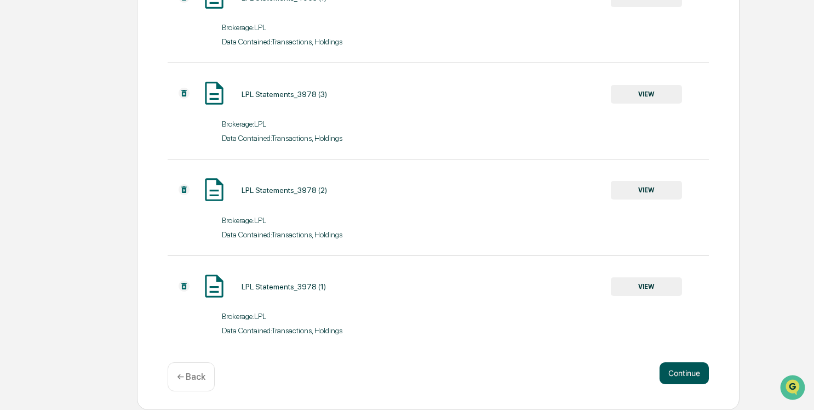
click at [701, 376] on button "Continue" at bounding box center [684, 373] width 49 height 22
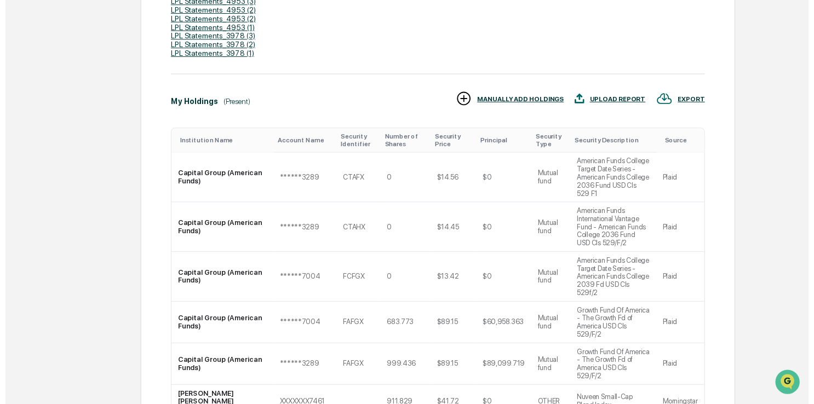
scroll to position [493, 0]
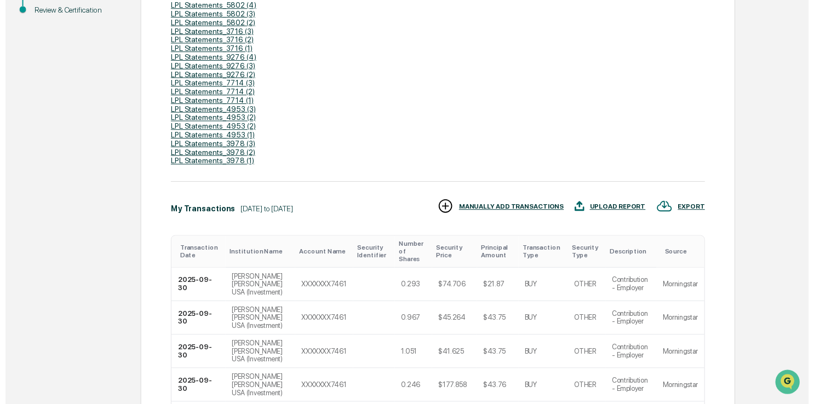
scroll to position [534, 0]
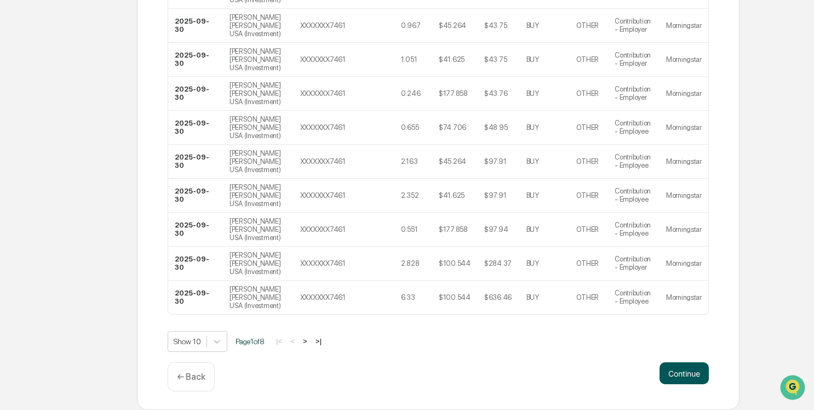
click at [691, 369] on button "Continue" at bounding box center [684, 373] width 49 height 22
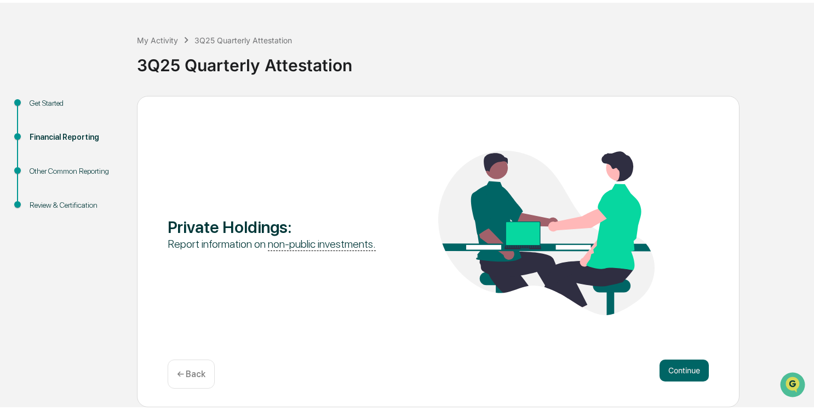
scroll to position [32, 0]
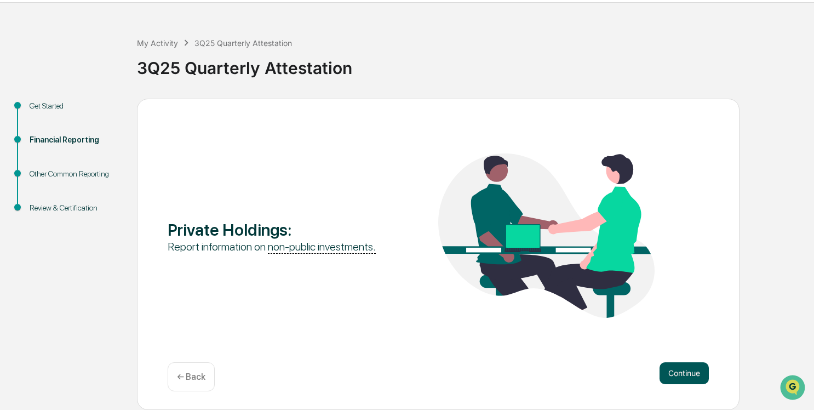
click at [687, 368] on button "Continue" at bounding box center [684, 373] width 49 height 22
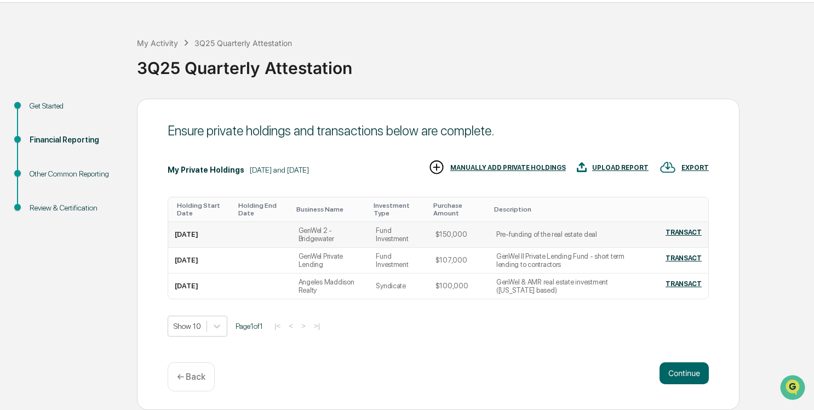
click at [680, 231] on div "TRANSACT" at bounding box center [684, 232] width 36 height 8
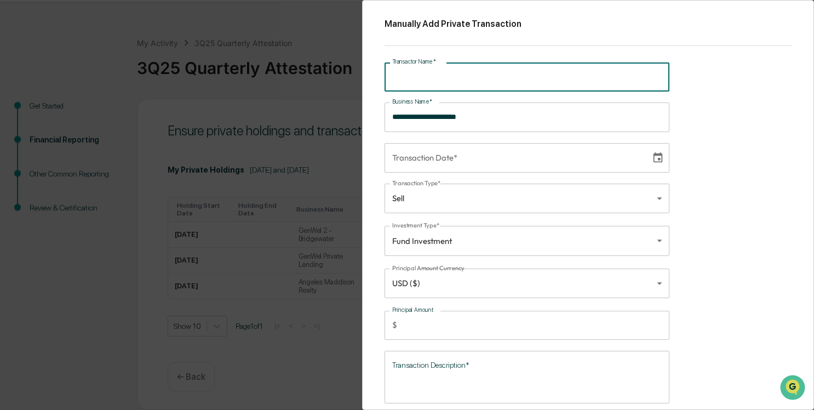
click at [471, 85] on input "Transactor Name   *" at bounding box center [527, 76] width 285 height 29
type input "****"
click at [648, 159] on button "Choose date" at bounding box center [658, 157] width 21 height 21
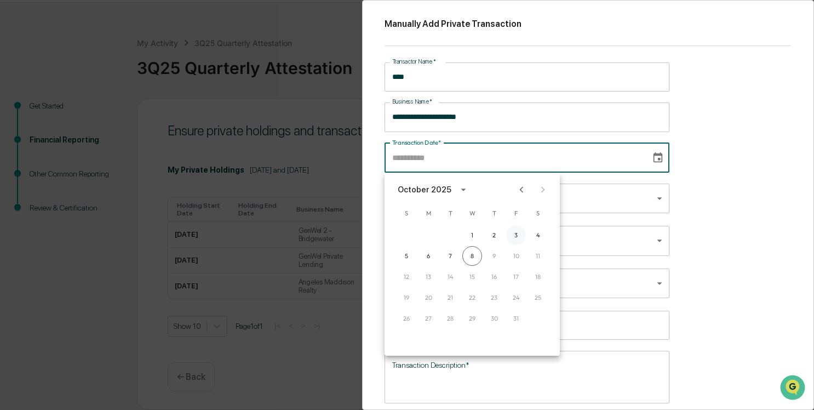
click at [512, 237] on button "3" at bounding box center [516, 235] width 20 height 20
type input "**********"
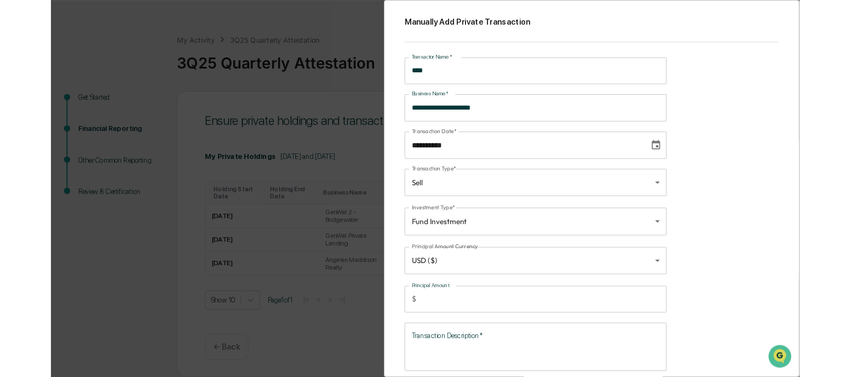
scroll to position [53, 0]
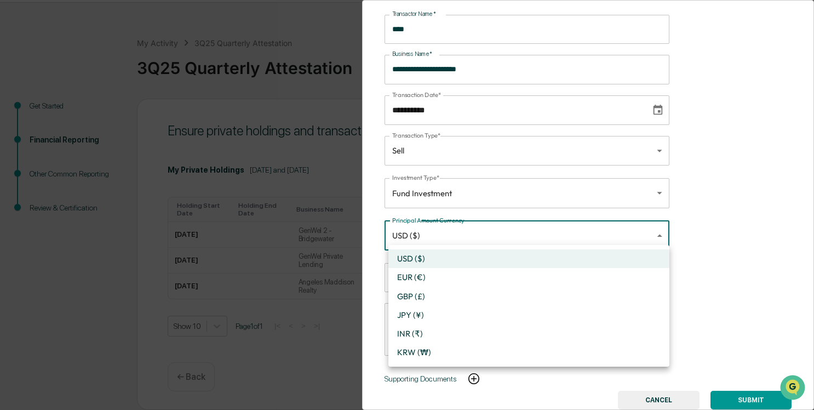
click at [454, 226] on body "Get Approval Content & Transactions Company Policies & Documents My Compliance …" at bounding box center [407, 189] width 814 height 442
click at [457, 255] on li "USD ($)" at bounding box center [528, 258] width 281 height 19
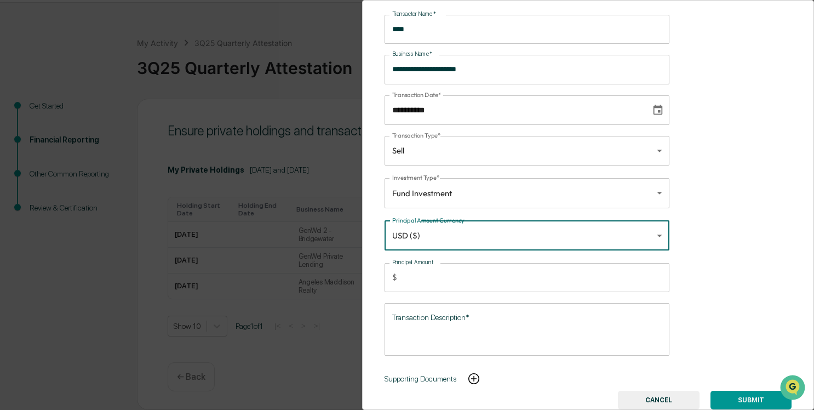
click at [462, 312] on textarea "Transaction Description*" at bounding box center [527, 329] width 270 height 35
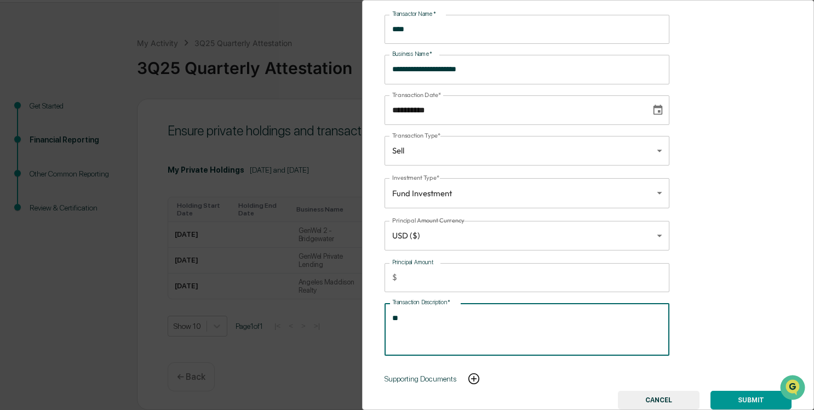
type textarea "*"
type textarea "**********"
click at [730, 391] on button "SUBMIT" at bounding box center [751, 400] width 81 height 19
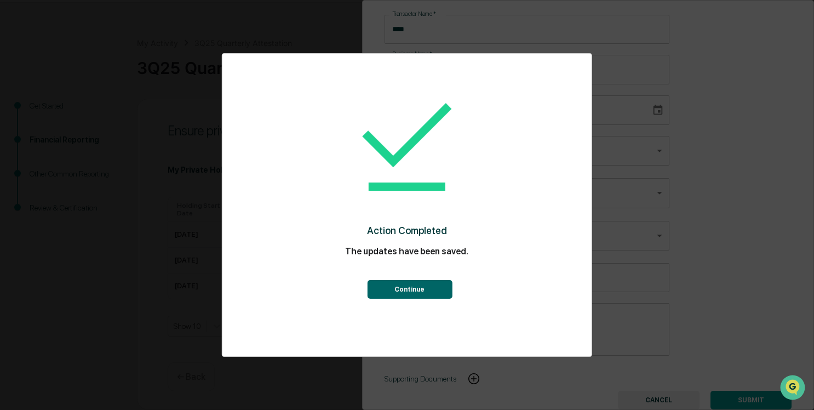
click at [419, 290] on button "Continue" at bounding box center [409, 289] width 85 height 19
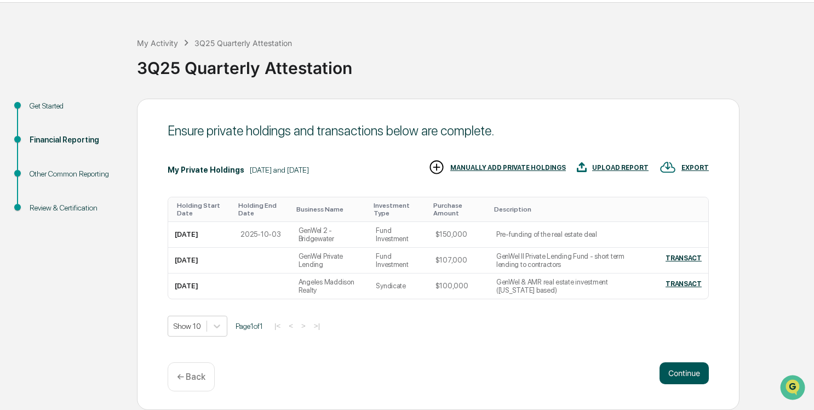
click at [673, 373] on button "Continue" at bounding box center [684, 373] width 49 height 22
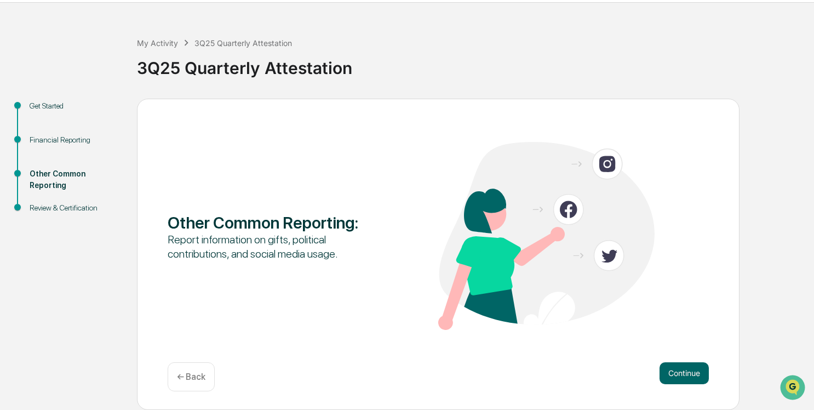
click at [208, 377] on div "← Back" at bounding box center [191, 376] width 47 height 29
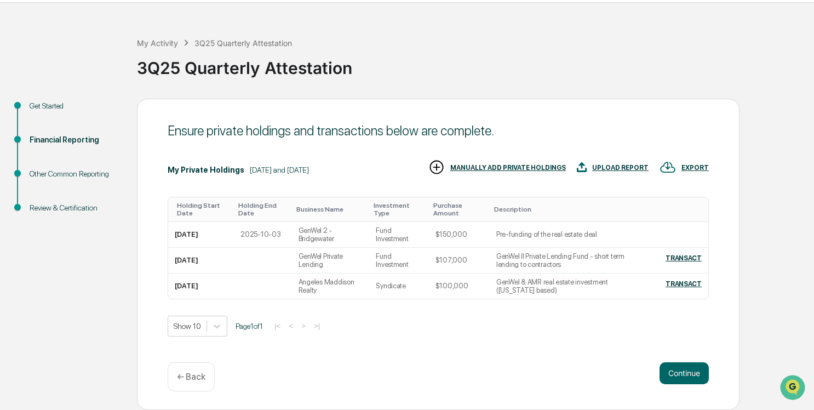
click at [494, 165] on div "MANUALLY ADD PRIVATE HOLDINGS" at bounding box center [508, 168] width 116 height 8
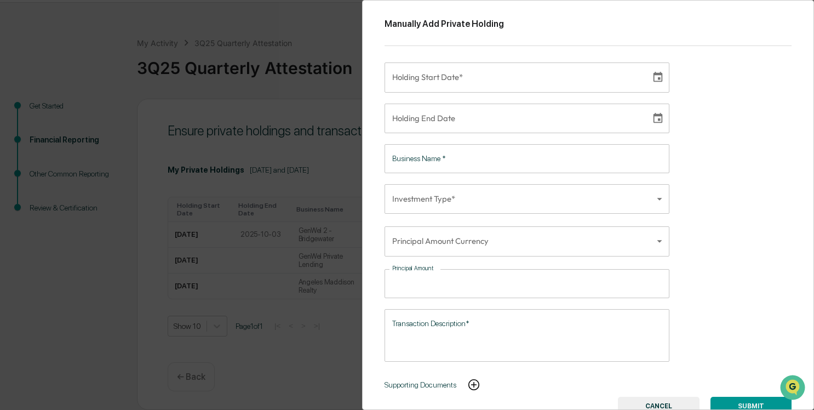
click at [659, 77] on icon "Choose date" at bounding box center [658, 77] width 12 height 12
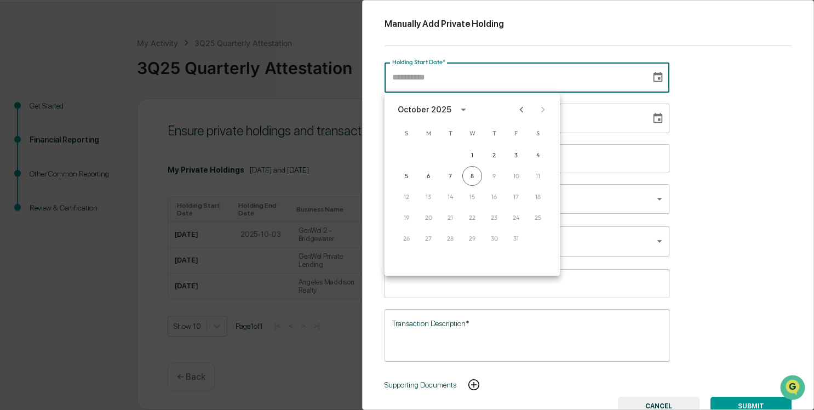
click at [522, 107] on icon "Previous month" at bounding box center [522, 109] width 4 height 6
click at [472, 201] on button "17" at bounding box center [472, 197] width 20 height 20
type input "**********"
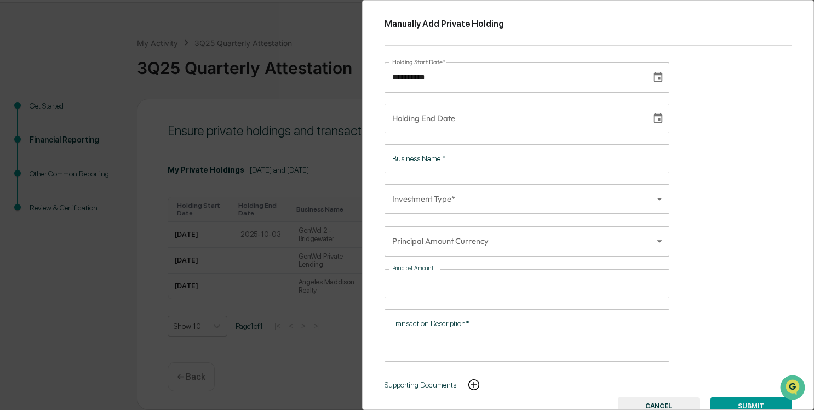
click at [431, 118] on div "Holding End Date Holding End Date" at bounding box center [527, 119] width 285 height 30
type input "**********"
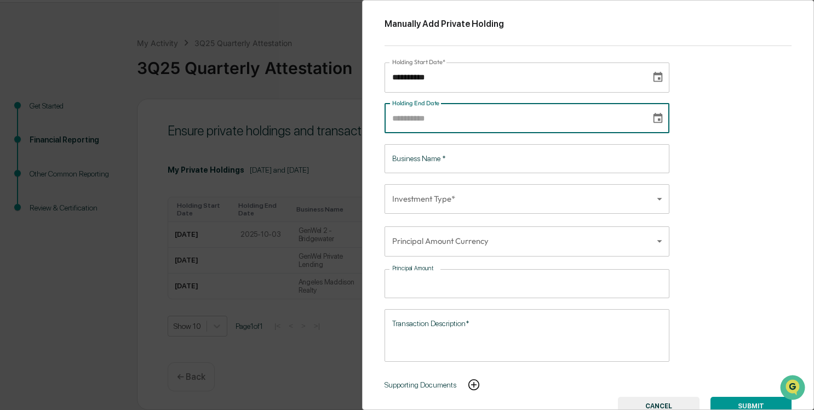
click at [657, 123] on icon "Choose date" at bounding box center [658, 118] width 12 height 12
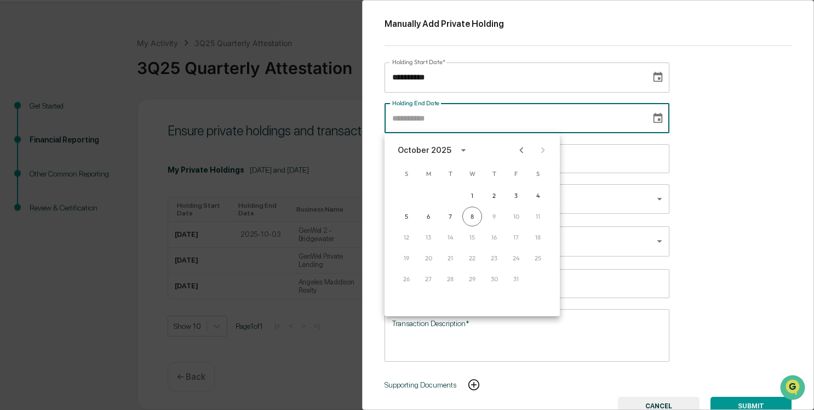
click at [756, 193] on div "**********" at bounding box center [588, 205] width 452 height 410
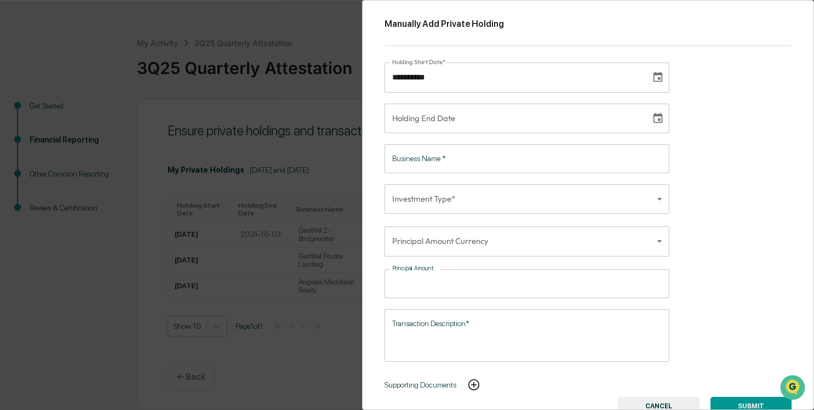
click at [434, 164] on input "Business Name   *" at bounding box center [527, 158] width 285 height 29
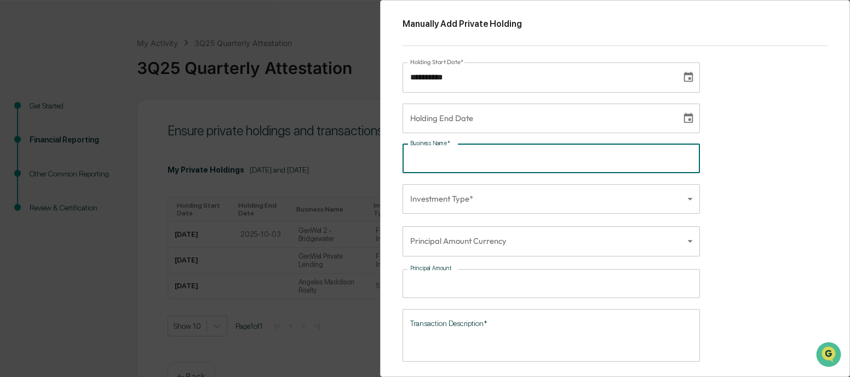
click at [504, 125] on input "Holding End Date" at bounding box center [538, 119] width 271 height 30
type input "**********"
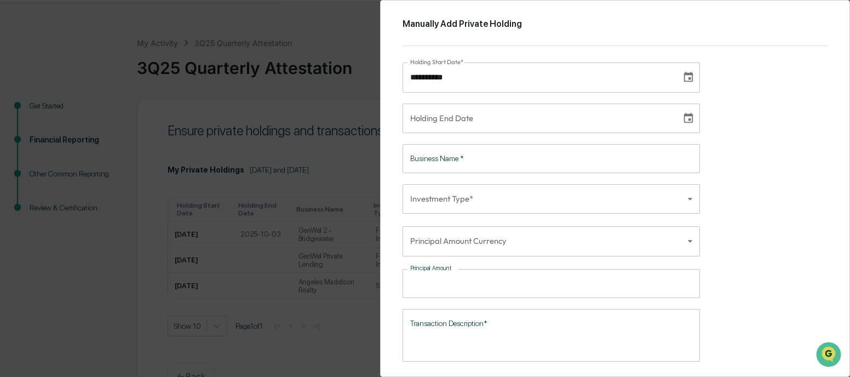
click at [730, 141] on div "**********" at bounding box center [615, 188] width 470 height 377
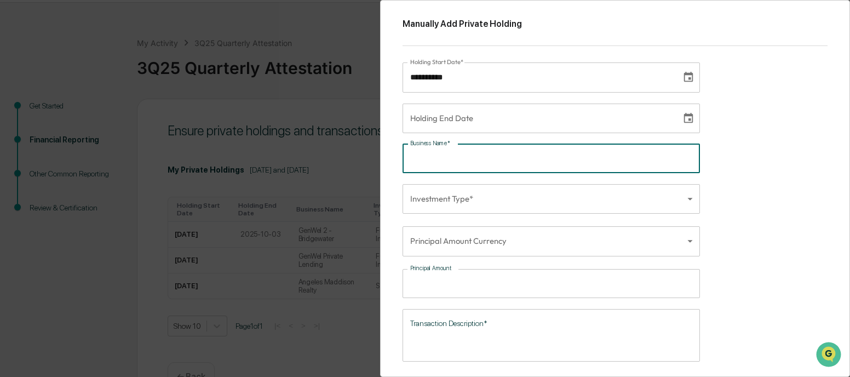
click at [477, 164] on input "Business Name   *" at bounding box center [552, 158] width 298 height 29
type input "**********"
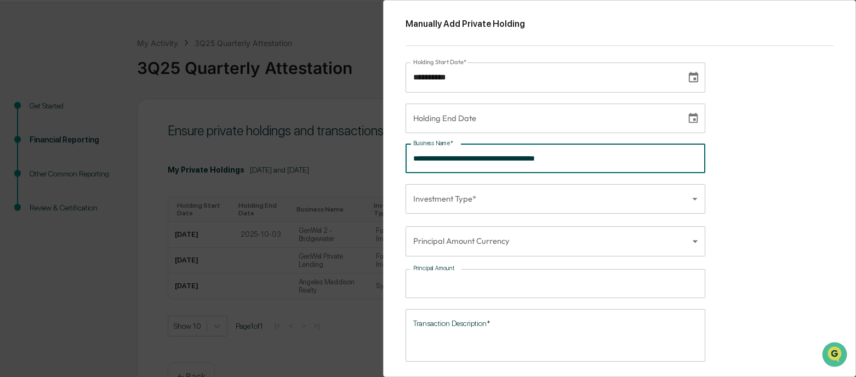
click at [488, 204] on body "**********" at bounding box center [428, 189] width 856 height 442
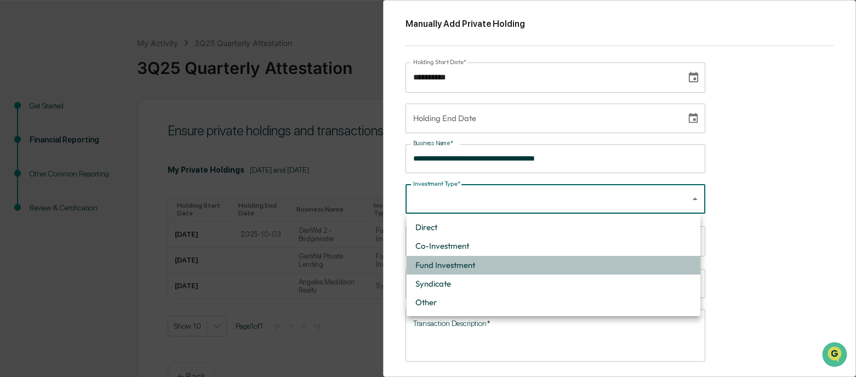
click at [487, 262] on li "Fund Investment" at bounding box center [554, 265] width 294 height 19
type input "**********"
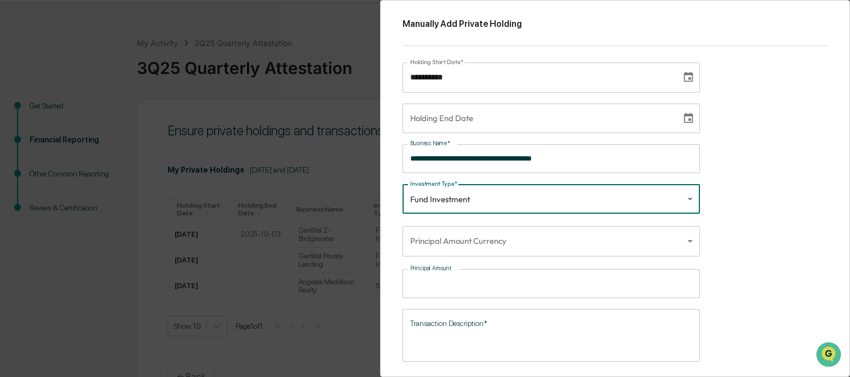
click at [479, 248] on body "**********" at bounding box center [425, 189] width 850 height 442
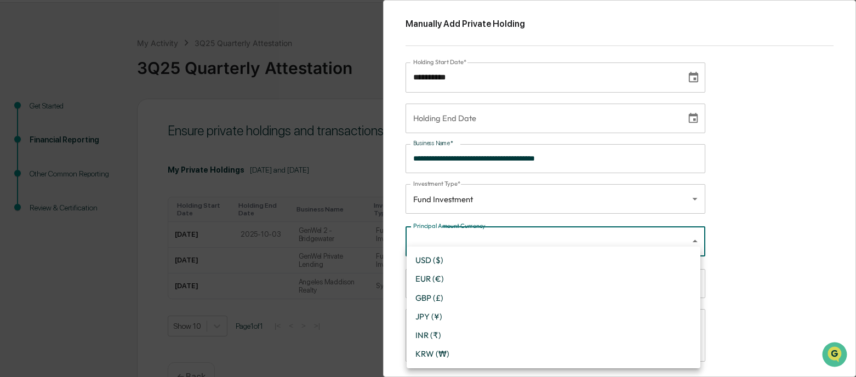
click at [471, 259] on li "USD ($)" at bounding box center [554, 260] width 294 height 19
type input "*"
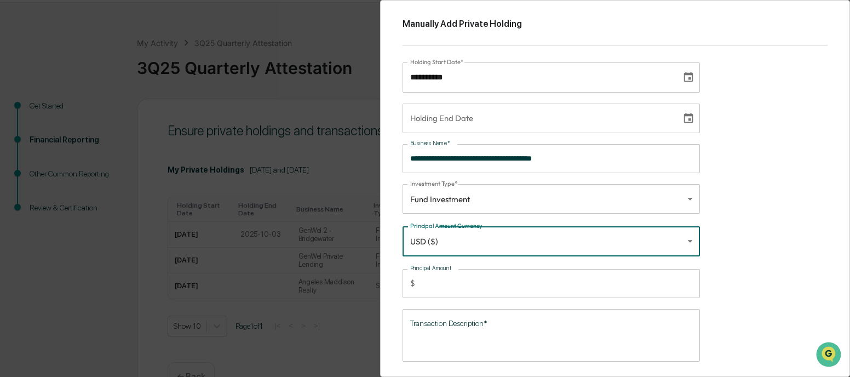
click at [459, 277] on input "Principal Amount" at bounding box center [560, 283] width 281 height 29
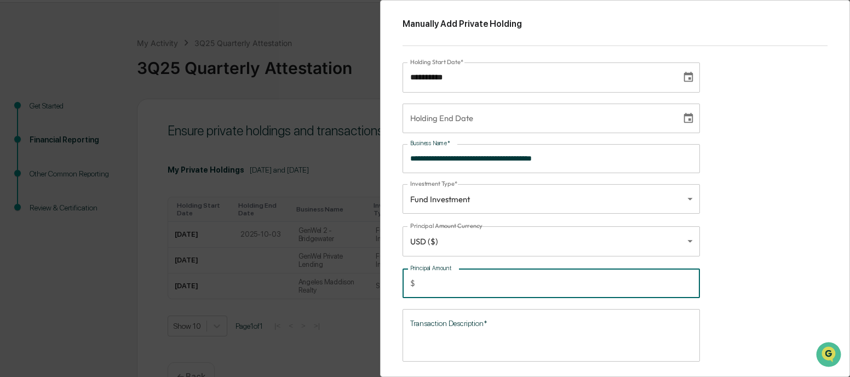
type input "******"
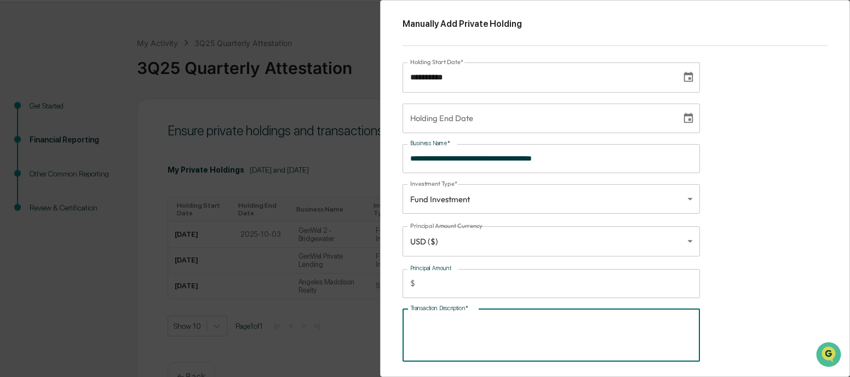
click at [433, 327] on textarea "Transaction Description*" at bounding box center [551, 335] width 282 height 35
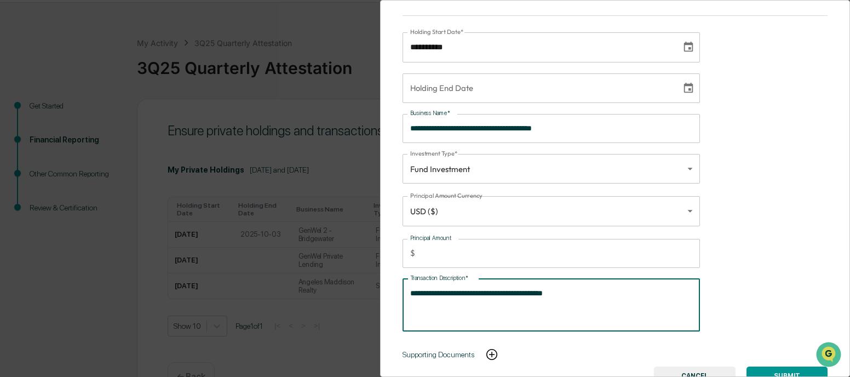
scroll to position [44, 0]
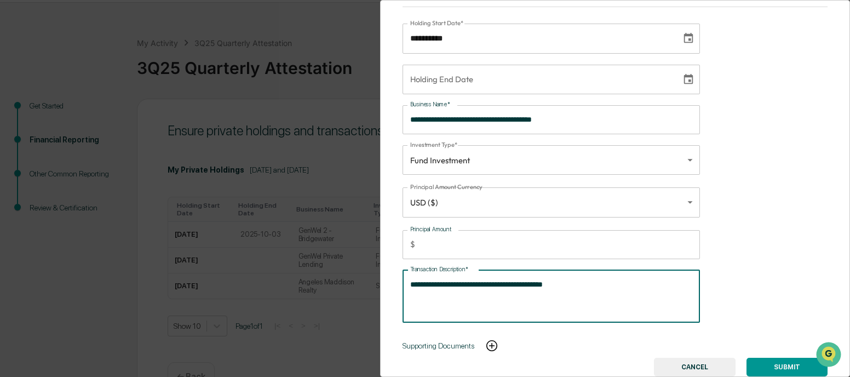
type textarea "**********"
click at [768, 361] on button "SUBMIT" at bounding box center [787, 367] width 81 height 19
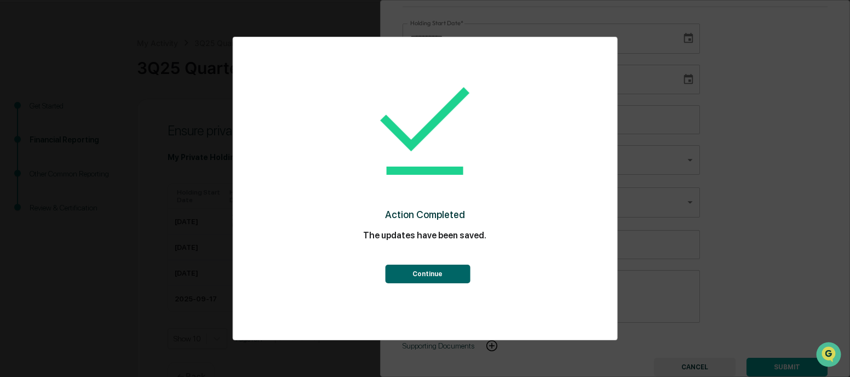
click at [426, 273] on button "Continue" at bounding box center [427, 274] width 85 height 19
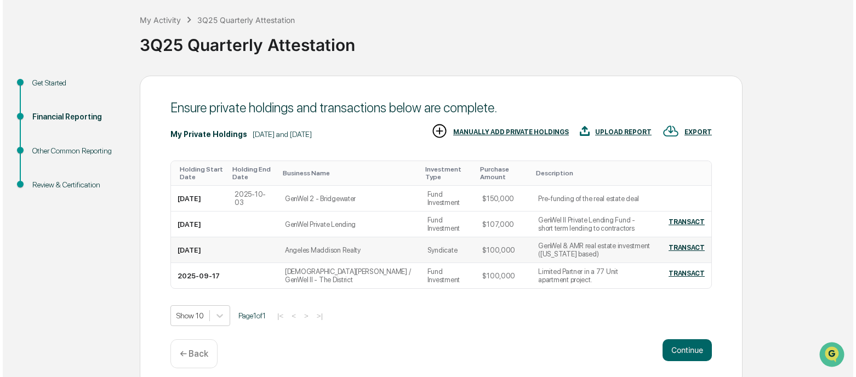
scroll to position [65, 0]
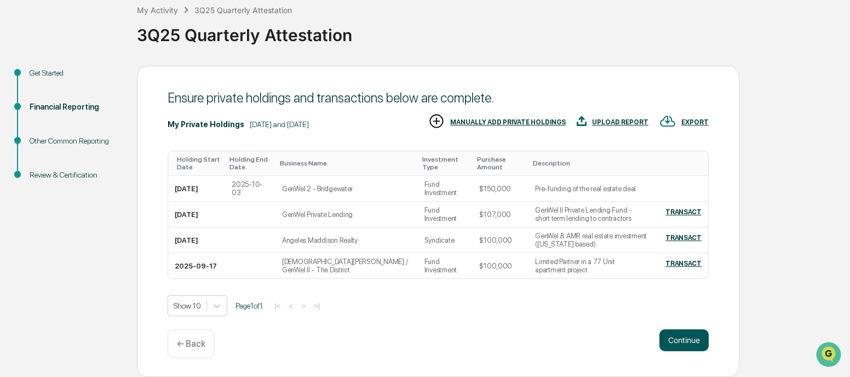
click at [685, 339] on button "Continue" at bounding box center [684, 340] width 49 height 22
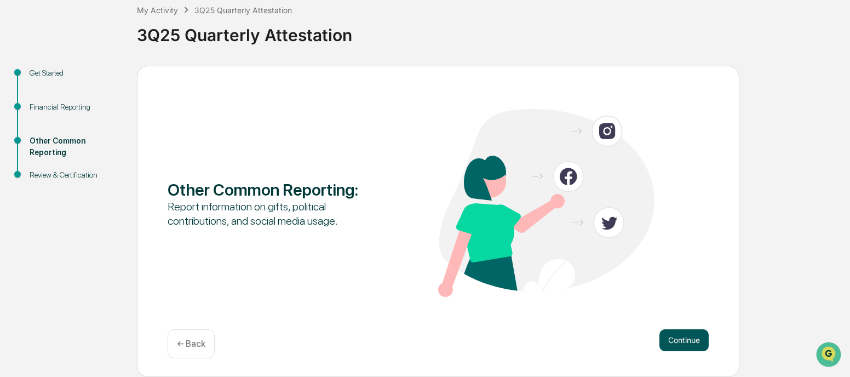
click at [691, 339] on button "Continue" at bounding box center [684, 340] width 49 height 22
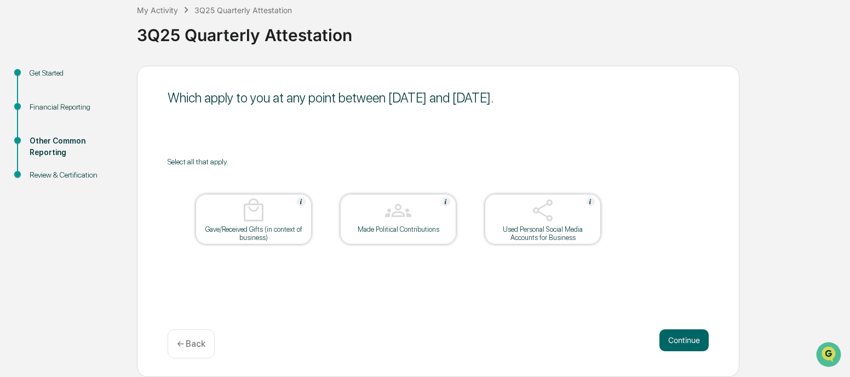
click at [266, 218] on img at bounding box center [254, 210] width 26 height 26
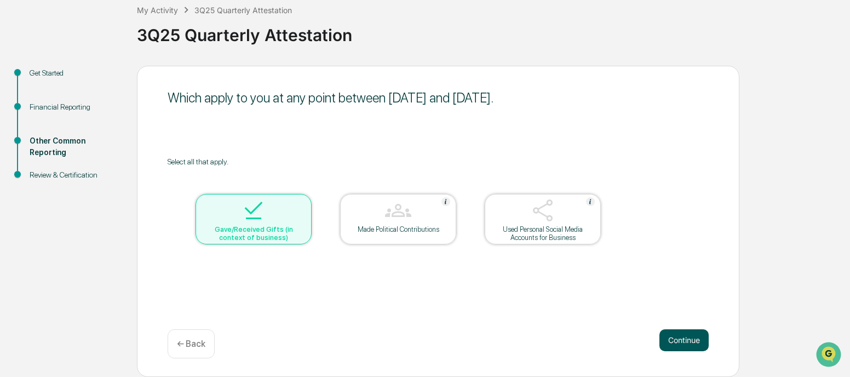
click at [666, 341] on button "Continue" at bounding box center [684, 340] width 49 height 22
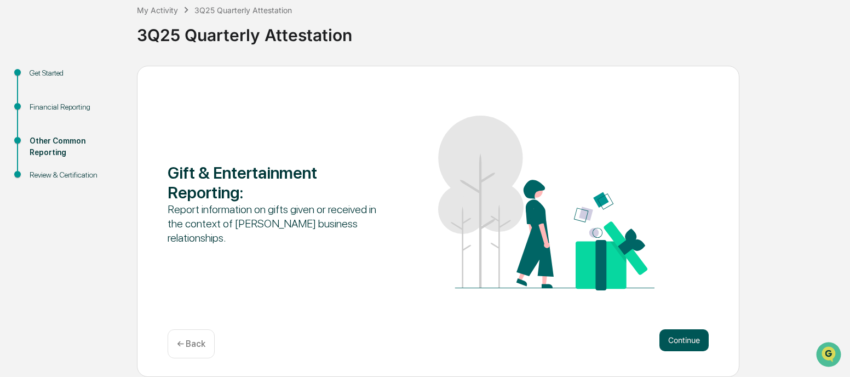
click at [683, 336] on button "Continue" at bounding box center [684, 340] width 49 height 22
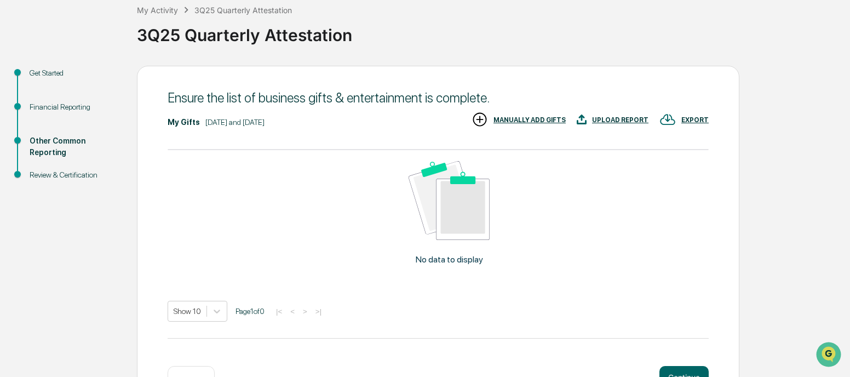
click at [622, 120] on div "UPLOAD REPORT" at bounding box center [620, 120] width 56 height 8
